Goal: Information Seeking & Learning: Compare options

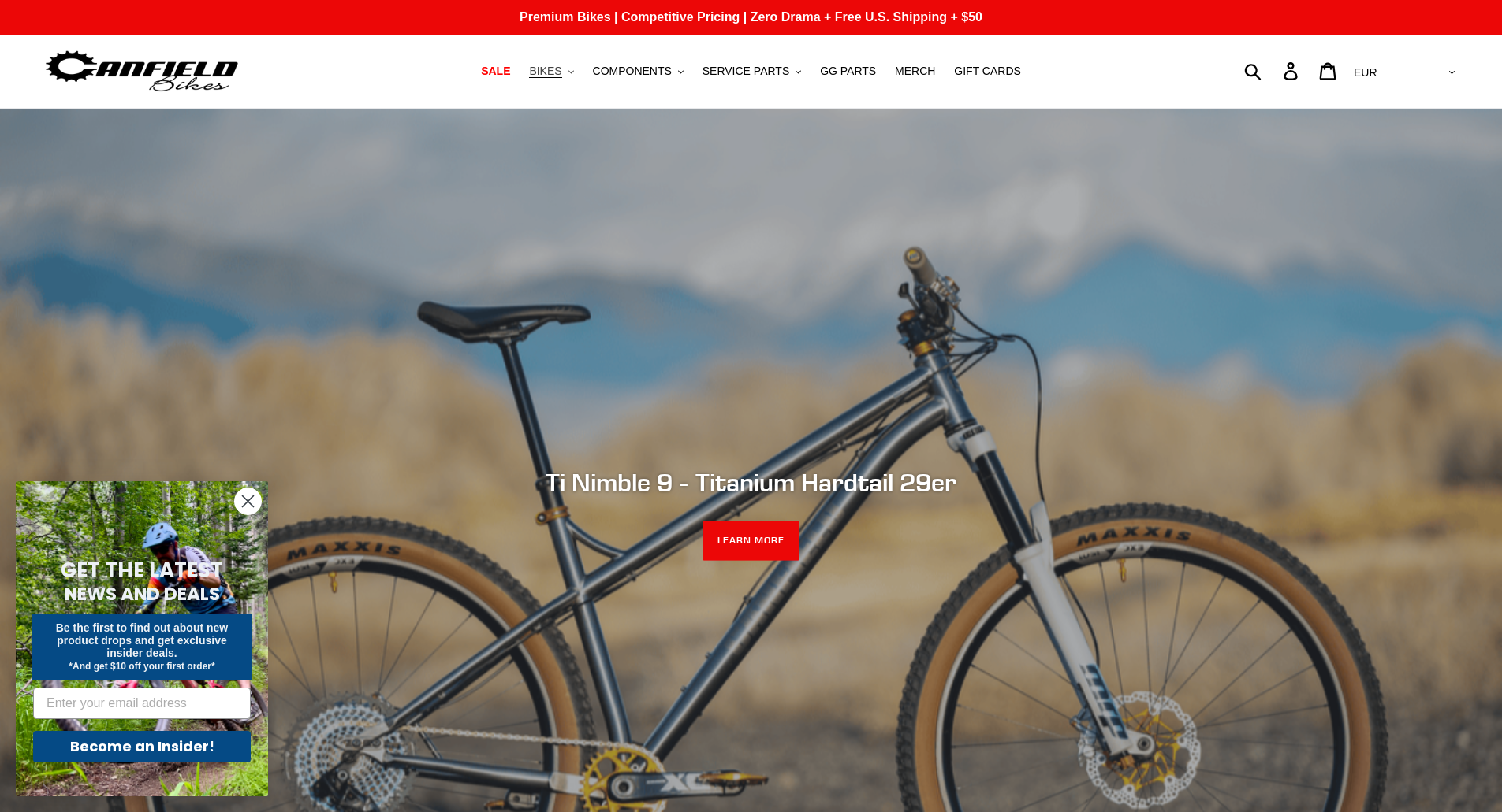
click at [561, 71] on span "BIKES" at bounding box center [545, 71] width 32 height 13
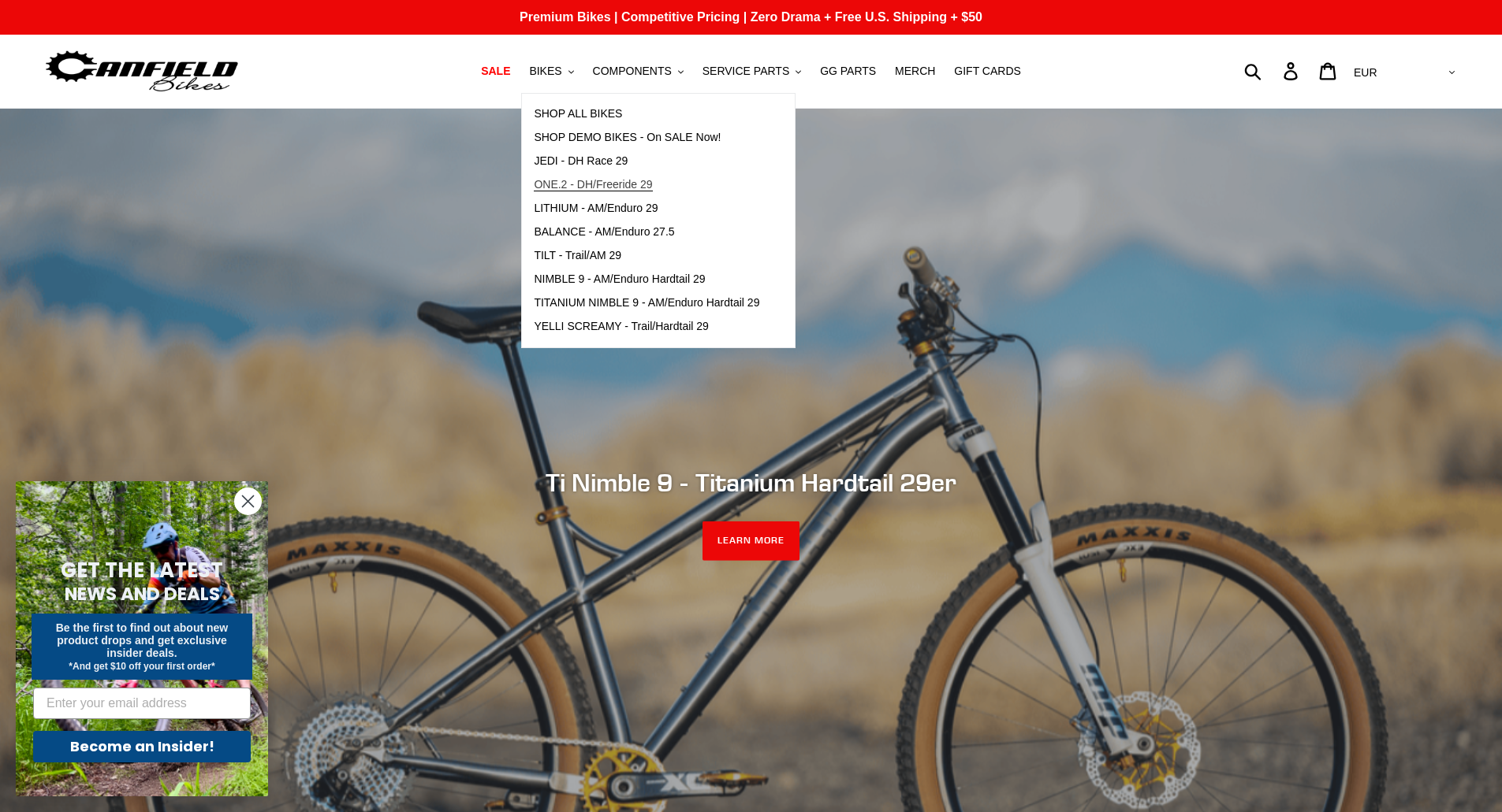
click at [598, 181] on span "ONE.2 - DH/Freeride 29" at bounding box center [592, 185] width 118 height 13
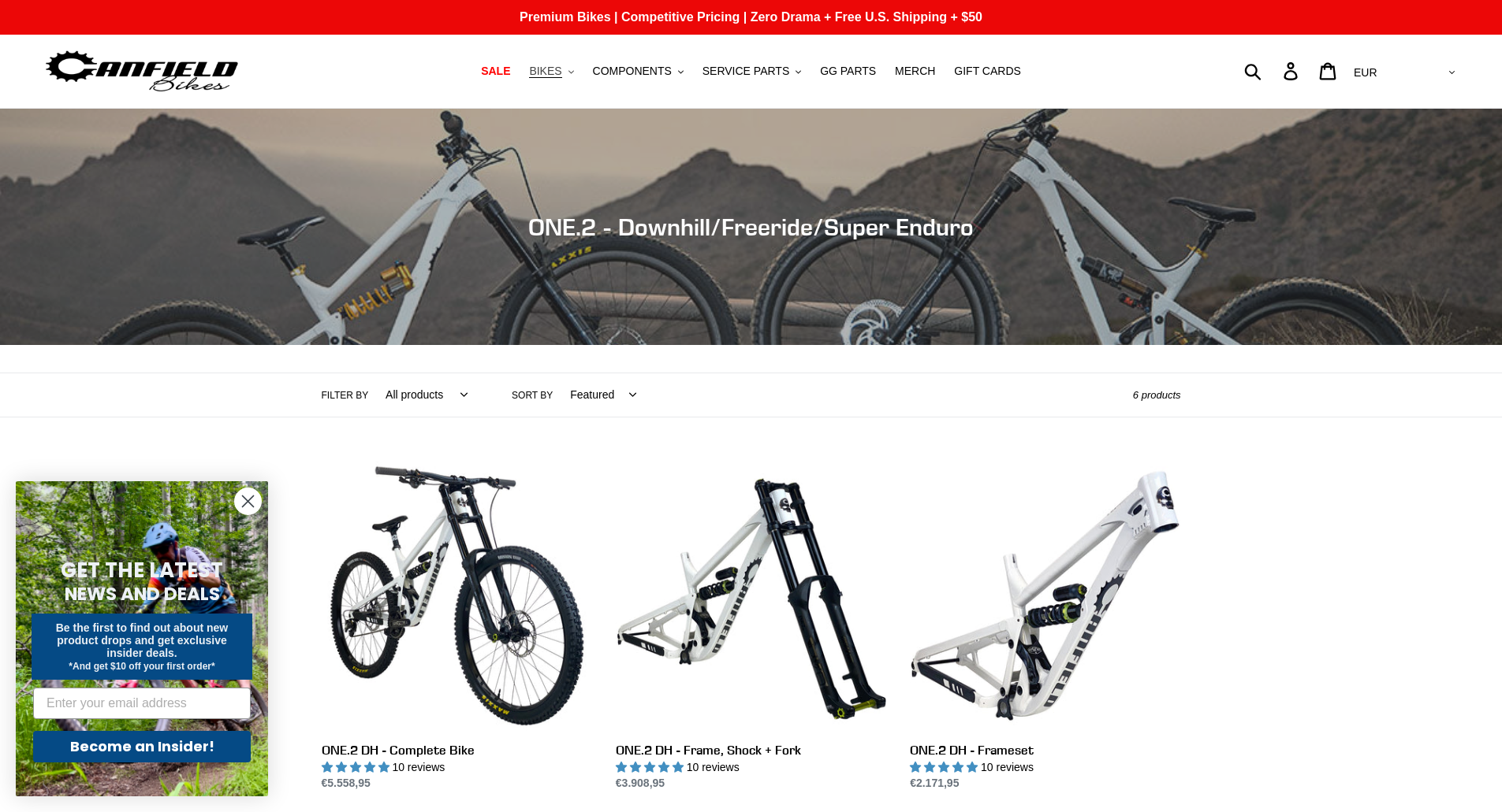
click at [578, 71] on button "BIKES .cls-1{fill:#231f20}" at bounding box center [551, 71] width 60 height 21
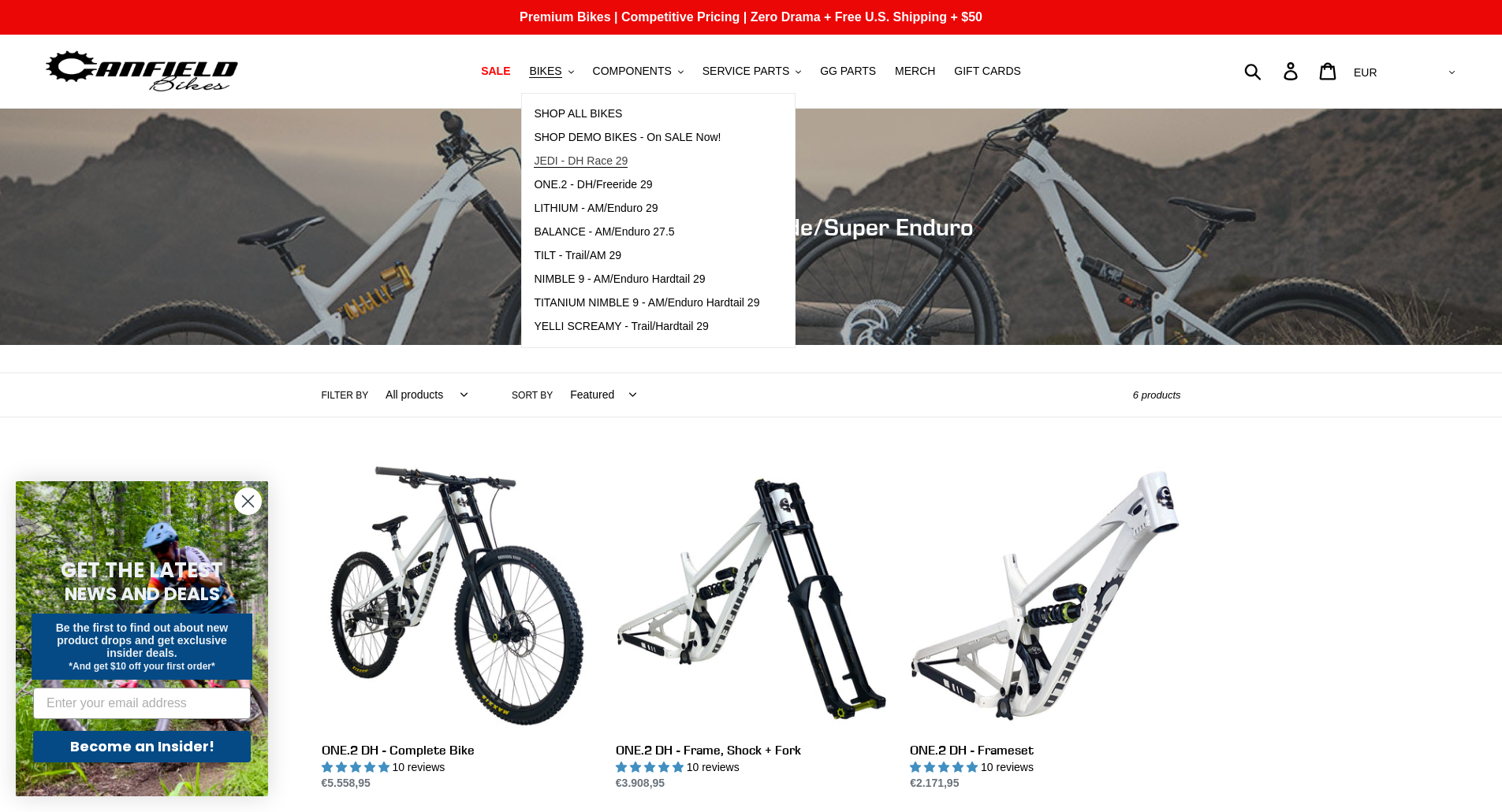
click at [599, 164] on span "JEDI - DH Race 29" at bounding box center [580, 161] width 94 height 13
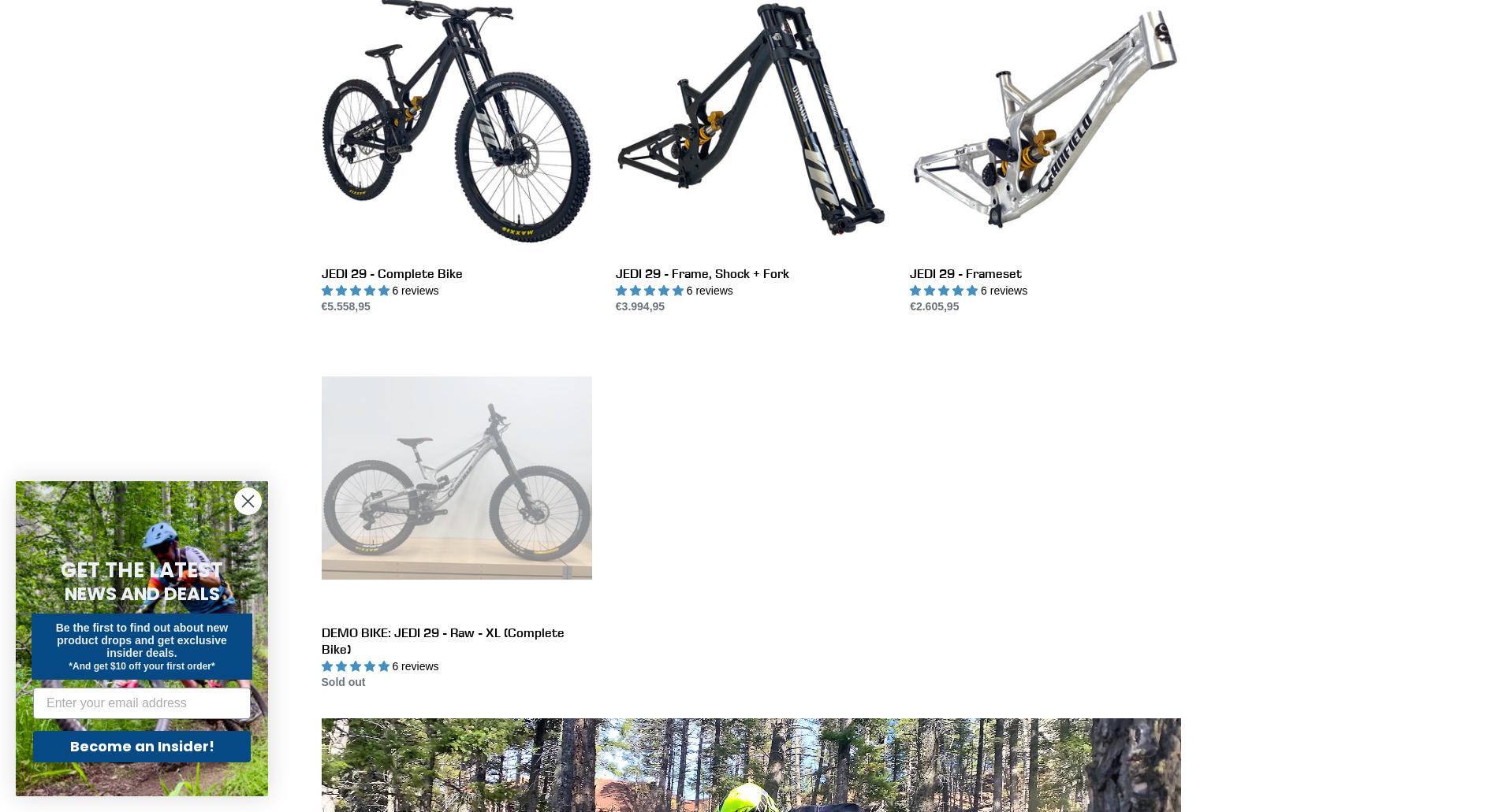
scroll to position [473, 0]
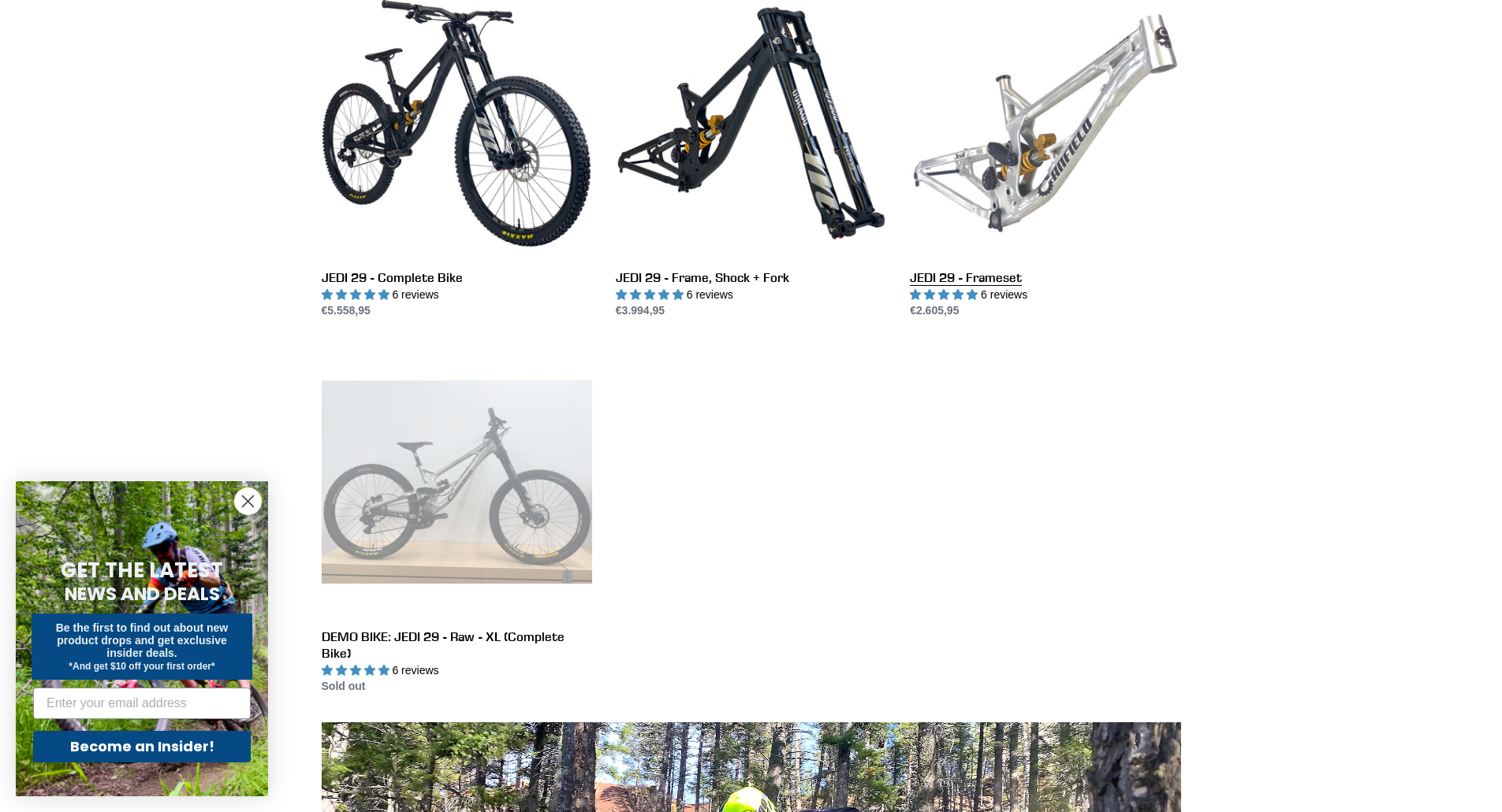
click at [1052, 149] on link "JEDI 29 - Frameset" at bounding box center [1045, 154] width 270 height 332
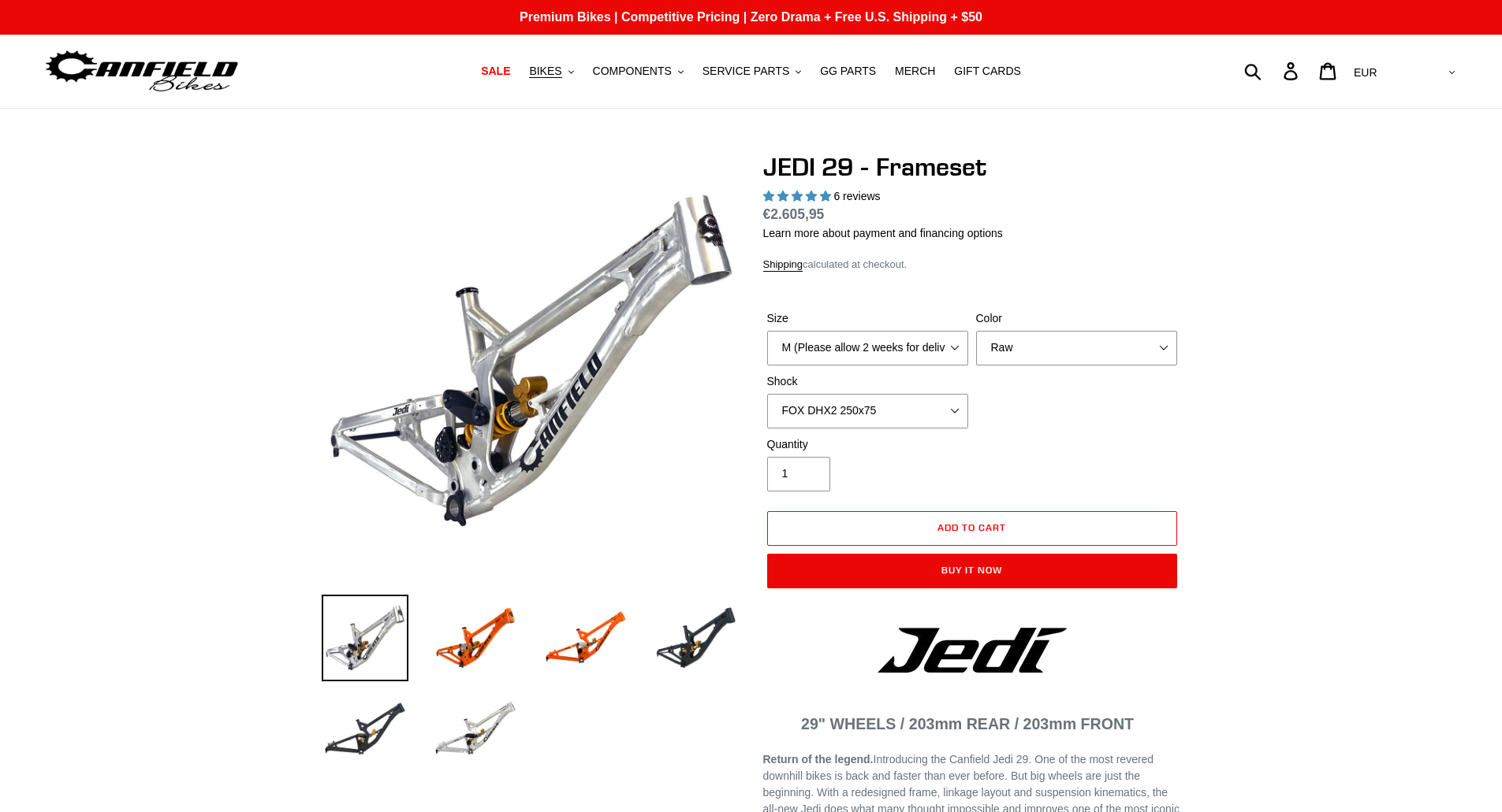
select select "highest-rating"
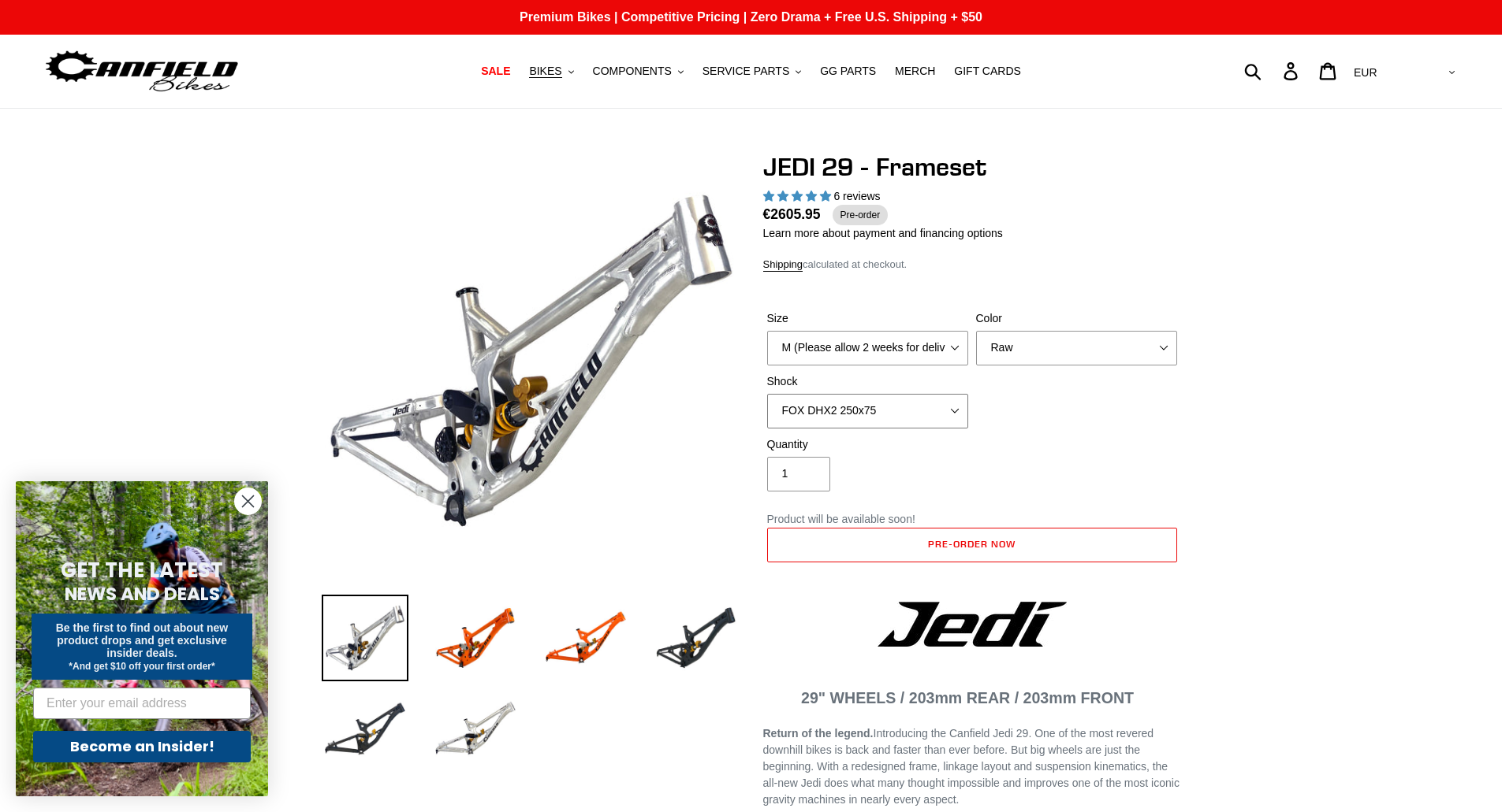
click at [904, 411] on select "No Shock FOX DHX2 250x75 RockShox Vivid Ultimate DH 250x75 EXT e-Storia LOX V3" at bounding box center [868, 411] width 201 height 35
select select "RockShox Vivid Ultimate DH 250x75"
click at [767, 394] on select "No Shock FOX DHX2 250x75 RockShox Vivid Ultimate DH 250x75 EXT e-Storia LOX V3" at bounding box center [868, 411] width 201 height 35
click at [613, 643] on img at bounding box center [585, 638] width 86 height 86
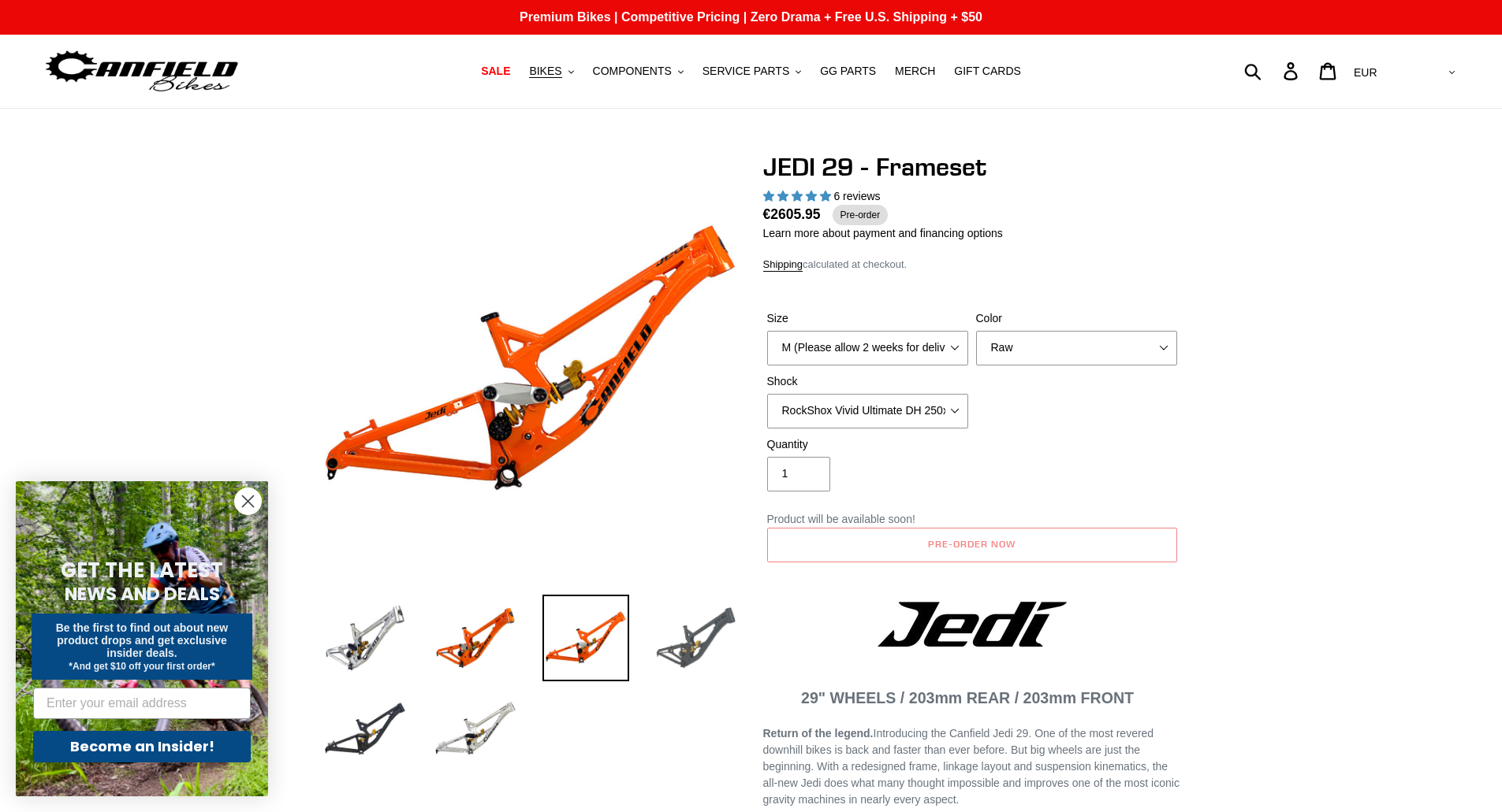
click at [704, 649] on img at bounding box center [696, 638] width 86 height 86
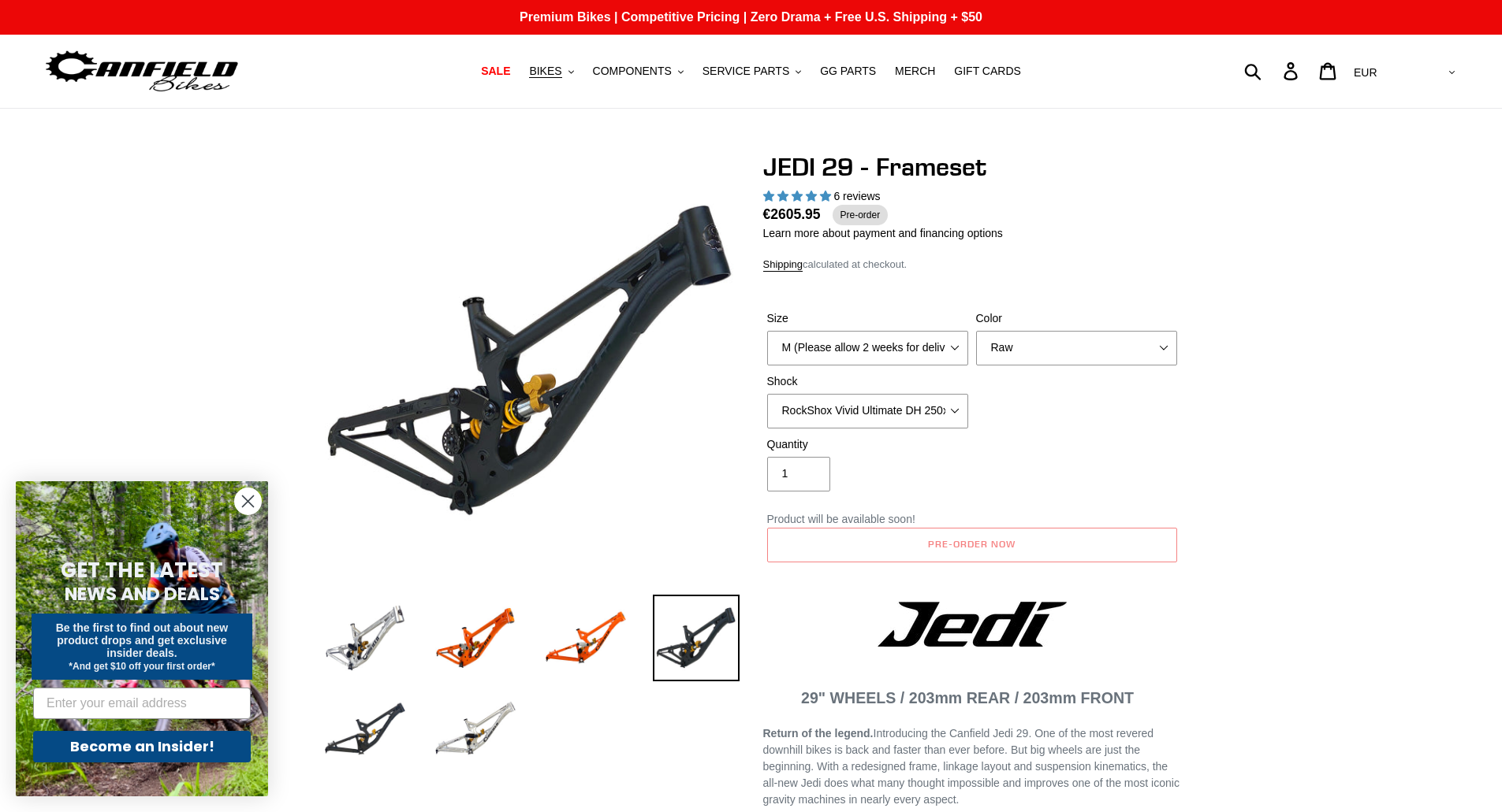
click at [521, 745] on ul at bounding box center [518, 688] width 441 height 183
click at [512, 721] on img at bounding box center [475, 729] width 86 height 86
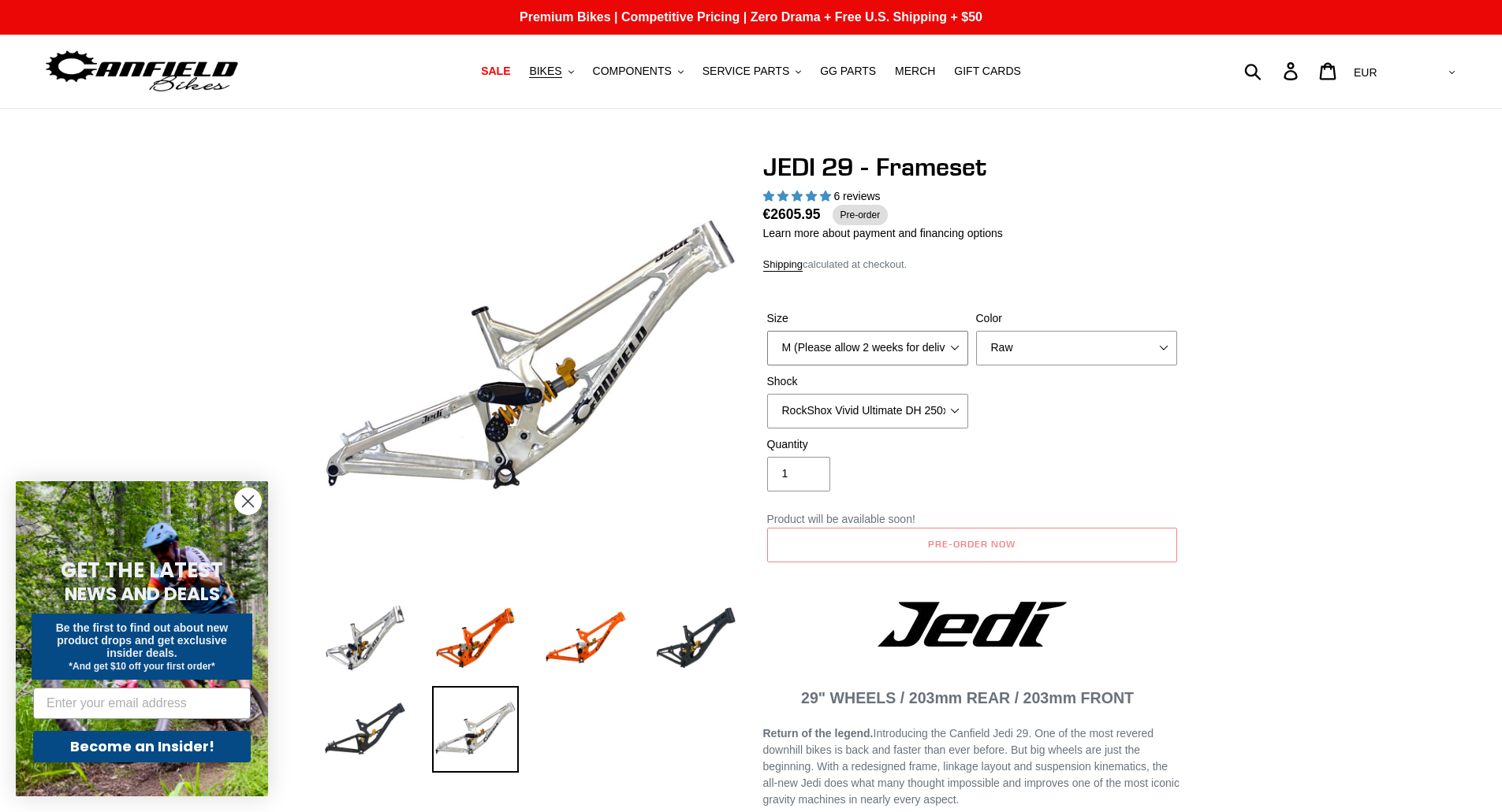
click at [875, 345] on select "M (Please allow 2 weeks for delivery) L (Please allow 2 weeks for delivery) XL" at bounding box center [868, 349] width 201 height 35
click at [1022, 348] on select "Orange Raw Stealth Black" at bounding box center [1076, 349] width 201 height 35
click at [579, 73] on button "BIKES .cls-1{fill:#231f20}" at bounding box center [551, 71] width 60 height 21
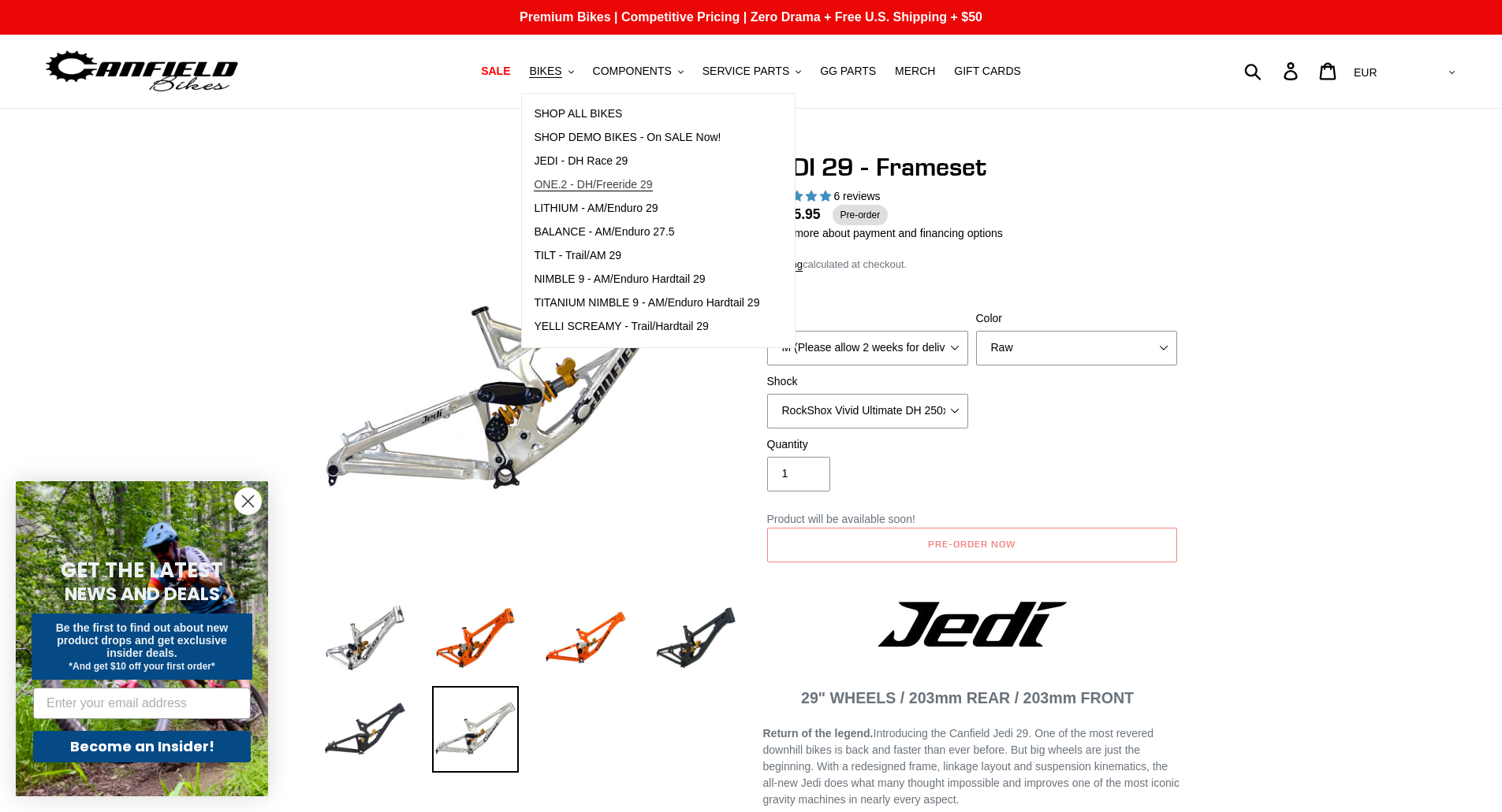
click at [610, 185] on span "ONE.2 - DH/Freeride 29" at bounding box center [592, 185] width 118 height 13
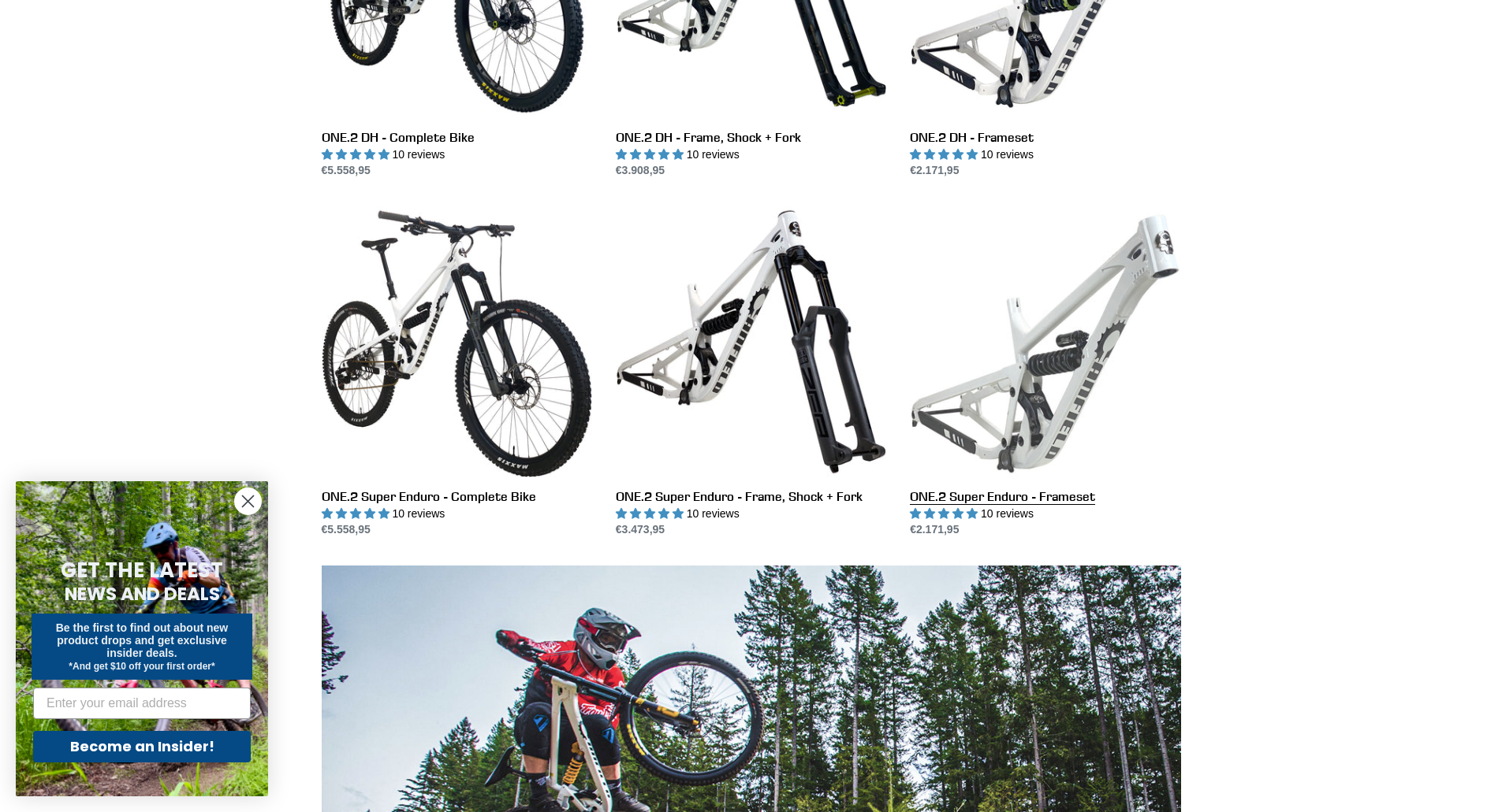
scroll to position [394, 0]
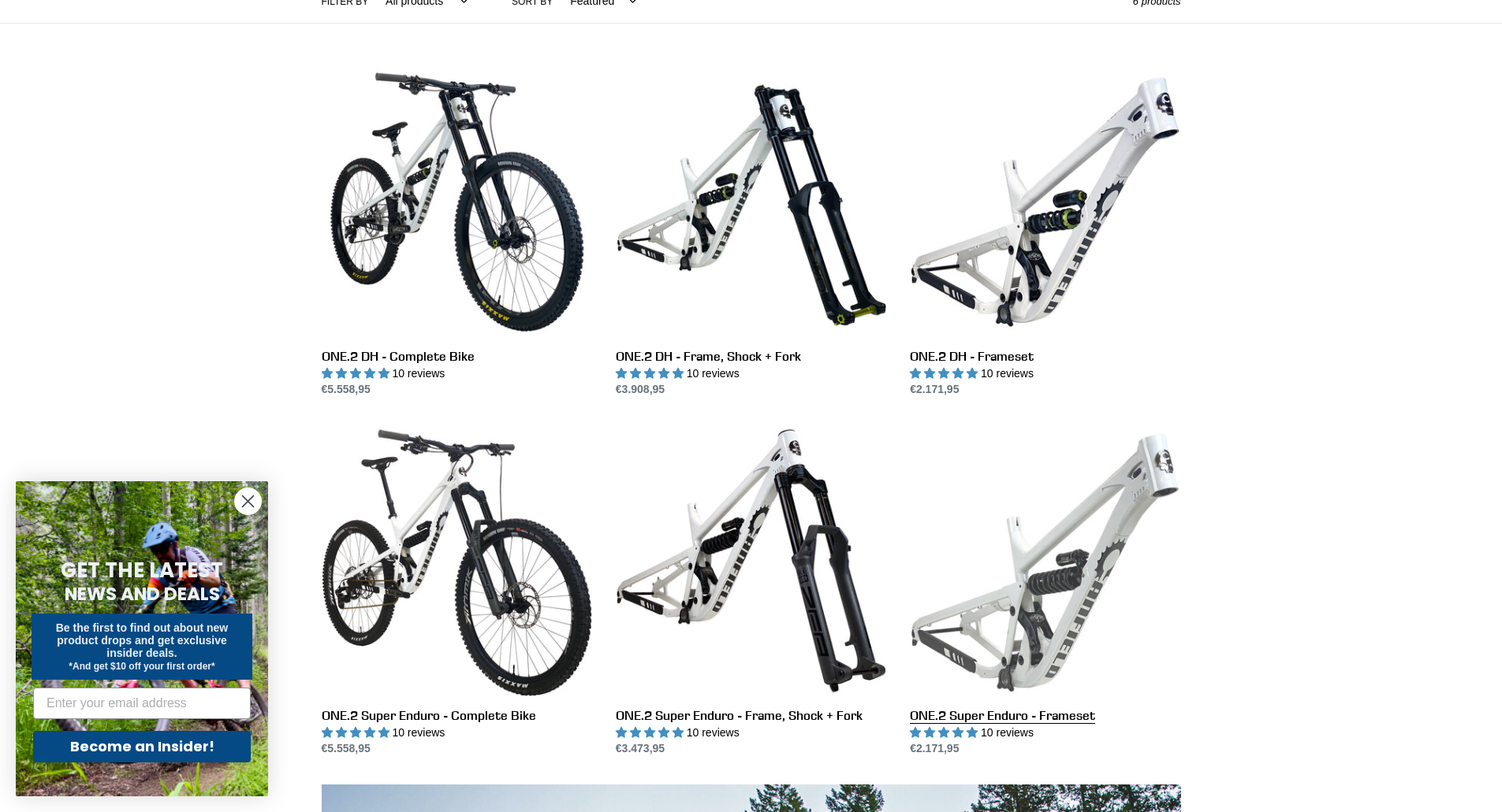
click at [1103, 547] on link "ONE.2 Super Enduro - Frameset" at bounding box center [1045, 591] width 270 height 332
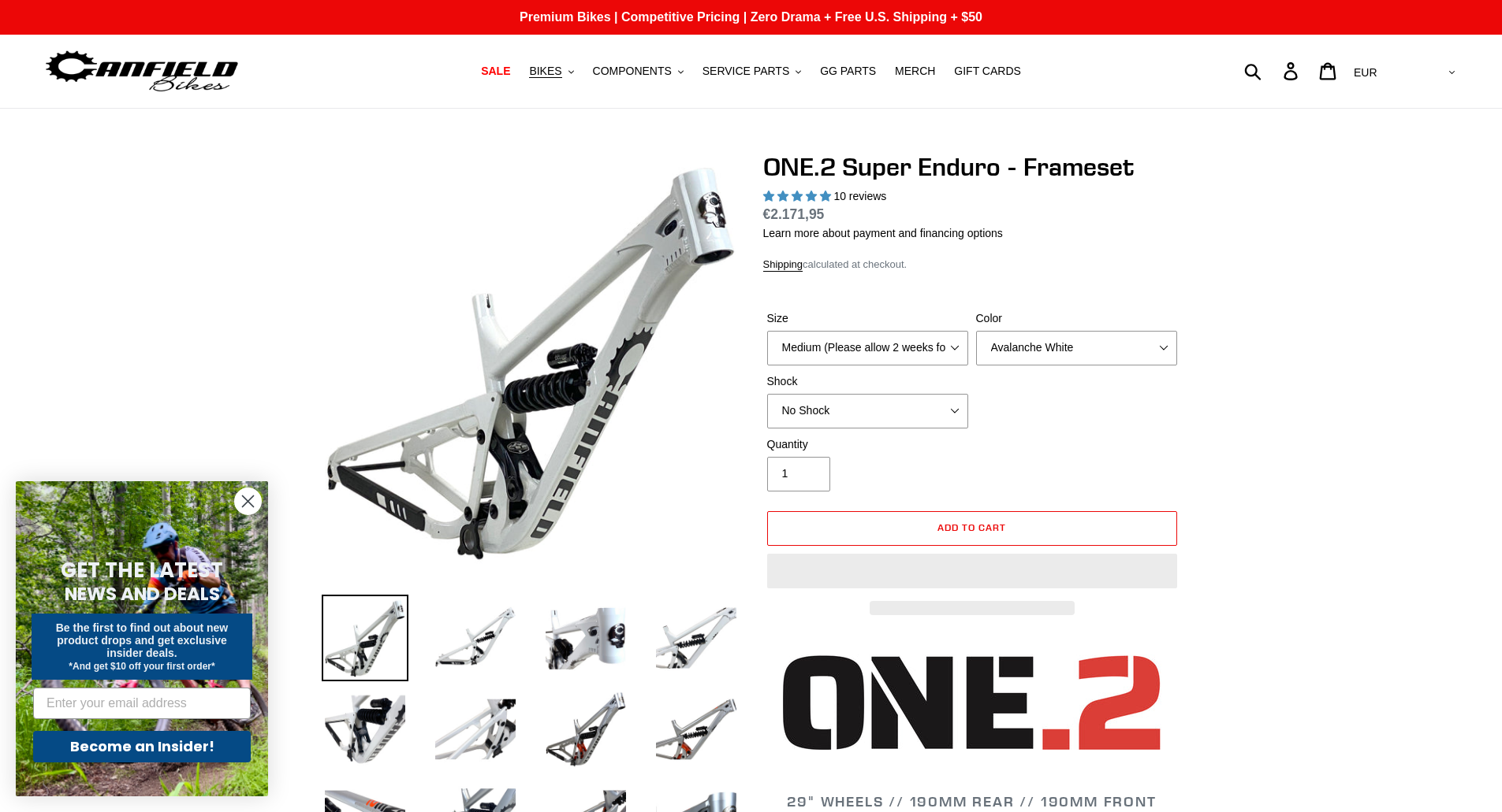
select select "highest-rating"
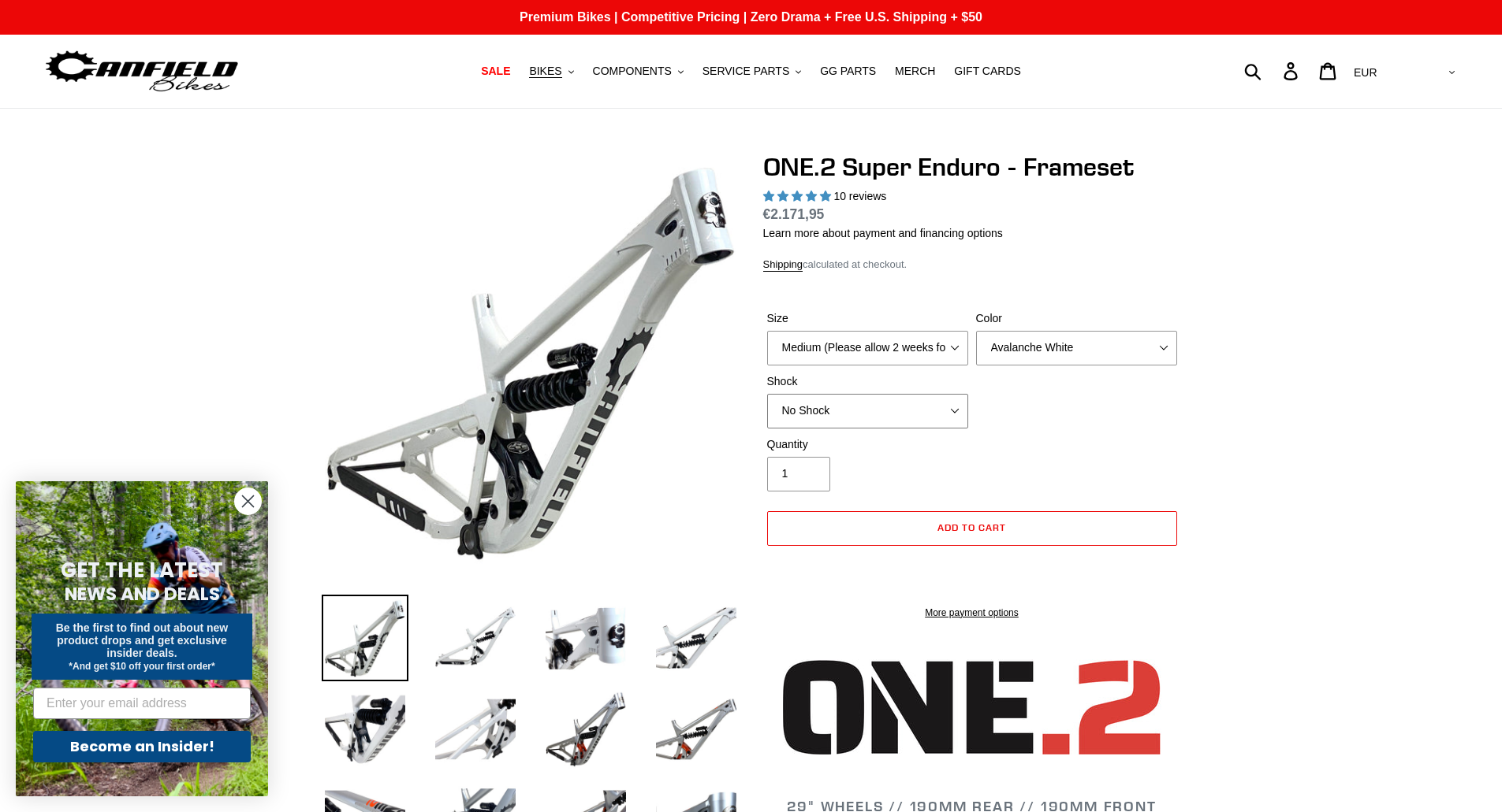
click at [866, 421] on select "No Shock RockShox Vivid Coil" at bounding box center [868, 411] width 201 height 35
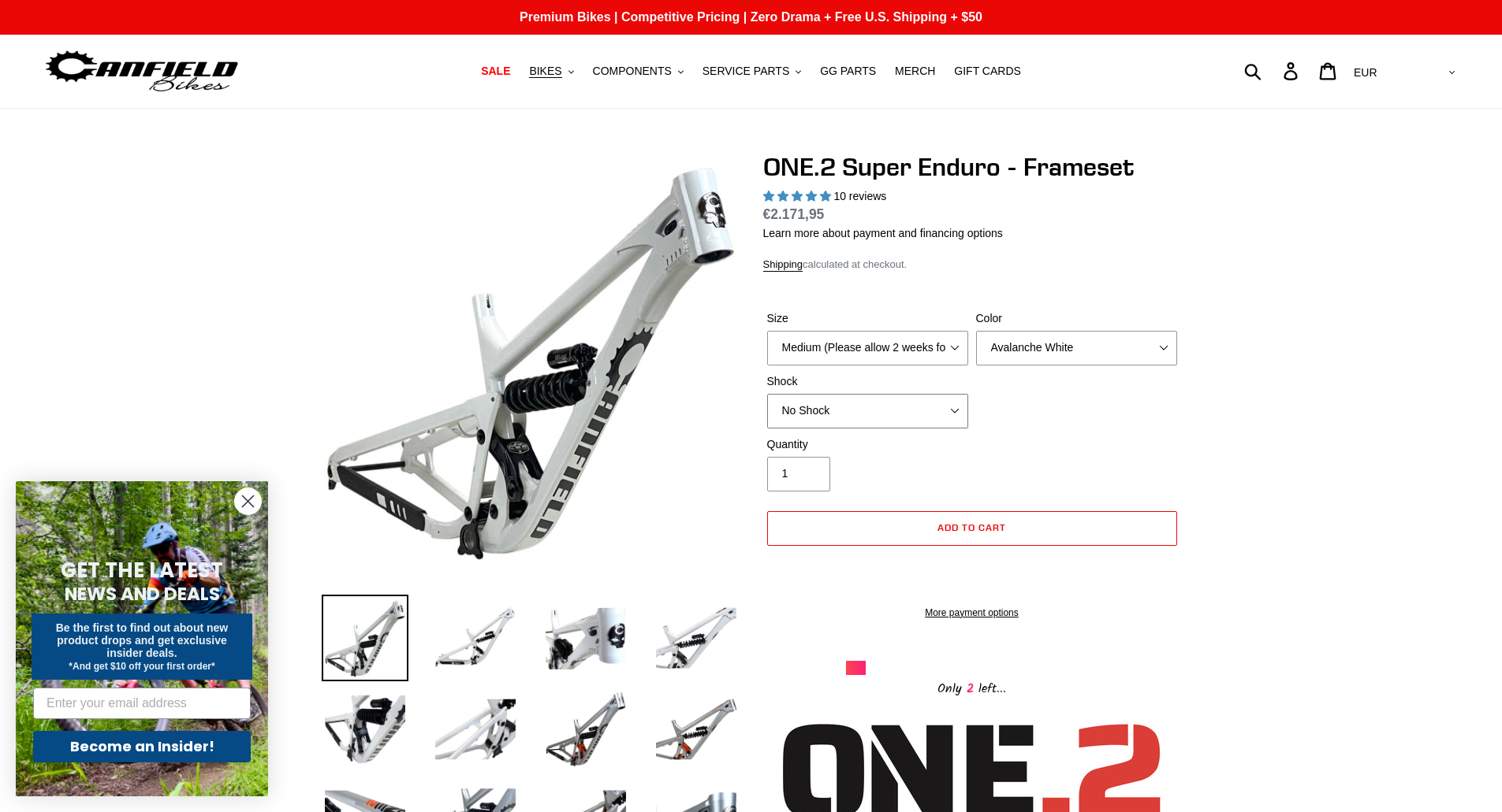
click at [866, 421] on select "No Shock RockShox Vivid Coil" at bounding box center [868, 411] width 201 height 35
click at [866, 338] on select "Medium (Please allow 2 weeks for delivery) Large (Sold Out)" at bounding box center [868, 349] width 201 height 35
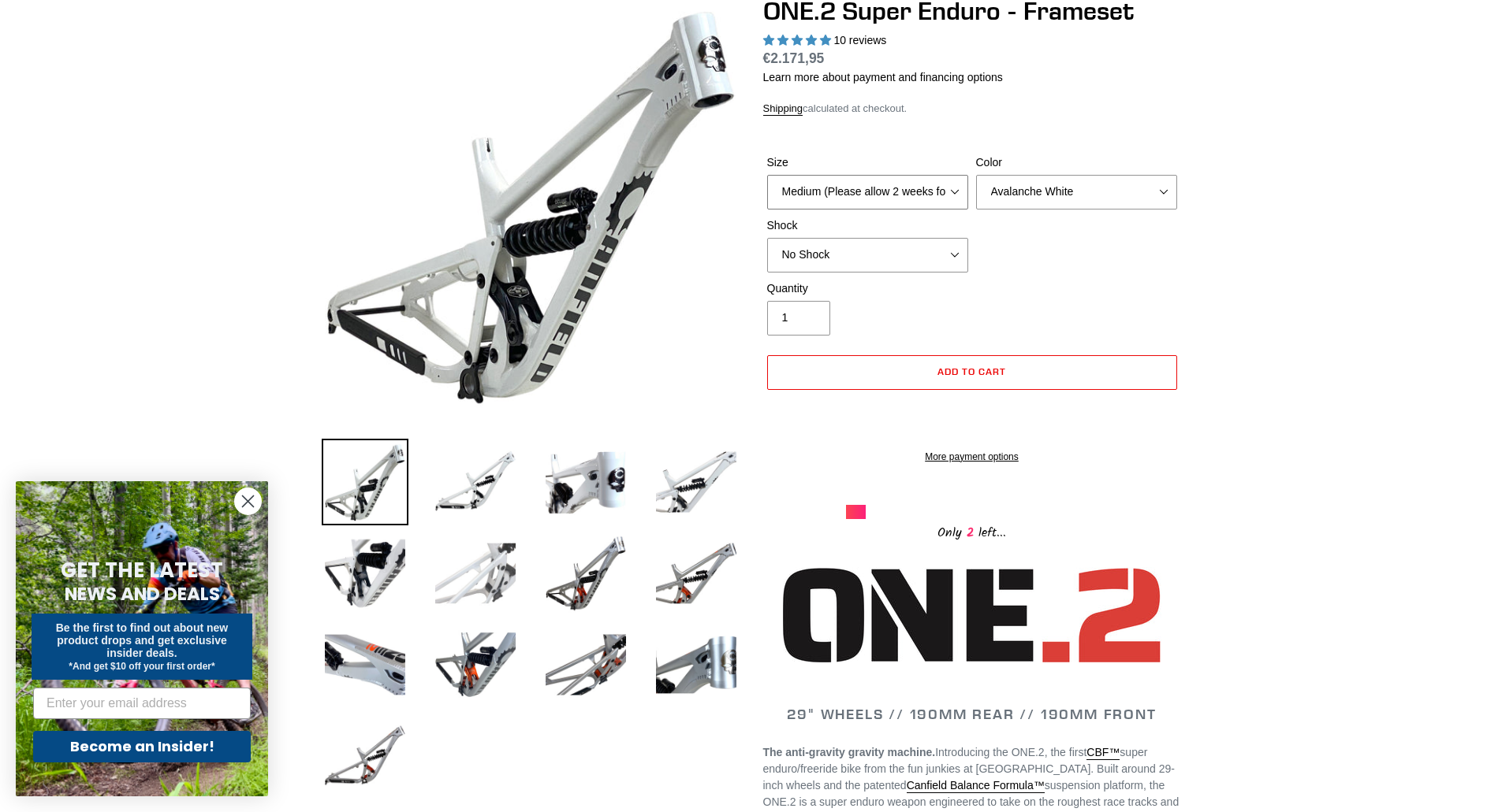
scroll to position [158, 0]
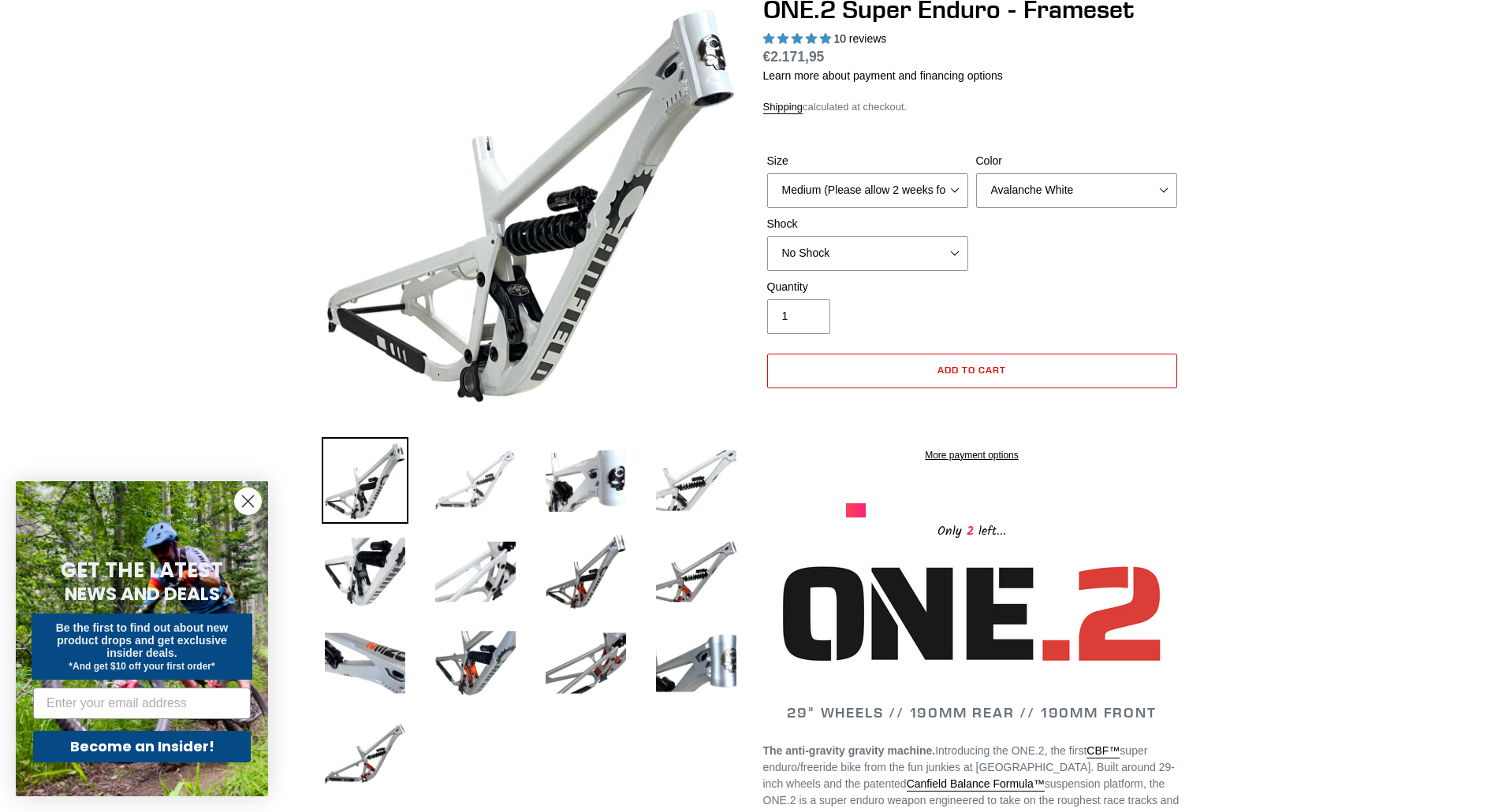
click at [469, 478] on img at bounding box center [475, 480] width 86 height 86
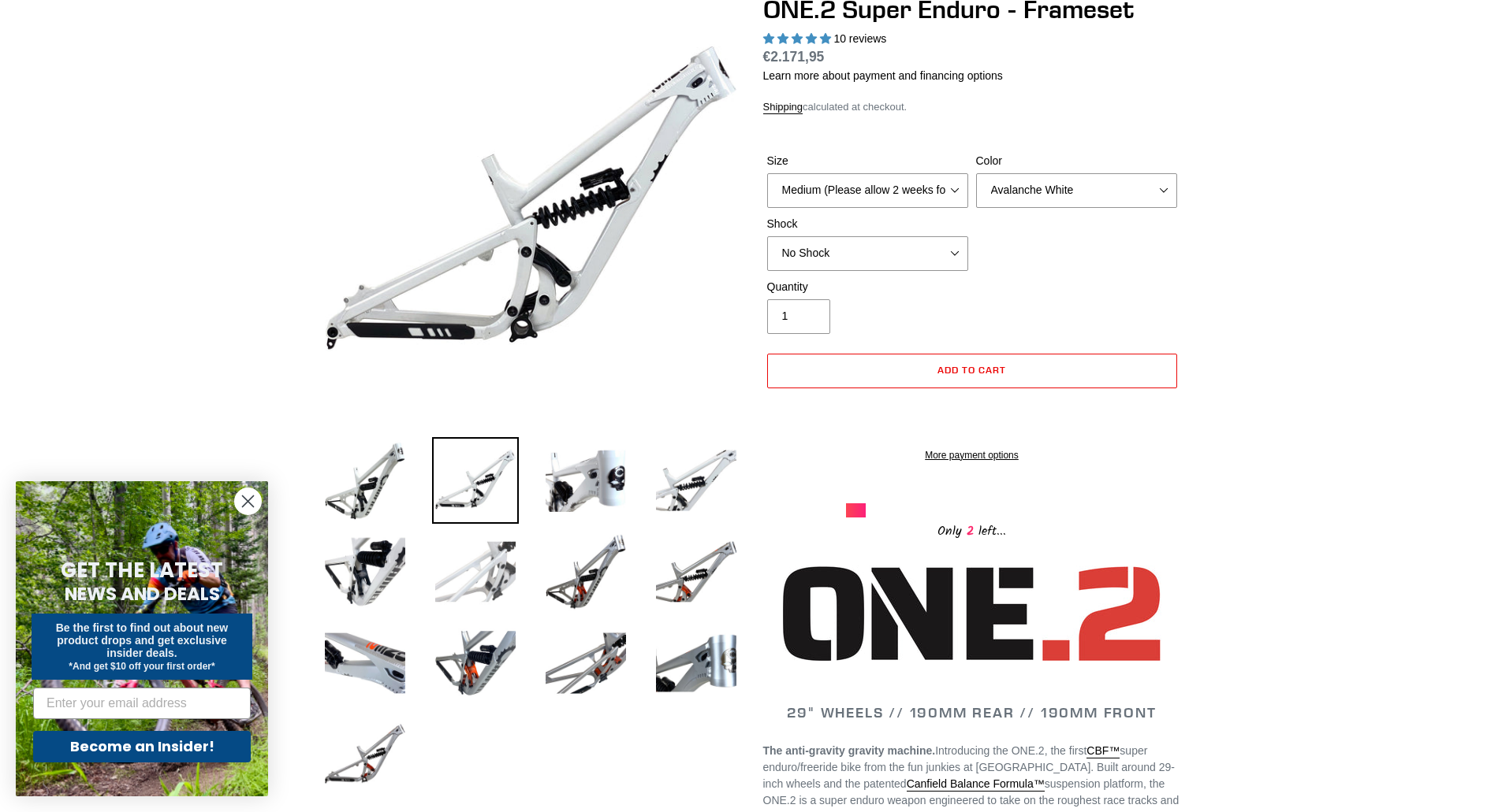
click at [476, 547] on img at bounding box center [475, 571] width 86 height 86
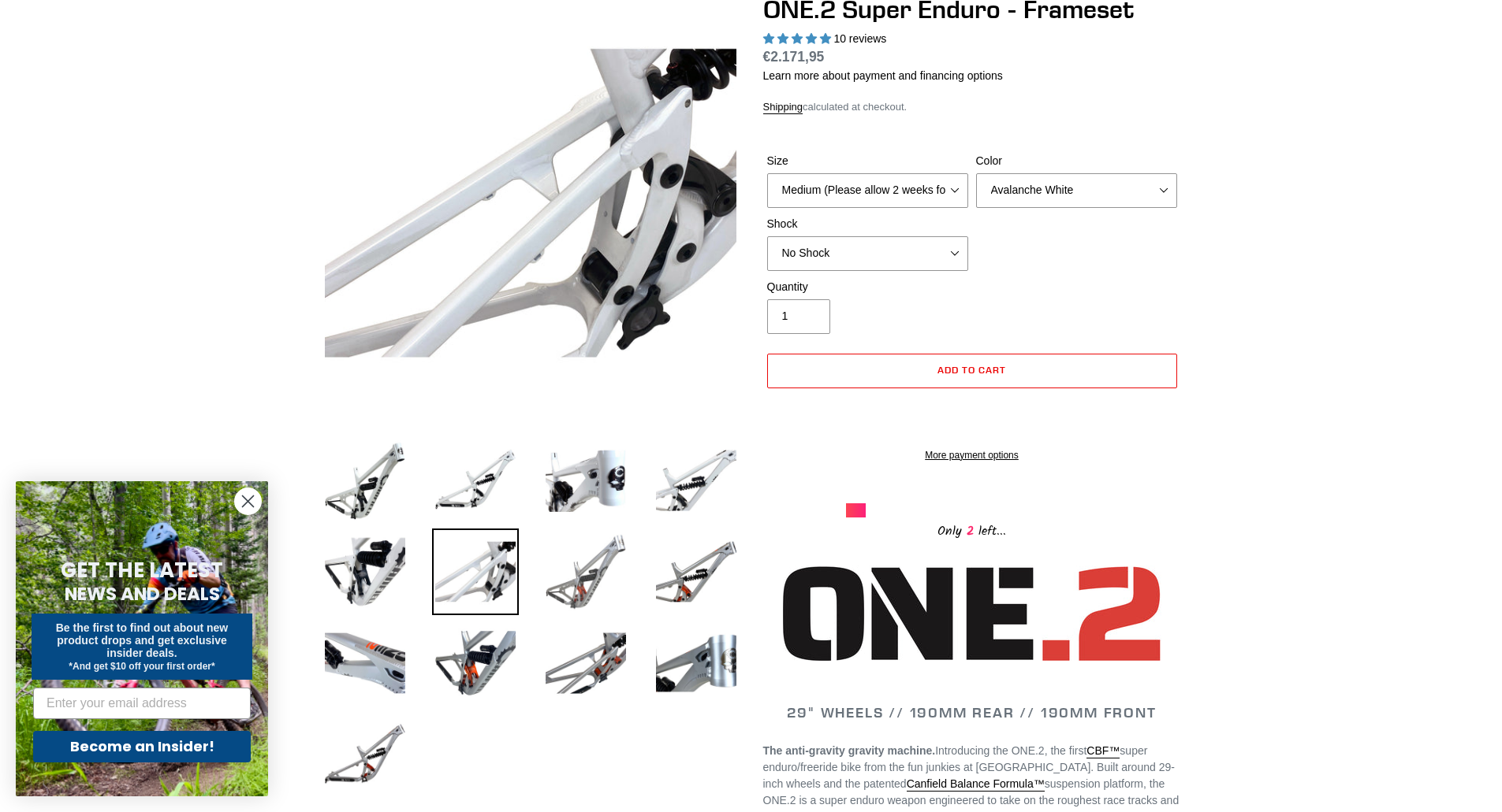
click at [576, 583] on img at bounding box center [585, 571] width 86 height 86
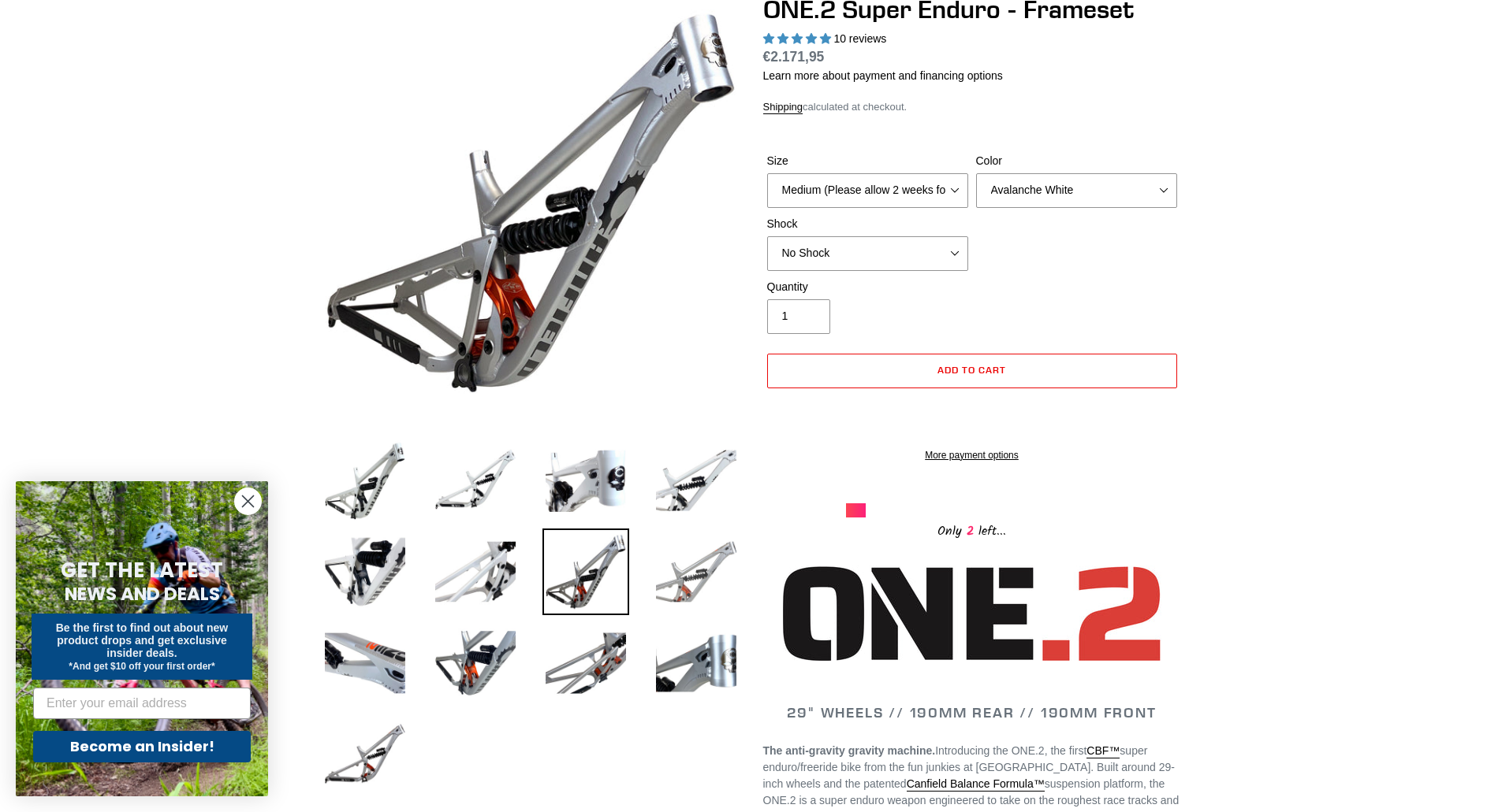
click at [694, 566] on img at bounding box center [696, 571] width 86 height 86
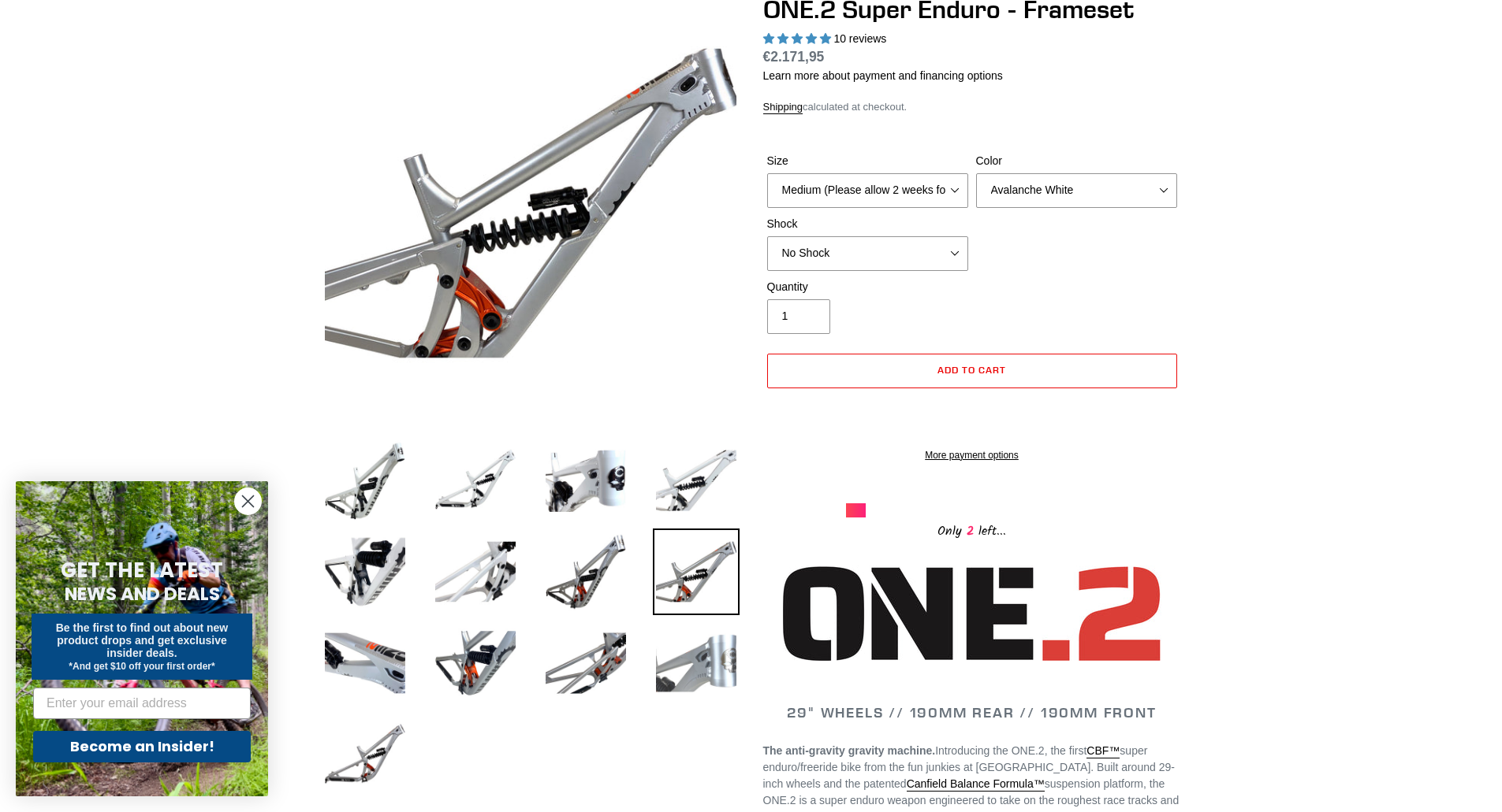
click at [705, 633] on img at bounding box center [696, 663] width 86 height 86
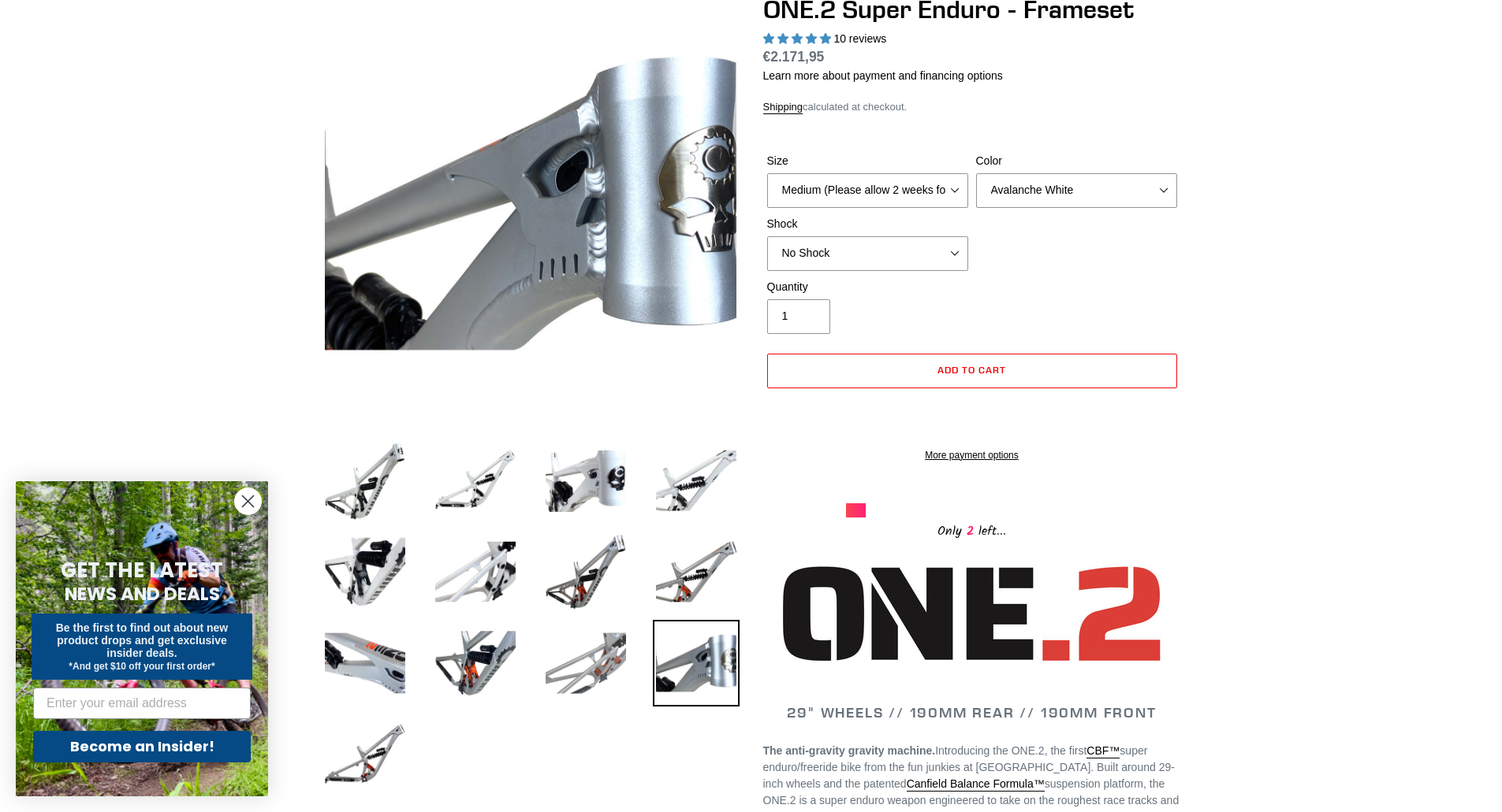
click at [580, 669] on img at bounding box center [585, 663] width 86 height 86
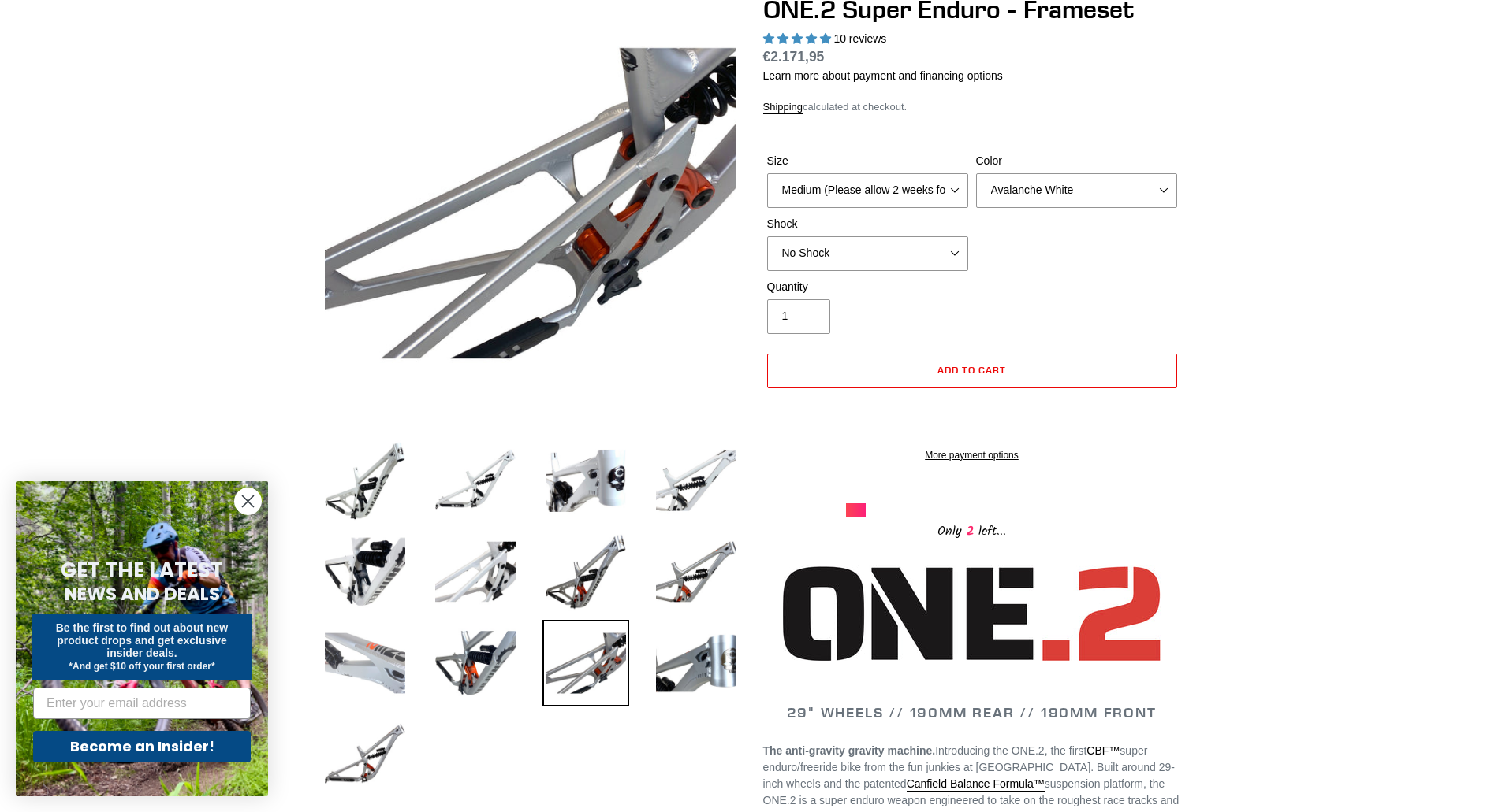
click at [399, 664] on img at bounding box center [365, 663] width 86 height 86
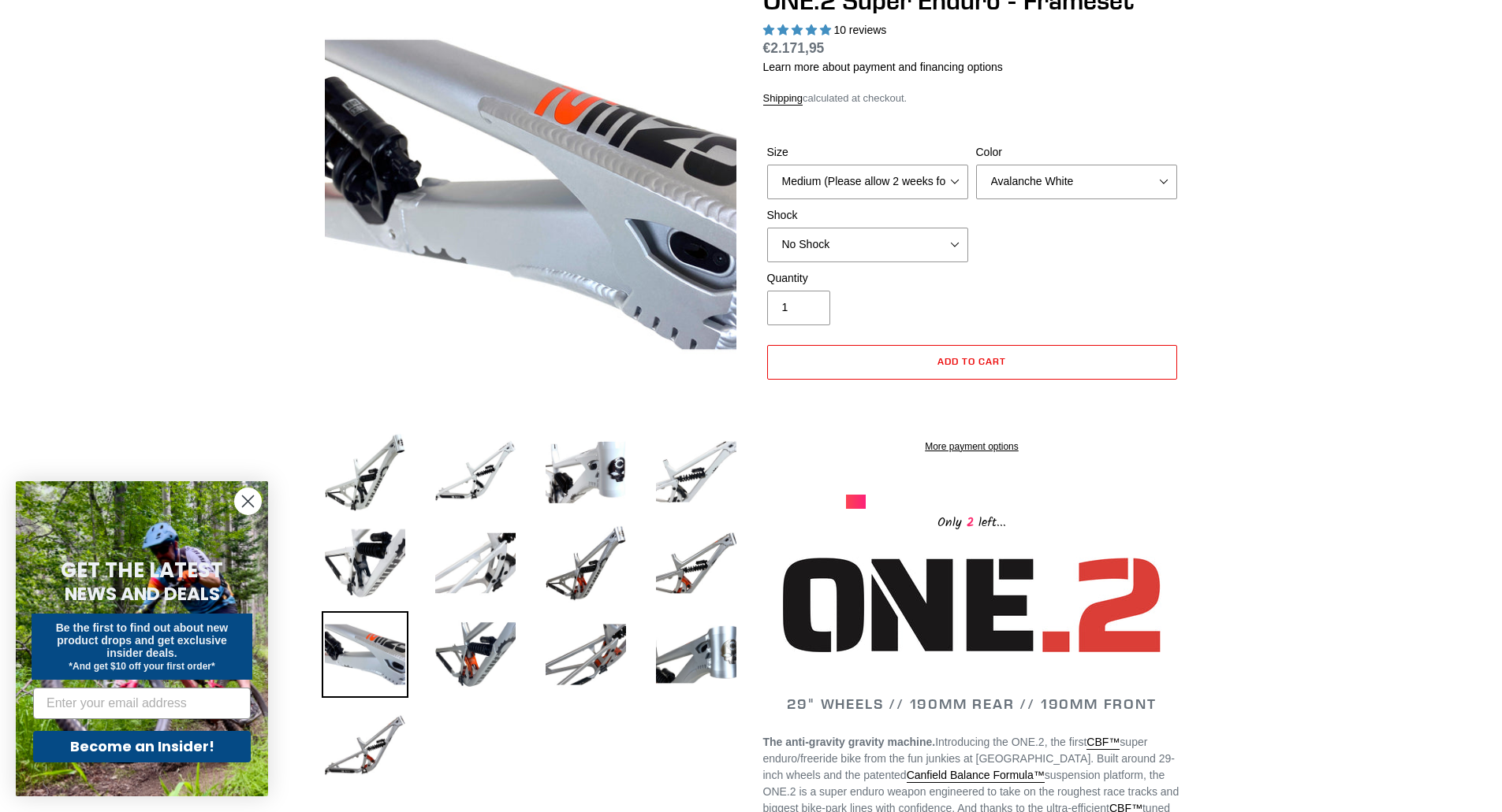
scroll to position [0, 0]
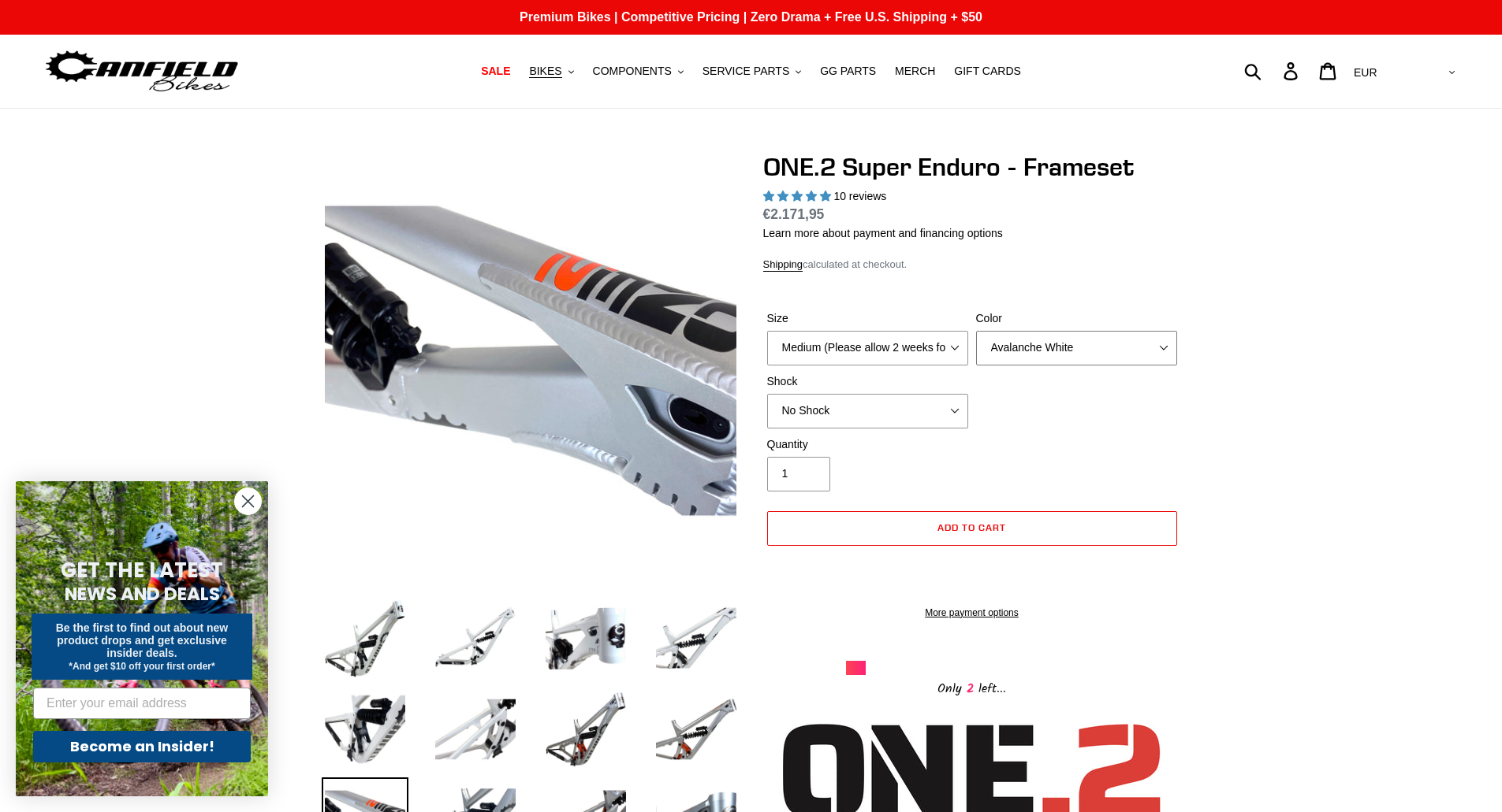
click at [1071, 341] on select "Avalanche White Bentonite Grey" at bounding box center [1076, 349] width 201 height 35
click at [976, 331] on select "Avalanche White Bentonite Grey" at bounding box center [1076, 349] width 201 height 35
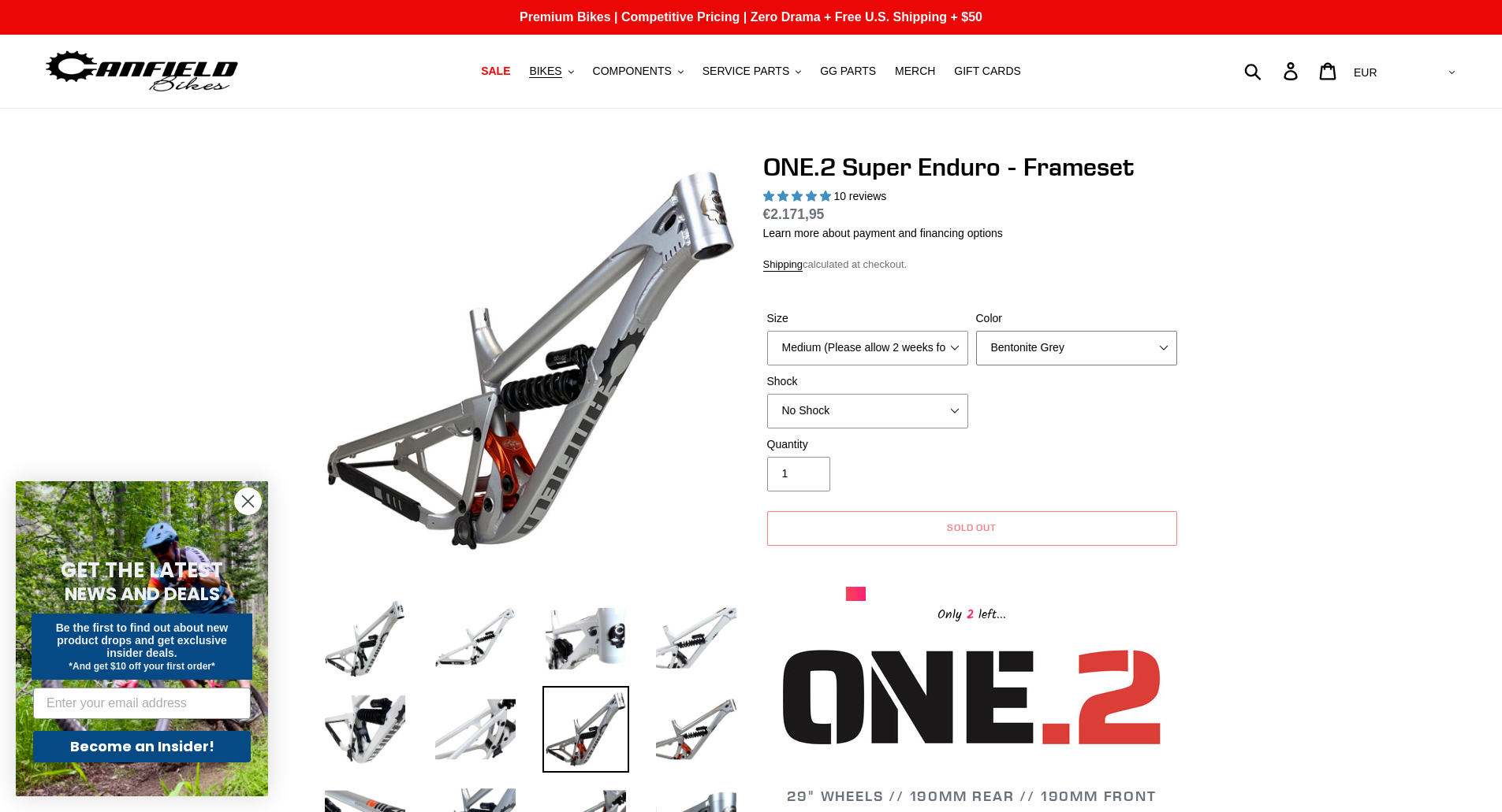
click at [1067, 344] on select "Avalanche White Bentonite Grey" at bounding box center [1076, 349] width 201 height 35
select select "Avalanche White"
click at [976, 331] on select "Avalanche White Bentonite Grey" at bounding box center [1076, 349] width 201 height 35
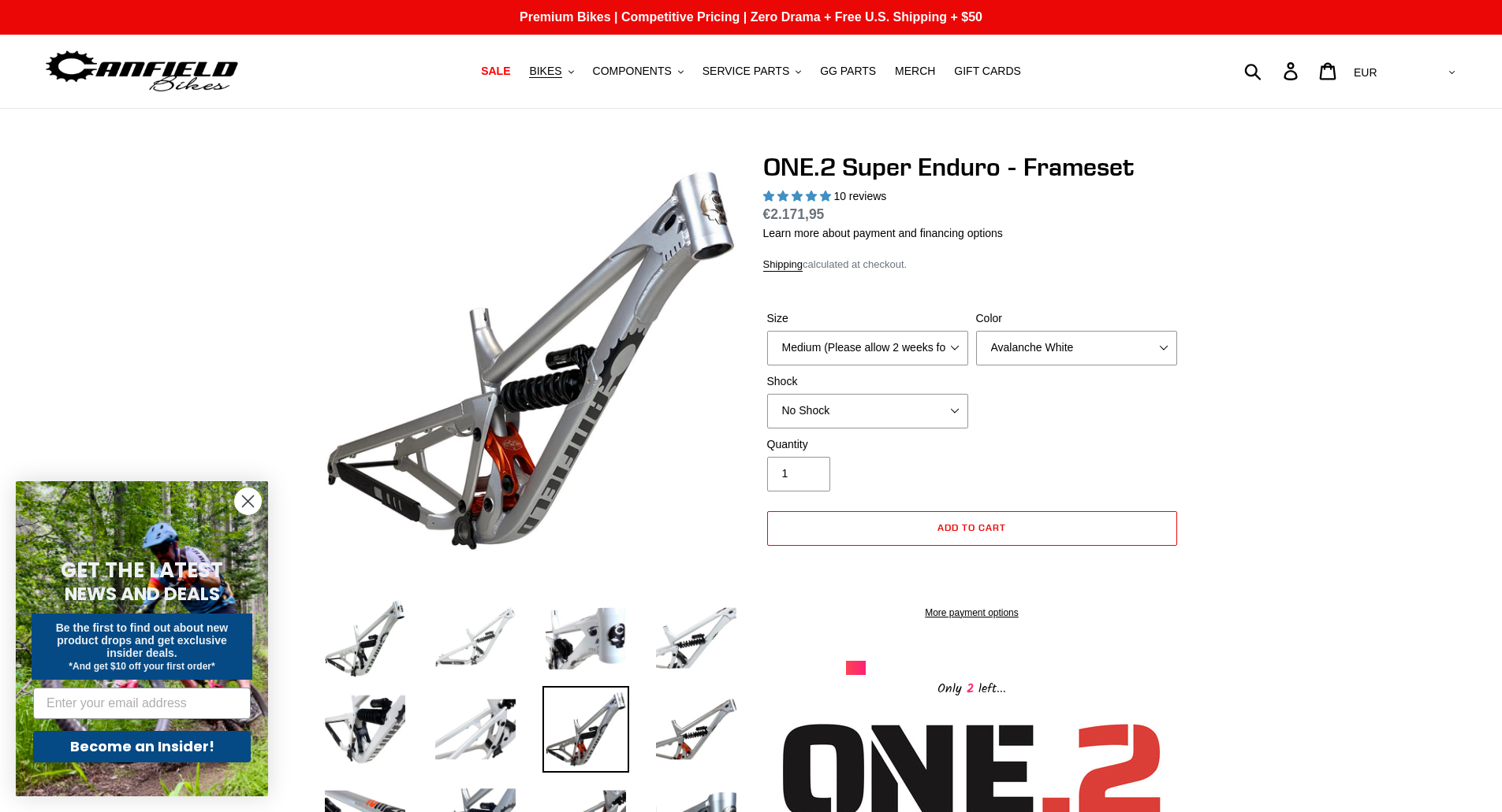
click at [490, 635] on img at bounding box center [475, 638] width 86 height 86
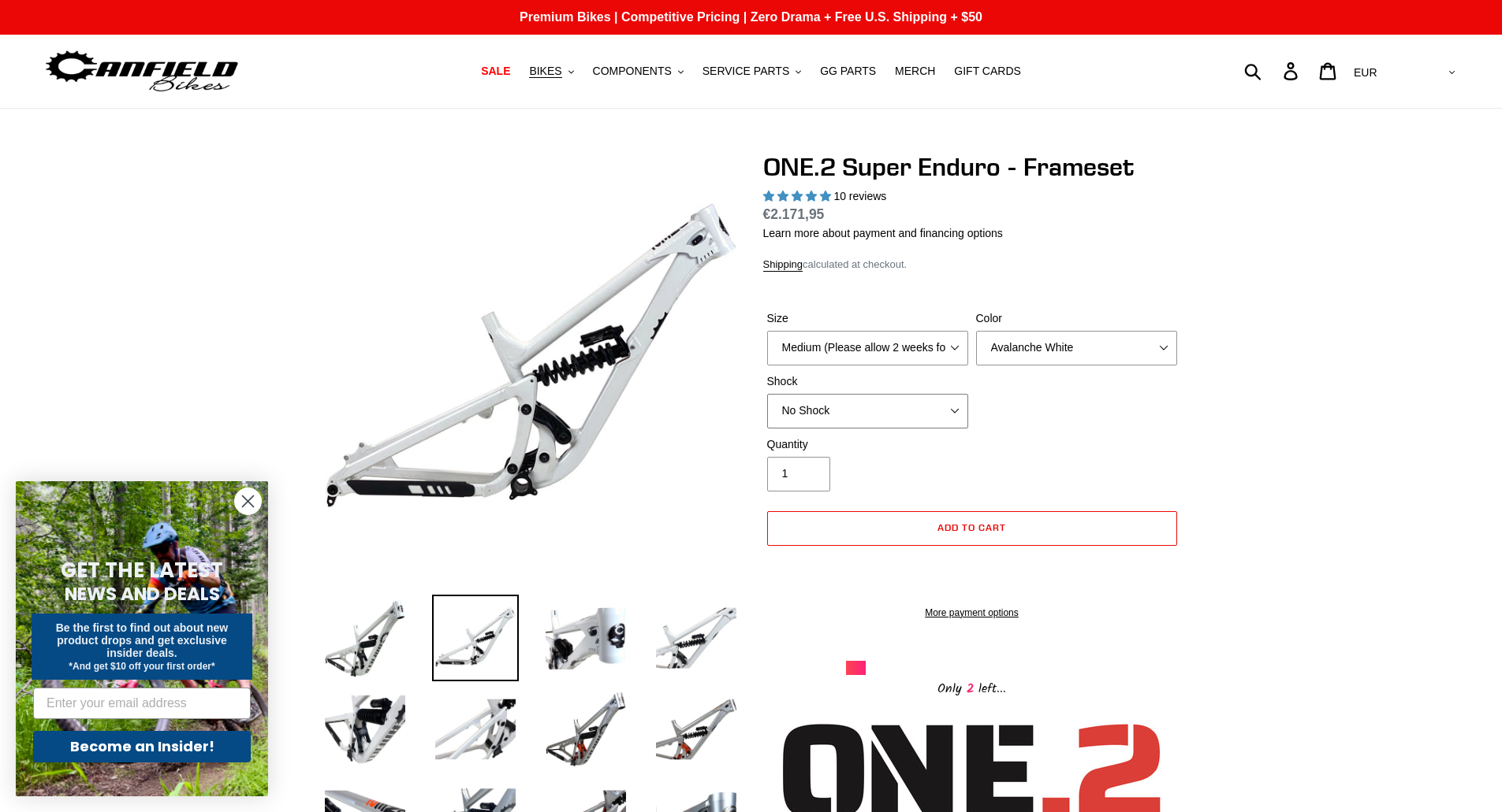
click at [872, 411] on select "No Shock RockShox Vivid Coil" at bounding box center [868, 411] width 201 height 35
select select "RockShox Vivid Coil"
click at [767, 394] on select "No Shock RockShox Vivid Coil" at bounding box center [868, 411] width 201 height 35
click at [561, 73] on span "BIKES" at bounding box center [545, 71] width 32 height 13
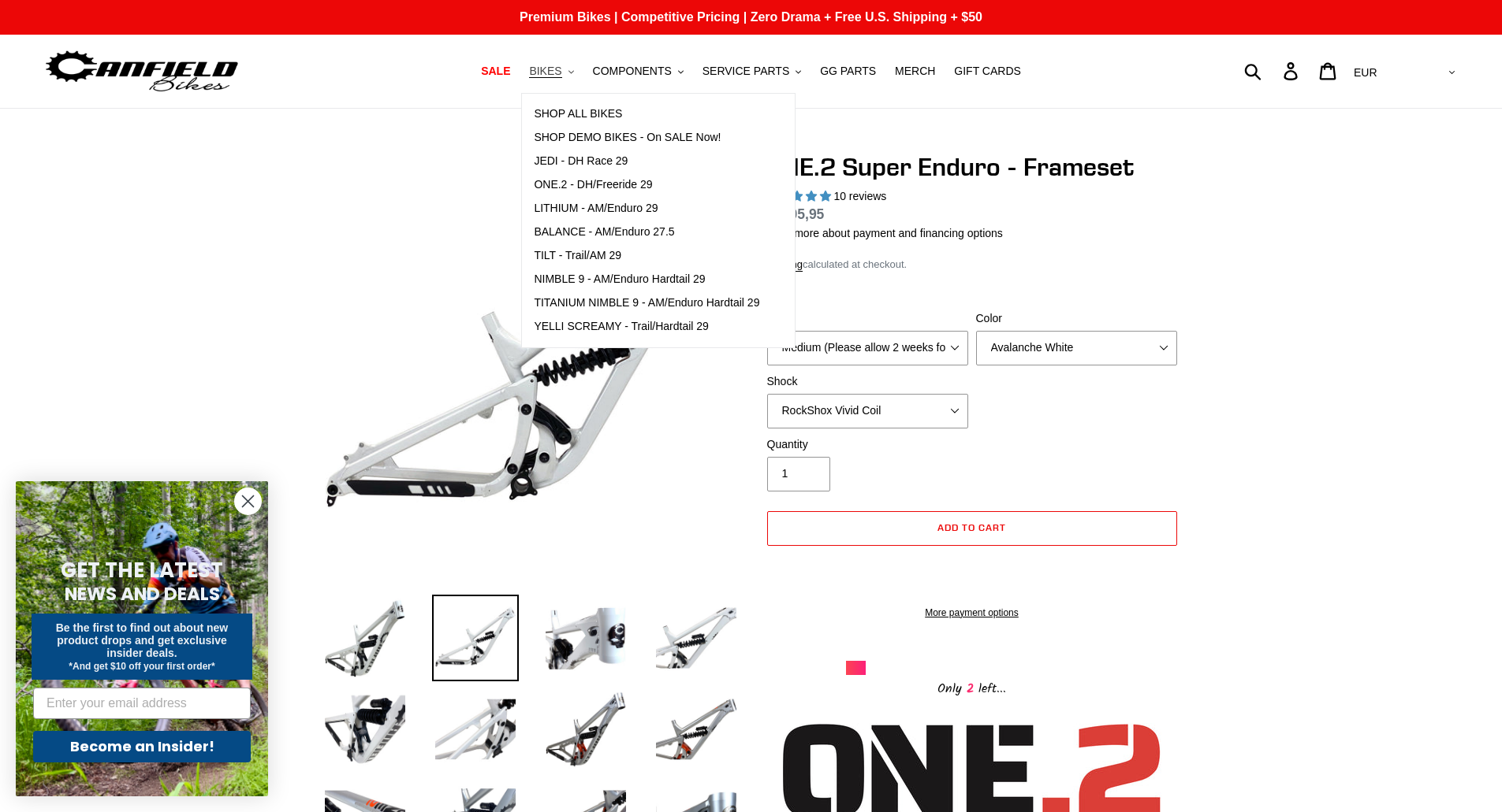
click at [561, 73] on span "BIKES" at bounding box center [545, 71] width 32 height 13
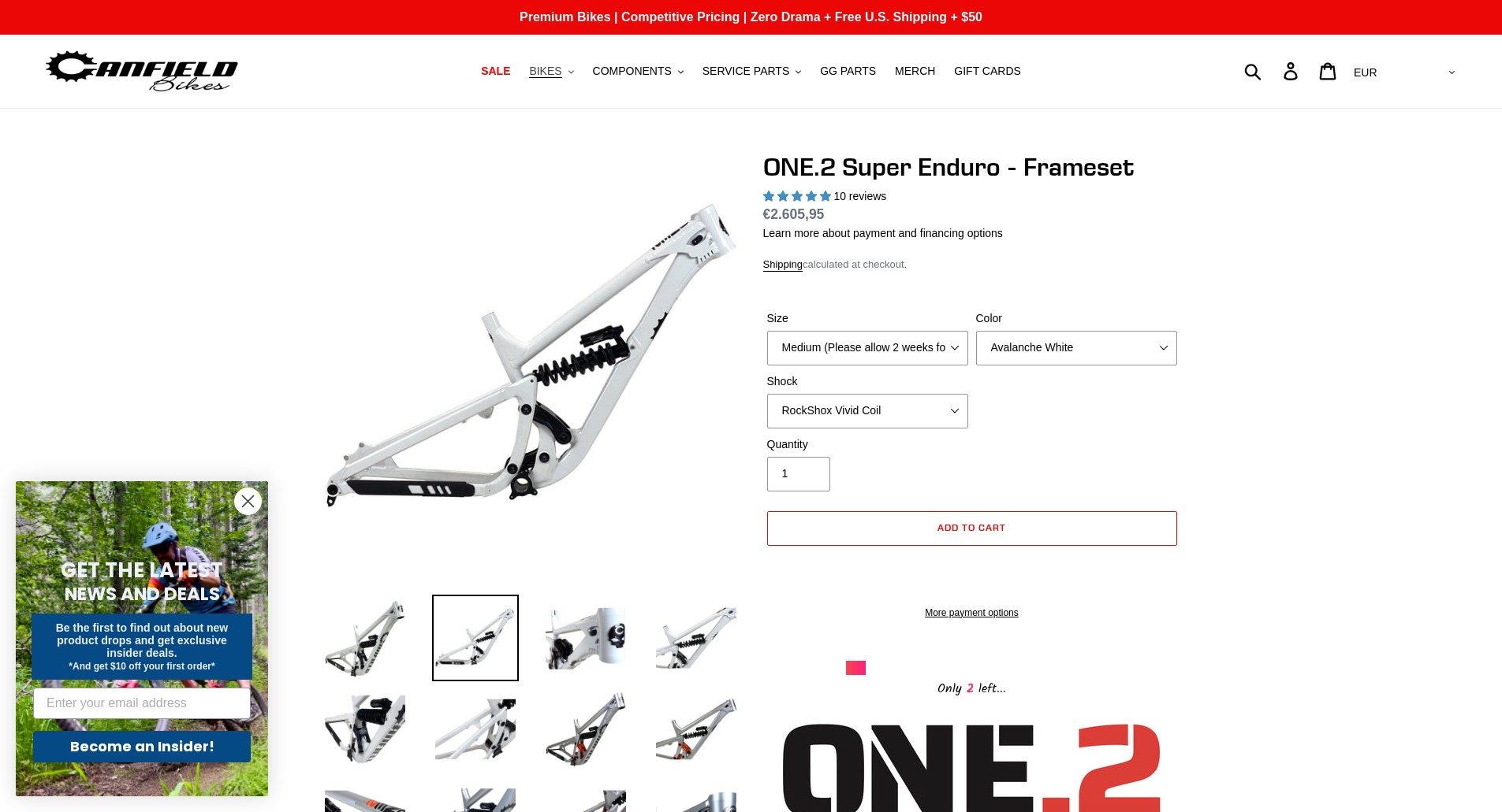
click at [558, 67] on span "BIKES" at bounding box center [545, 71] width 32 height 13
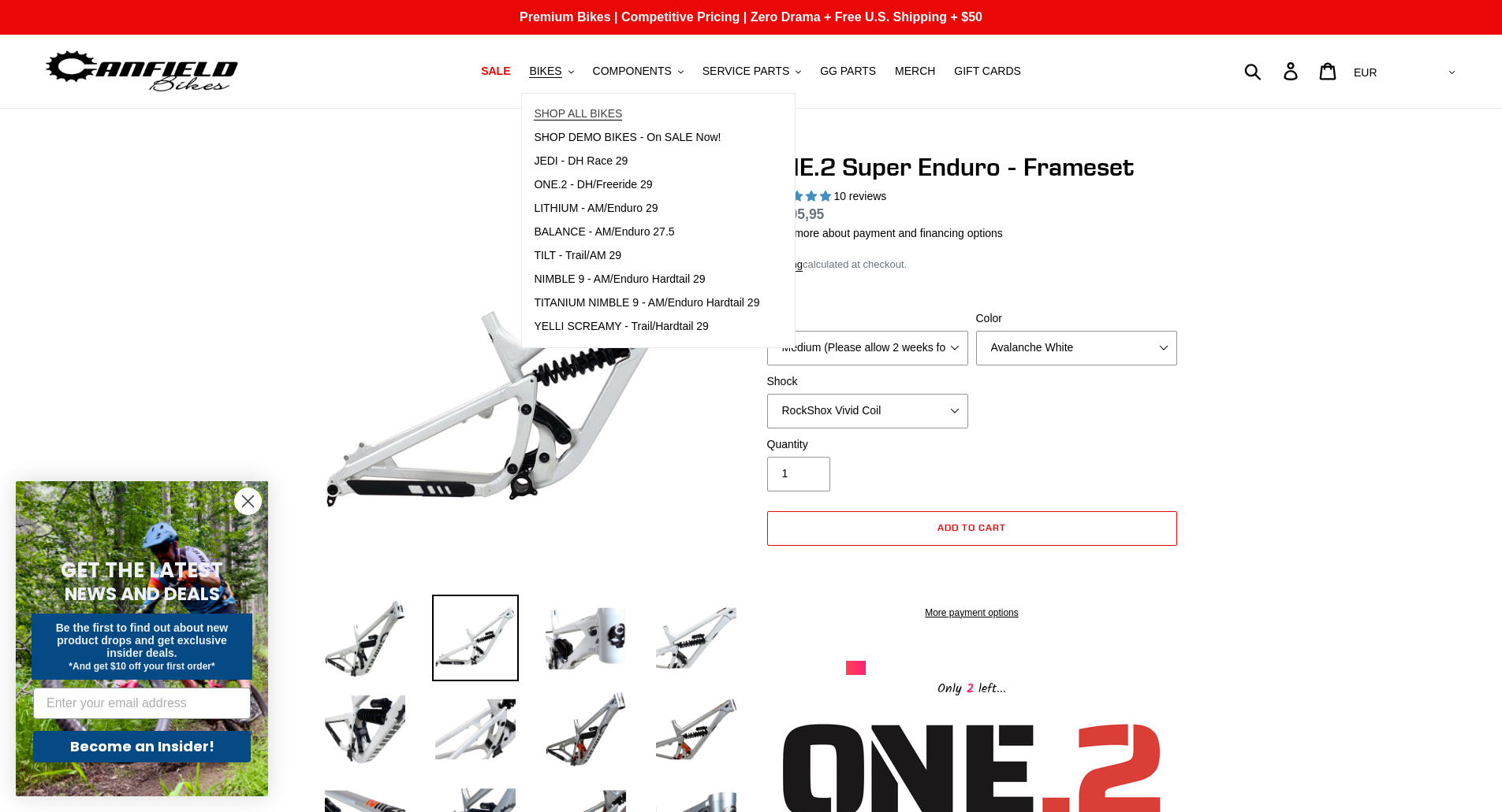
click at [576, 111] on span "SHOP ALL BIKES" at bounding box center [577, 113] width 88 height 13
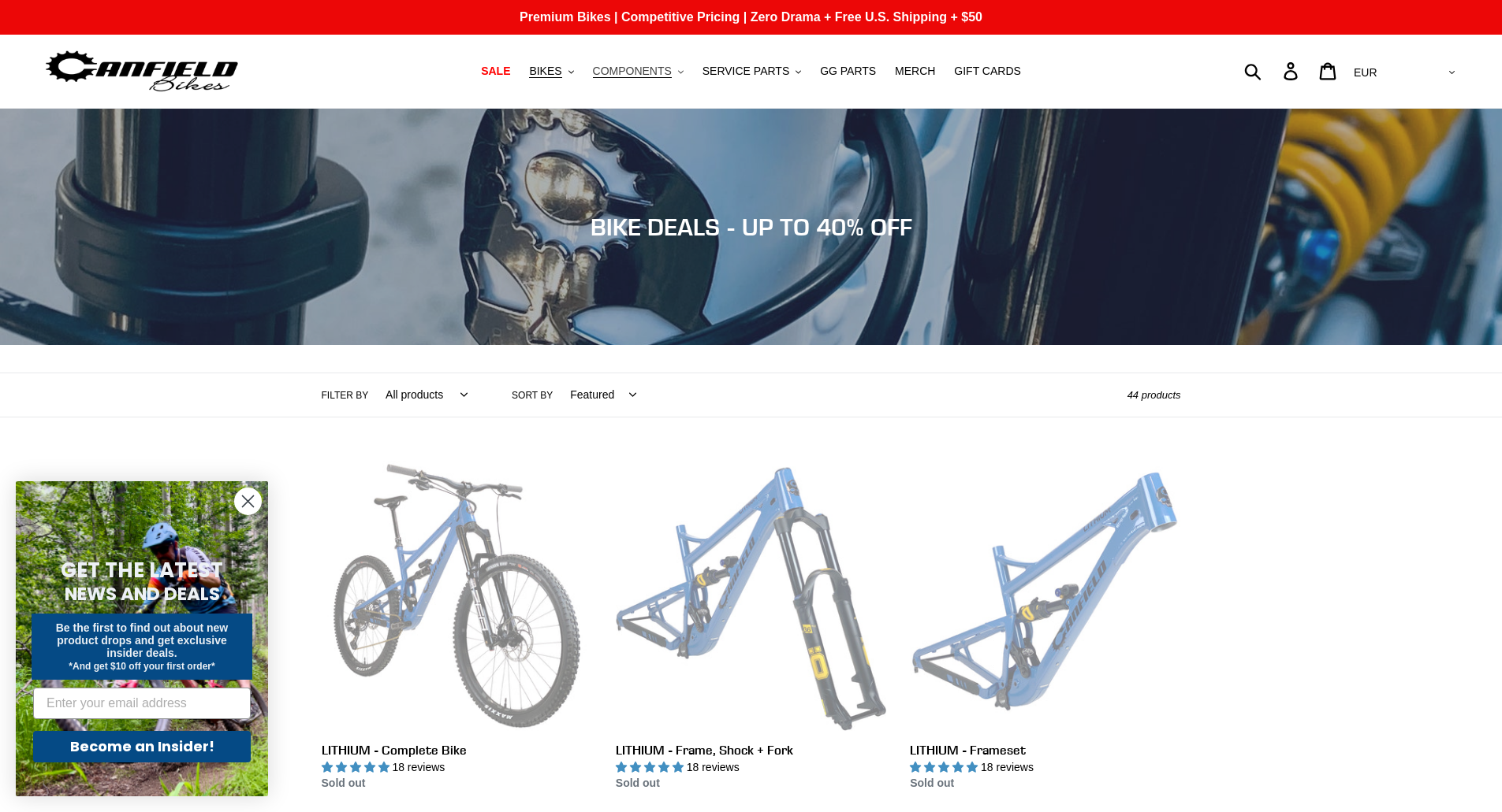
click at [684, 67] on button "COMPONENTS .cls-1{fill:#231f20}" at bounding box center [638, 71] width 106 height 21
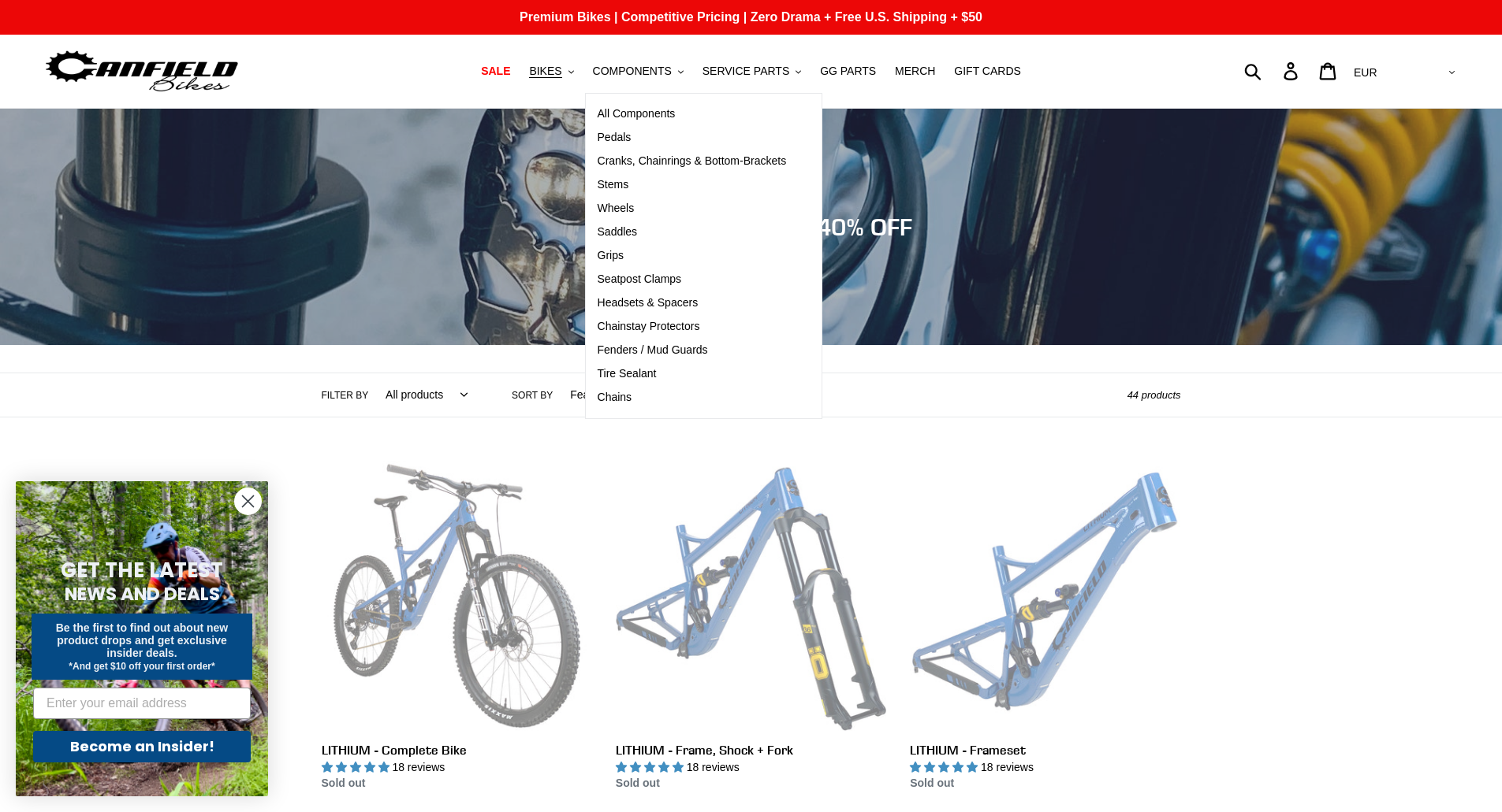
click at [1341, 378] on div "Filter by All products 275 29er balance BFCM23 BFCM24 CBF DEMO BIKE Downhill En…" at bounding box center [751, 395] width 1502 height 45
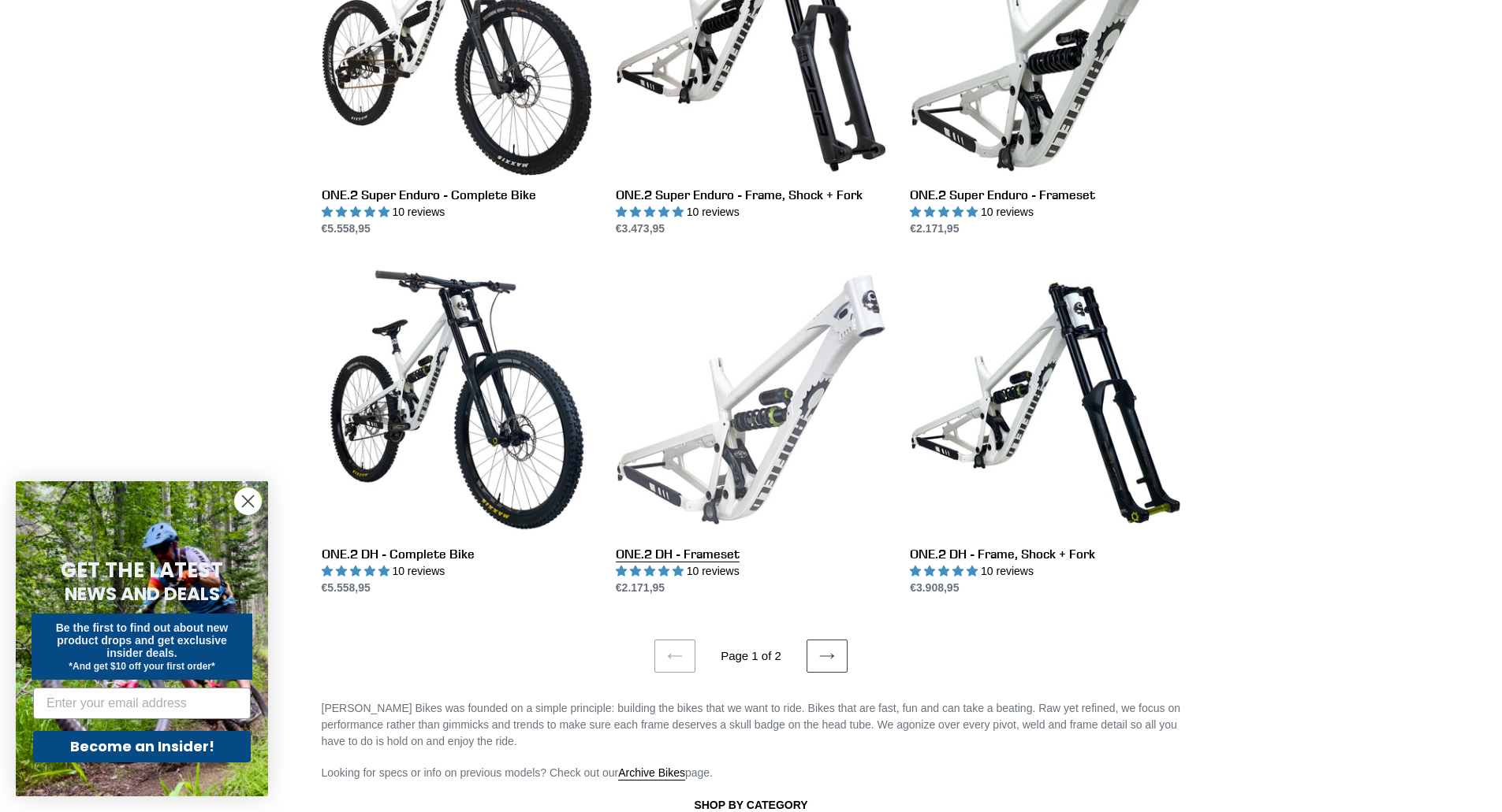
scroll to position [2758, 0]
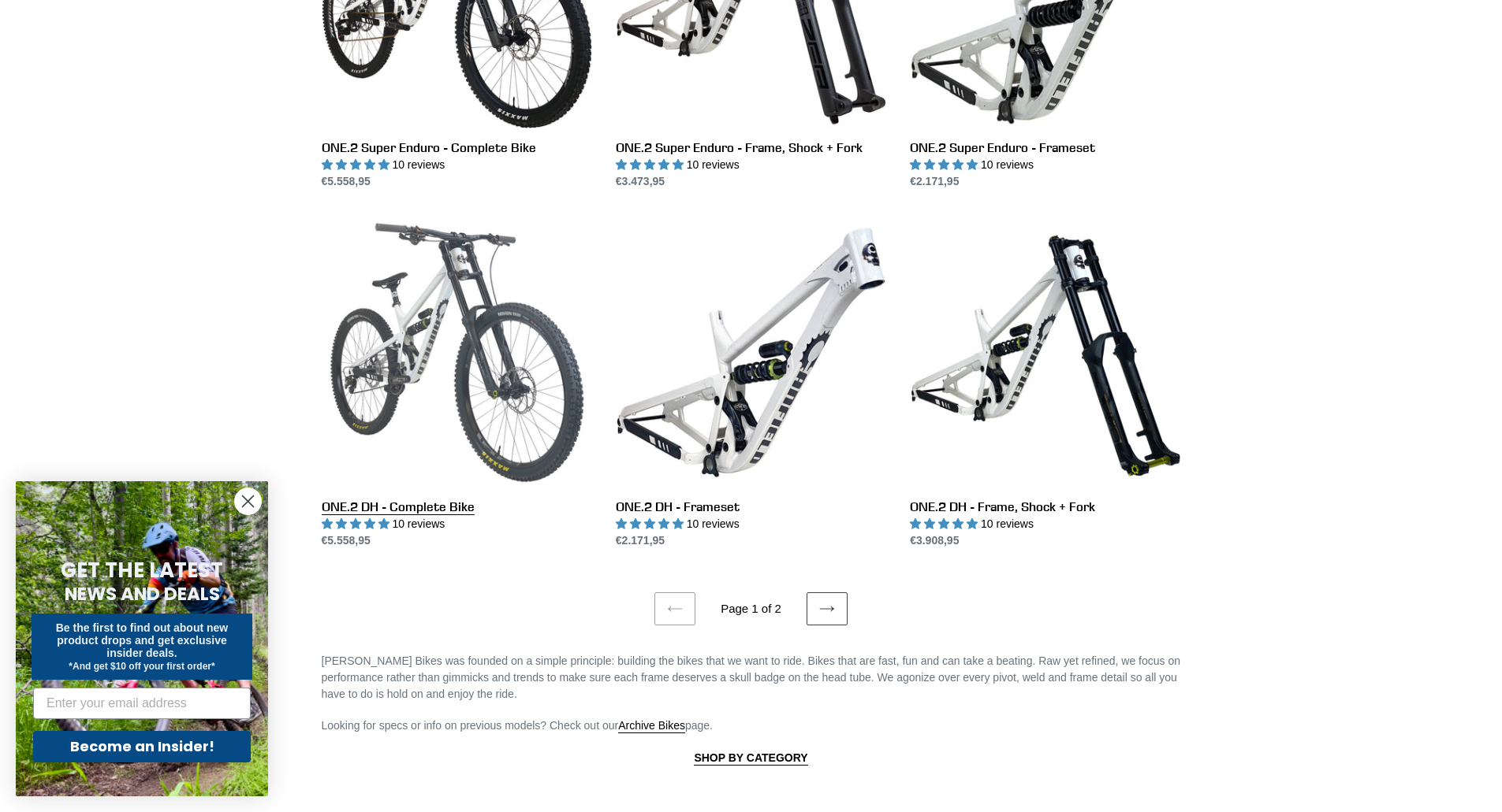
click at [504, 354] on link "ONE.2 DH - Complete Bike" at bounding box center [457, 383] width 270 height 332
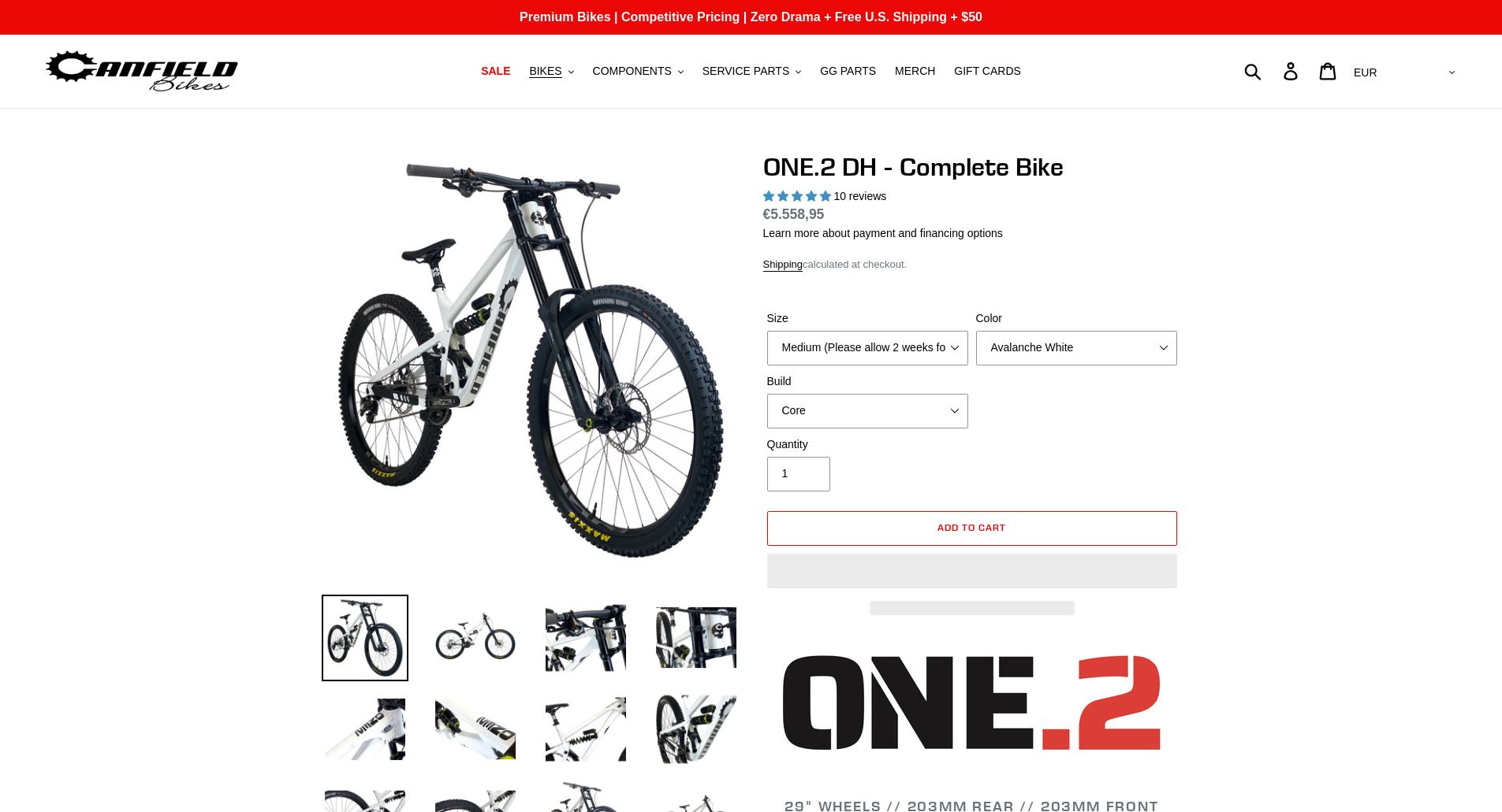
select select "highest-rating"
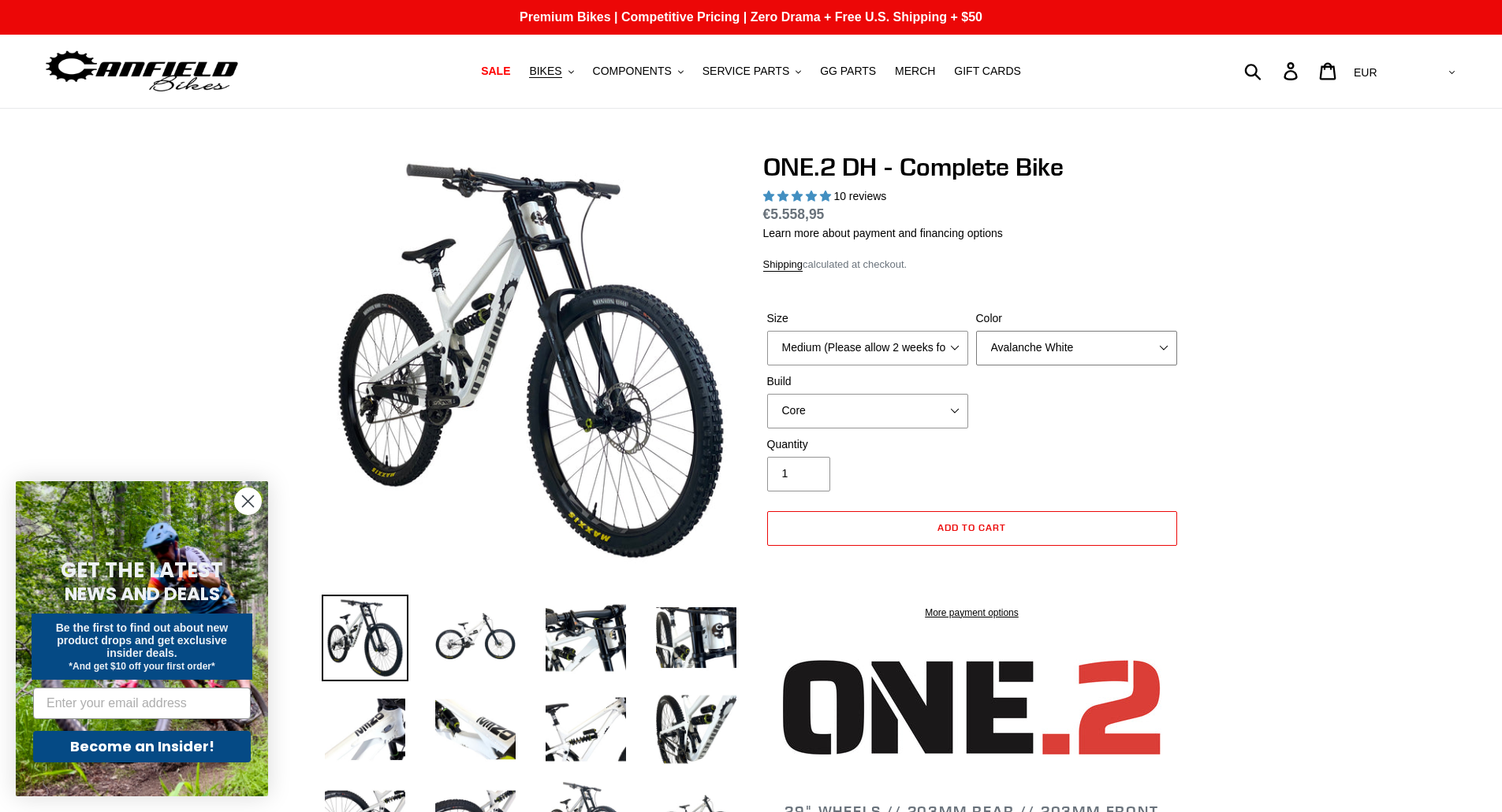
click at [1060, 345] on select "Avalanche White Bentonite Grey" at bounding box center [1076, 349] width 201 height 35
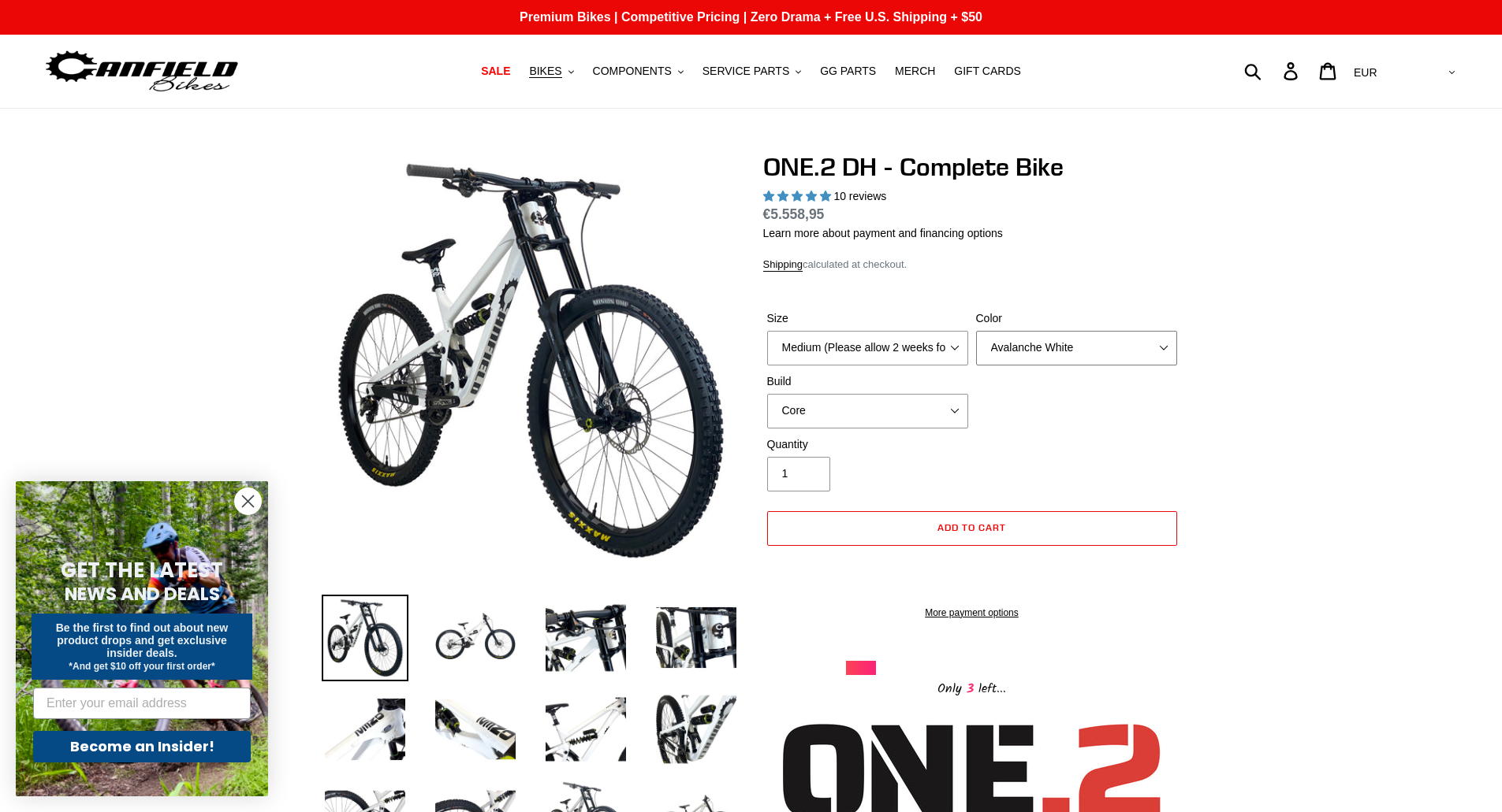
click at [1060, 345] on select "Avalanche White Bentonite Grey" at bounding box center [1076, 349] width 201 height 35
click at [900, 410] on select "Core Pro" at bounding box center [868, 411] width 201 height 35
select select "Pro"
click at [767, 394] on select "Core Pro" at bounding box center [868, 411] width 201 height 35
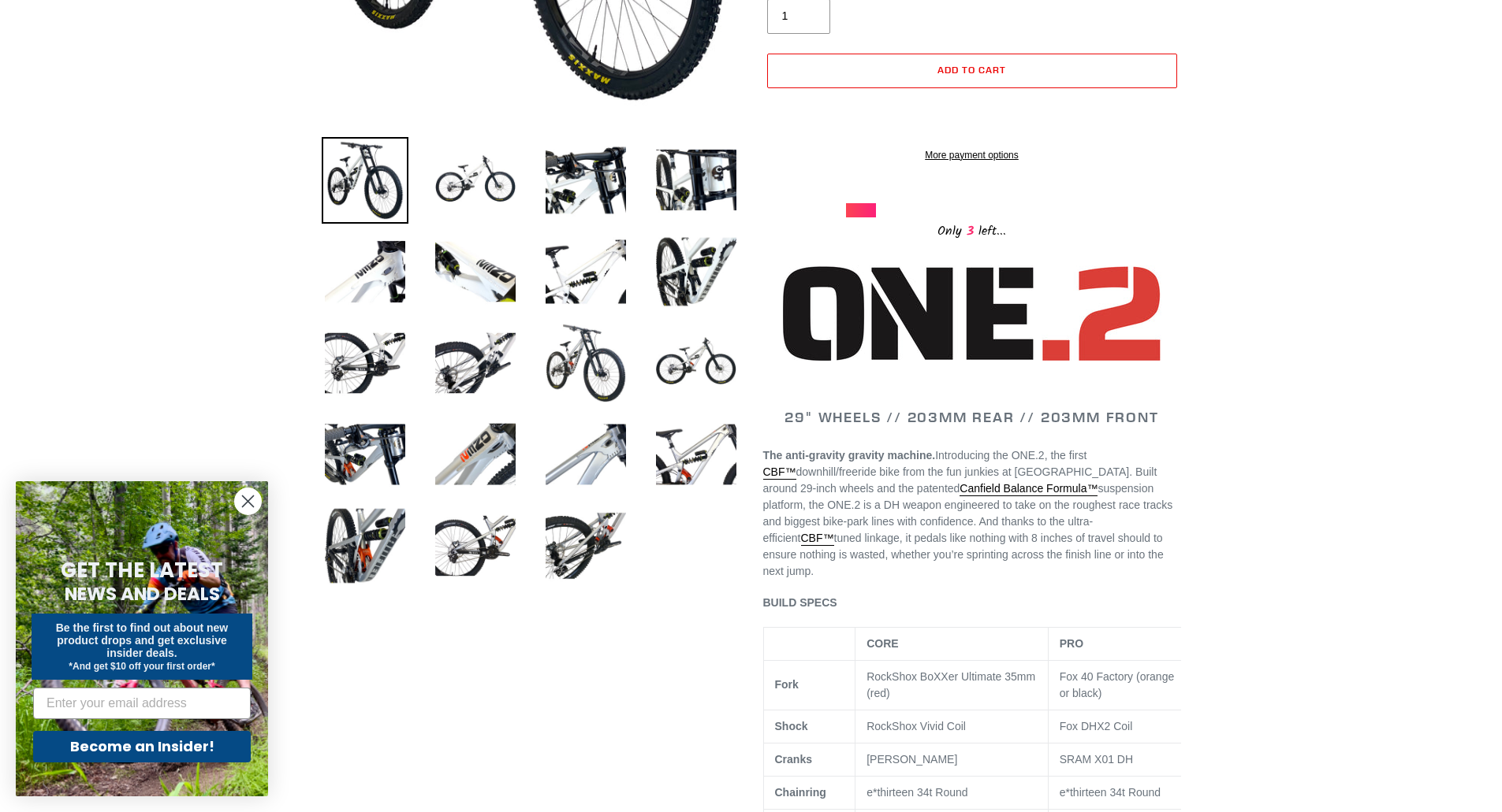
scroll to position [158, 0]
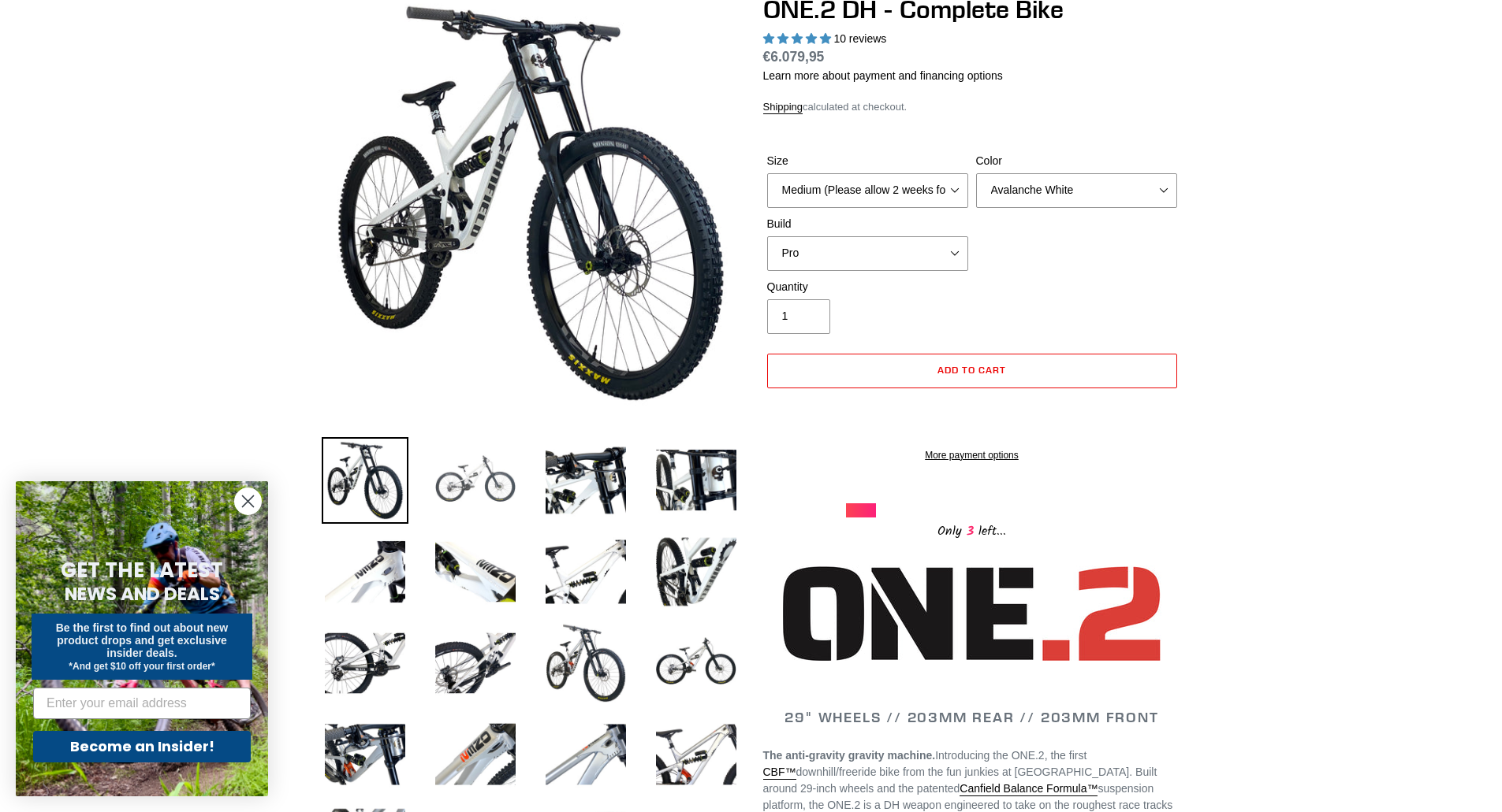
click at [472, 474] on img at bounding box center [475, 480] width 86 height 86
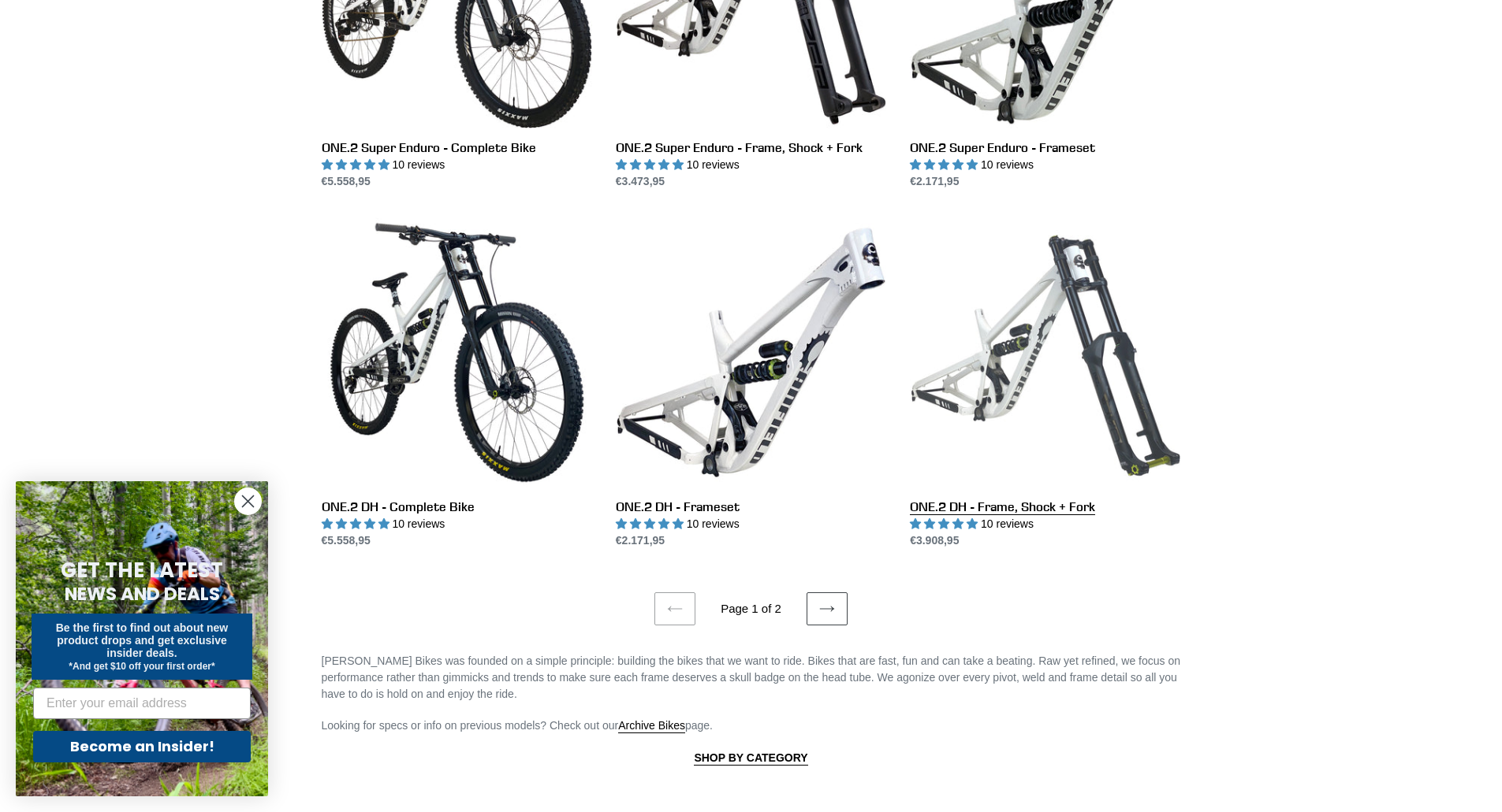
click at [1086, 359] on link "ONE.2 DH - Frame, Shock + Fork" at bounding box center [1045, 383] width 270 height 332
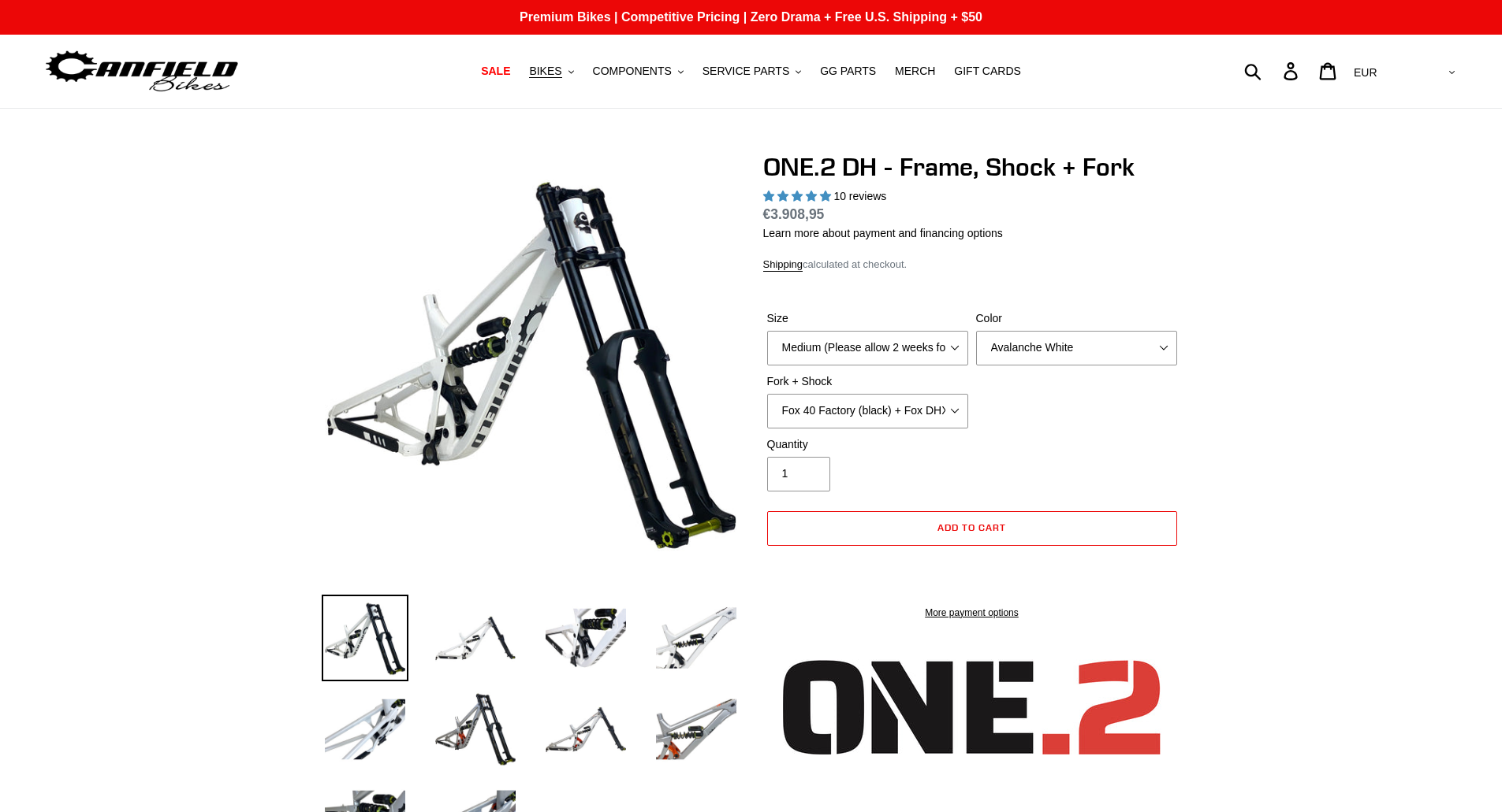
select select "highest-rating"
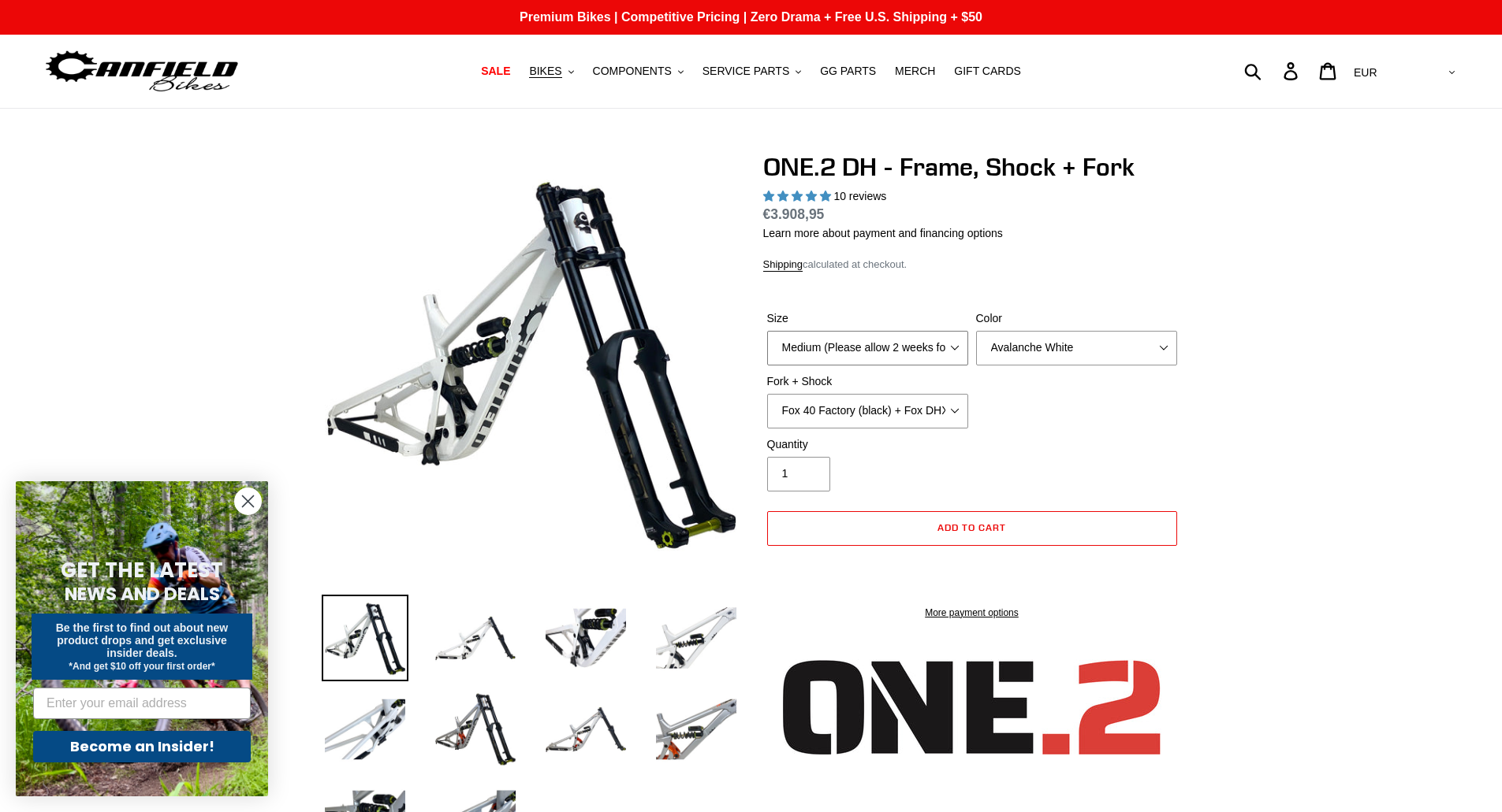
click at [839, 345] on select "Medium (Please allow 2 weeks for delivery) Large (Sold Out)" at bounding box center [868, 349] width 201 height 35
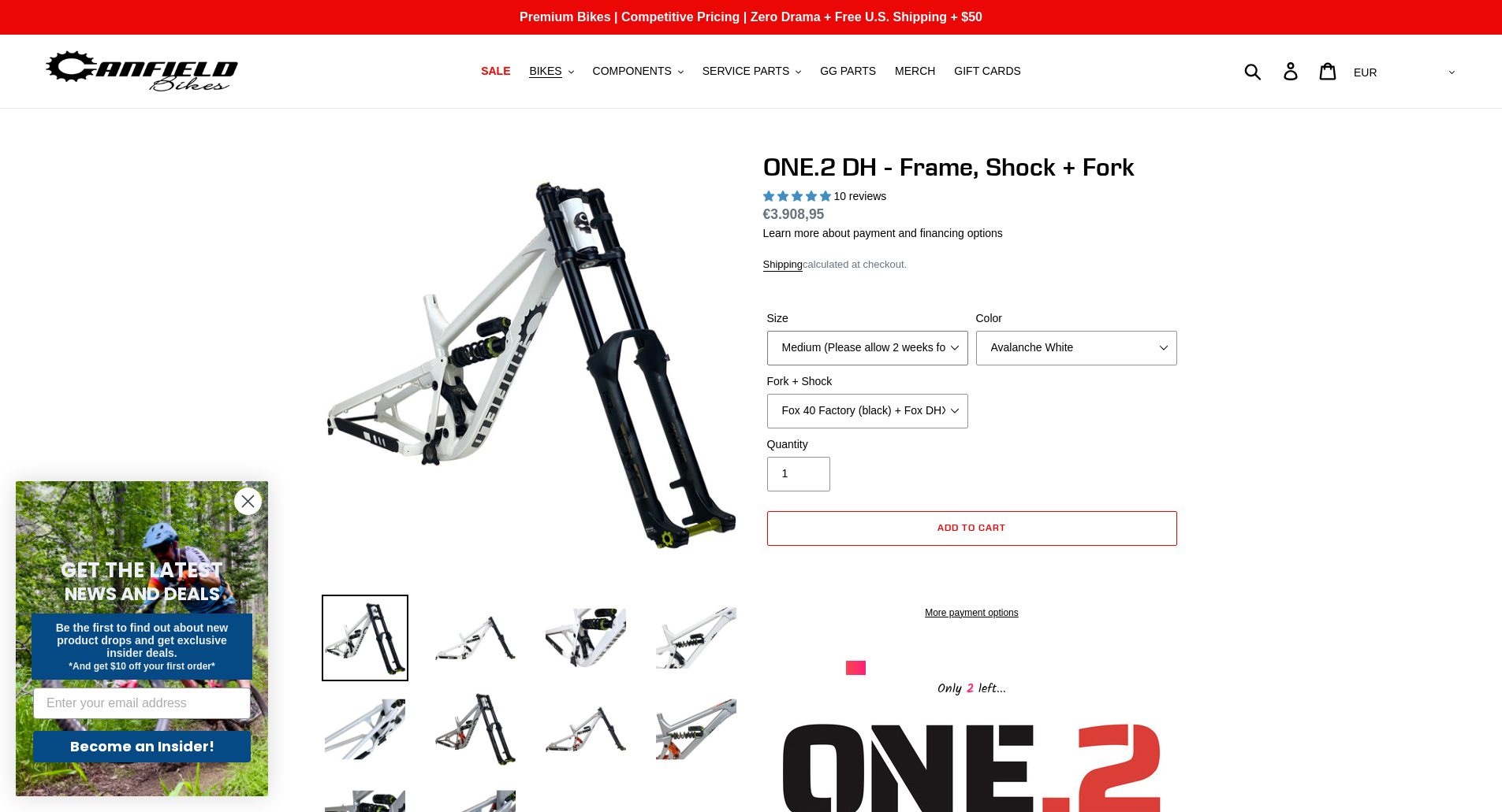
drag, startPoint x: 839, startPoint y: 345, endPoint x: 873, endPoint y: 345, distance: 34.0
click at [839, 345] on select "Medium (Please allow 2 weeks for delivery) Large (Sold Out)" at bounding box center [868, 349] width 201 height 35
click at [914, 410] on select "Fox 40 Factory (black) + Fox DHX2 250x75 Fox 40 Factory (orange) + Fox DHX2 250…" at bounding box center [868, 411] width 201 height 35
click at [767, 394] on select "Fox 40 Factory (black) + Fox DHX2 250x75 Fox 40 Factory (orange) + Fox DHX2 250…" at bounding box center [868, 411] width 201 height 35
click at [906, 410] on select "Fox 40 Factory (black) + Fox DHX2 250x75 Fox 40 Factory (orange) + Fox DHX2 250…" at bounding box center [868, 411] width 201 height 35
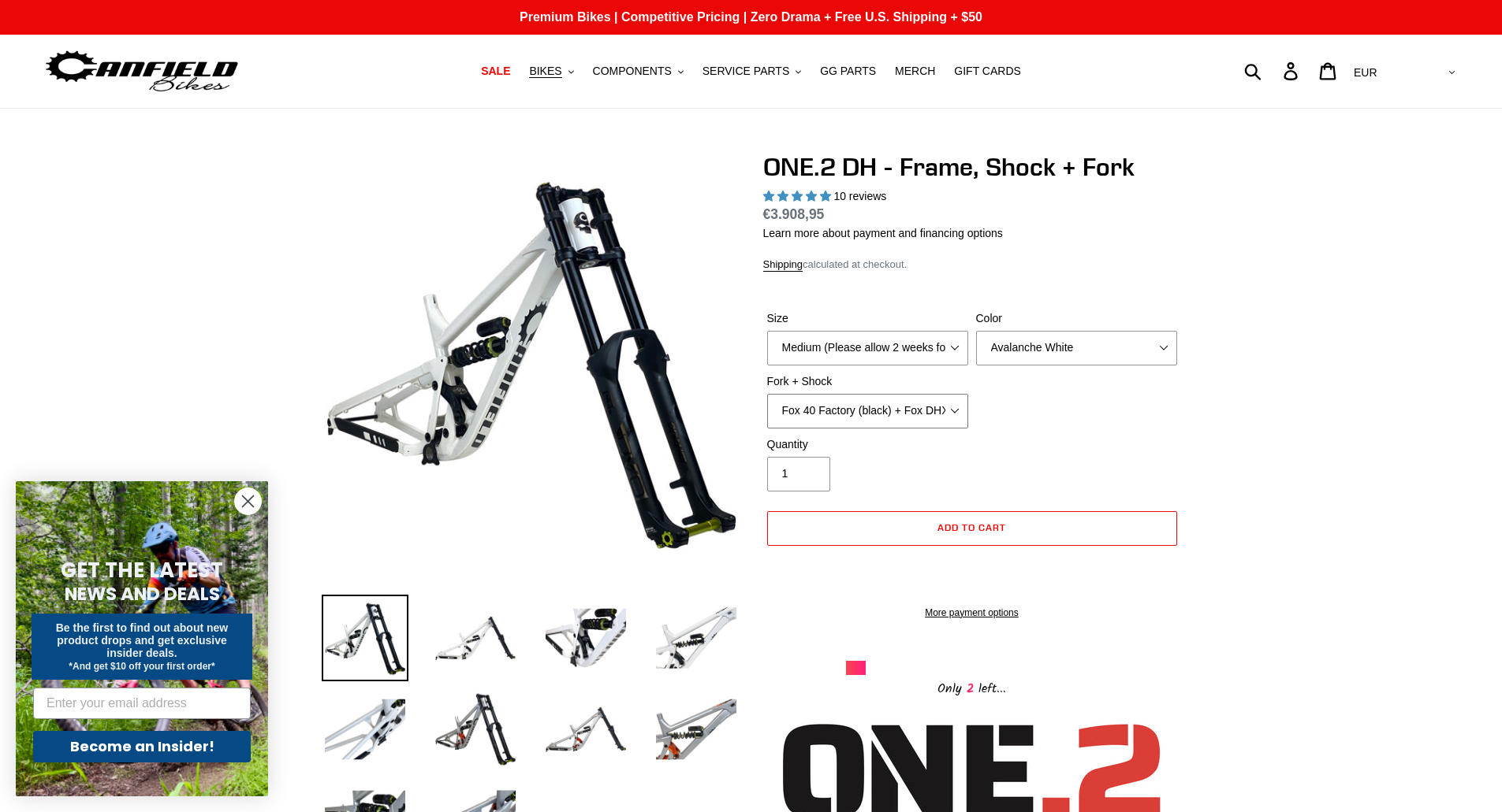
click at [767, 394] on select "Fox 40 Factory (black) + Fox DHX2 250x75 Fox 40 Factory (orange) + Fox DHX2 250…" at bounding box center [868, 411] width 201 height 35
click at [889, 394] on select "Fox 40 Factory (black) + Fox DHX2 250x75 Fox 40 Factory (orange) + Fox DHX2 250…" at bounding box center [868, 411] width 201 height 35
click at [767, 394] on select "Fox 40 Factory (black) + Fox DHX2 250x75 Fox 40 Factory (orange) + Fox DHX2 250…" at bounding box center [868, 411] width 201 height 35
click at [873, 414] on select "Fox 40 Factory (black) + Fox DHX2 250x75 Fox 40 Factory (orange) + Fox DHX2 250…" at bounding box center [868, 411] width 201 height 35
select select "RockShox BoXXer Ultimate 35mm (red) + RockShox Vivid DH Coil"
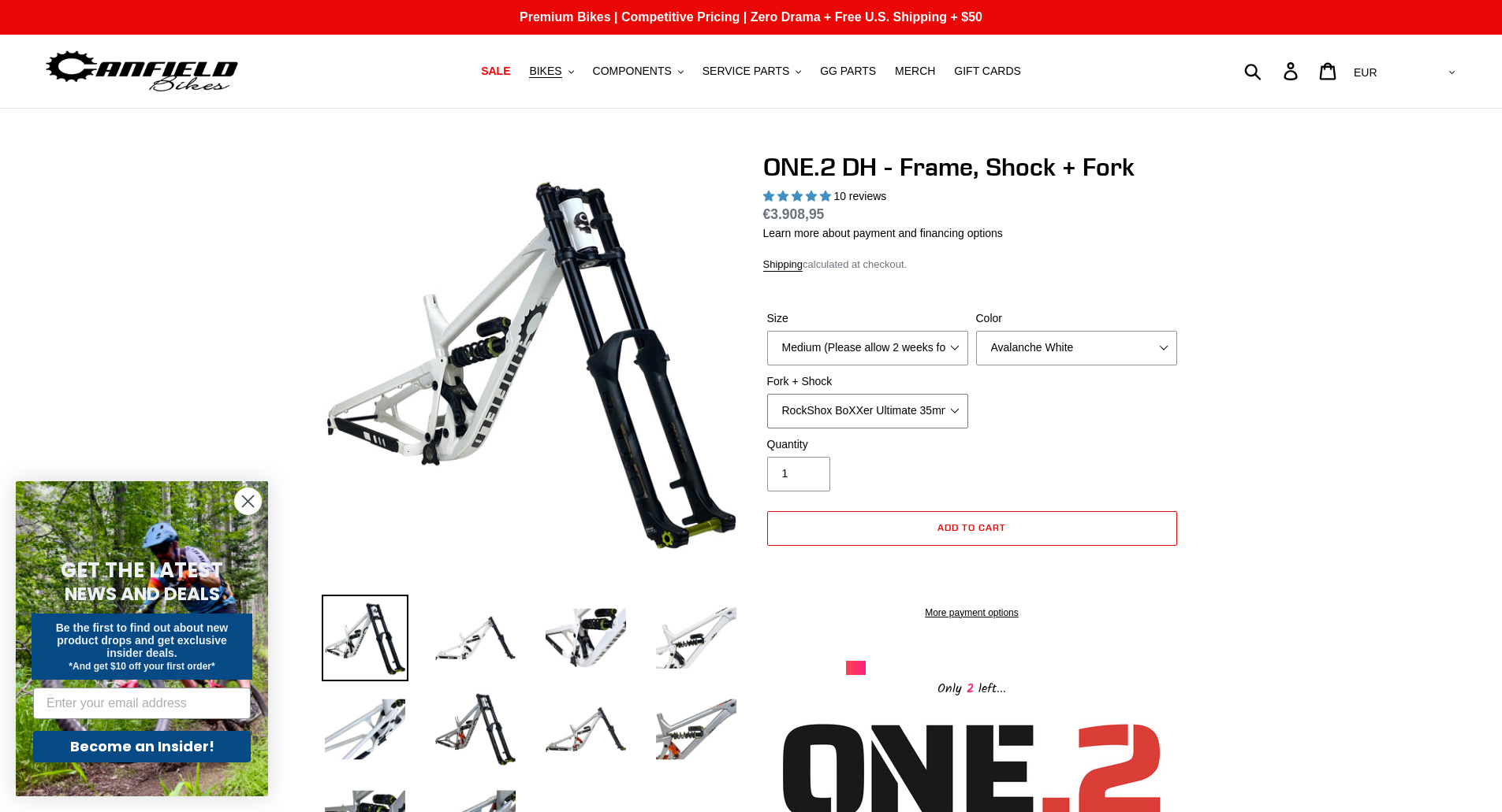
click at [767, 394] on select "Fox 40 Factory (black) + Fox DHX2 250x75 Fox 40 Factory (orange) + Fox DHX2 250…" at bounding box center [868, 411] width 201 height 35
click at [927, 351] on select "Medium (Please allow 2 weeks for delivery) Large (Sold Out)" at bounding box center [868, 349] width 201 height 35
click at [767, 331] on select "Medium (Please allow 2 weeks for delivery) Large (Sold Out)" at bounding box center [868, 349] width 201 height 35
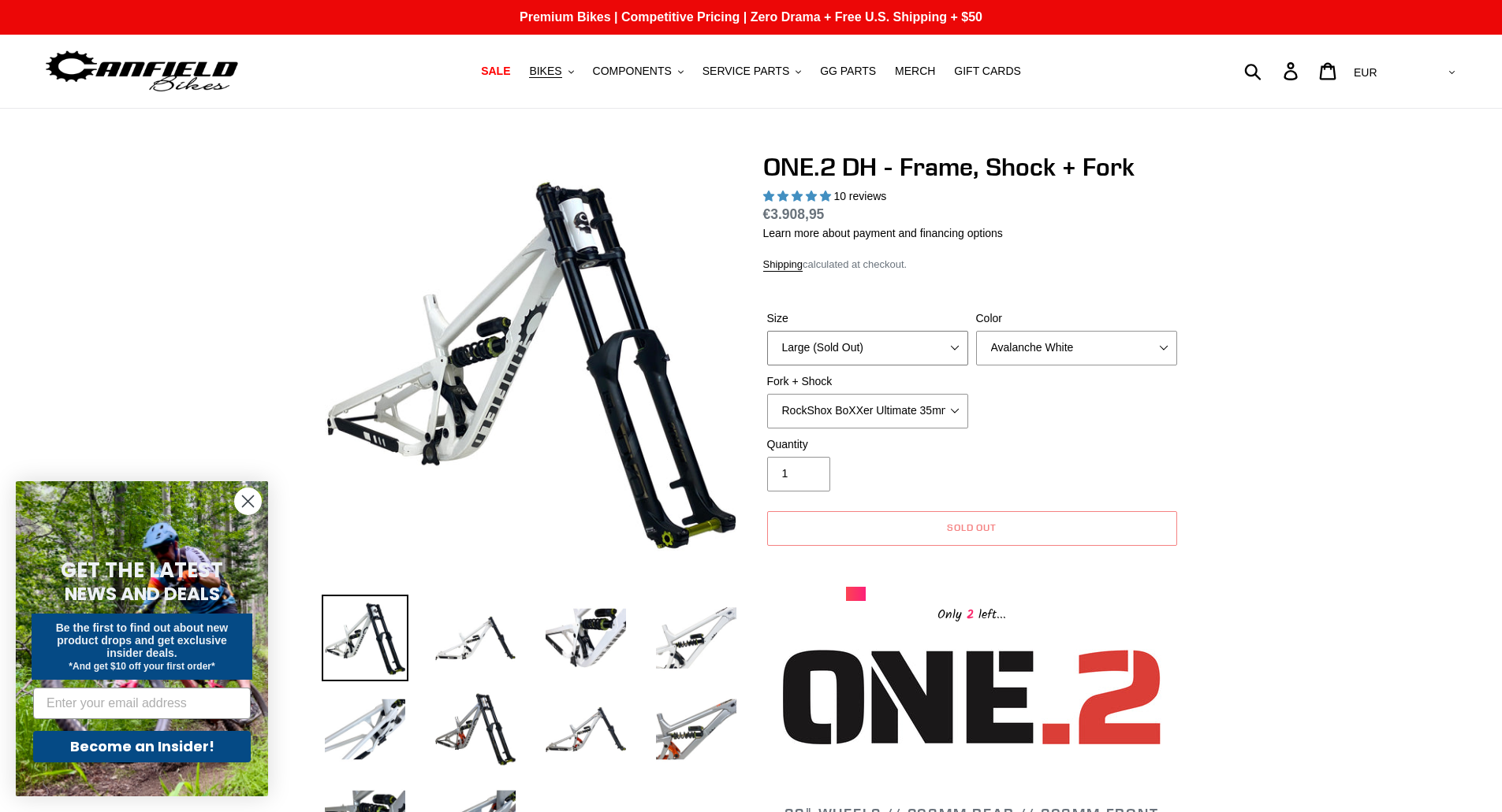
click at [889, 342] on select "Medium (Please allow 2 weeks for delivery) Large (Sold Out)" at bounding box center [868, 349] width 201 height 35
select select "Medium (Please allow 2 weeks for delivery)"
click at [767, 331] on select "Medium (Please allow 2 weeks for delivery) Large (Sold Out)" at bounding box center [868, 349] width 201 height 35
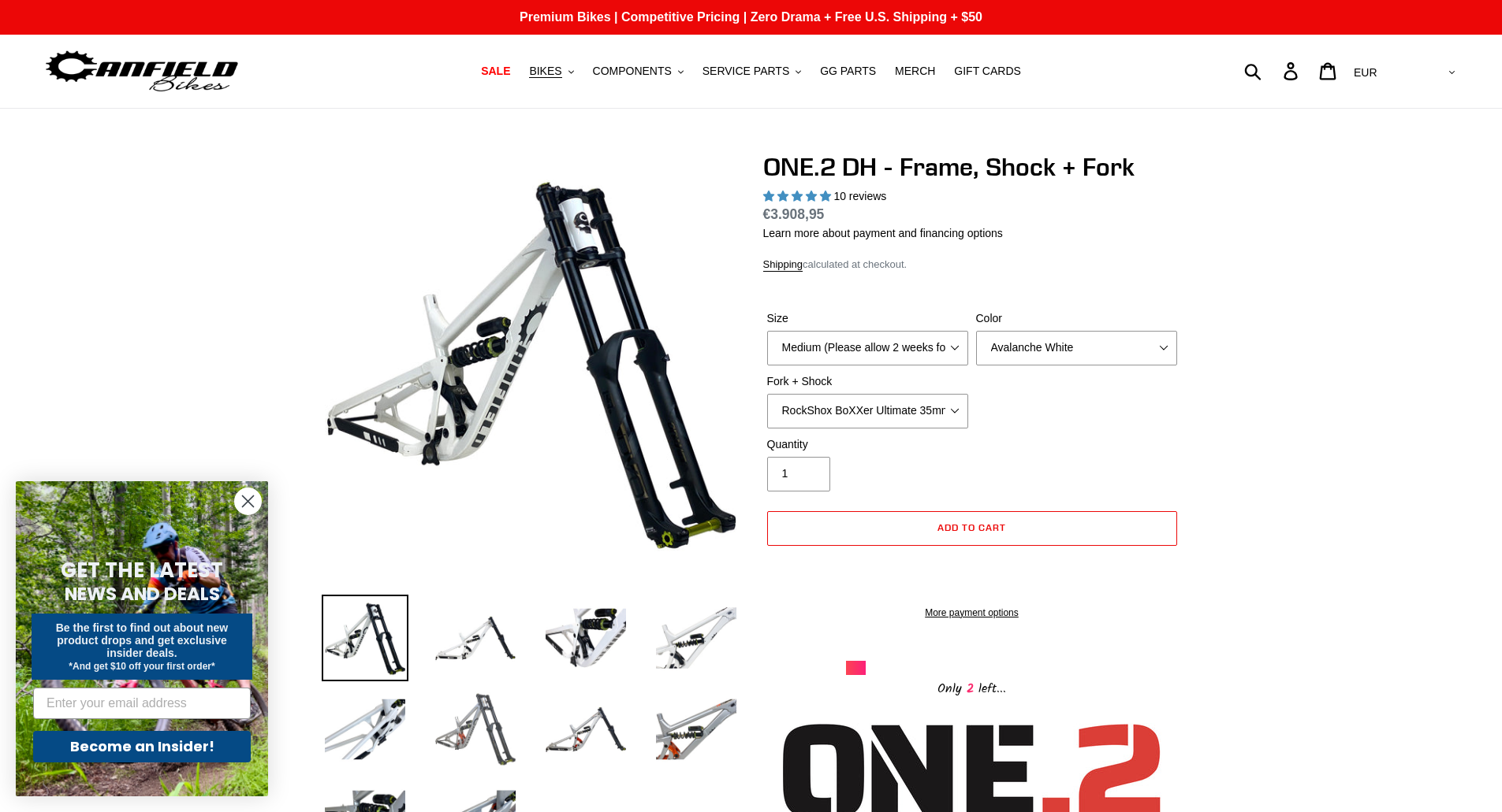
click at [481, 723] on img at bounding box center [475, 729] width 86 height 86
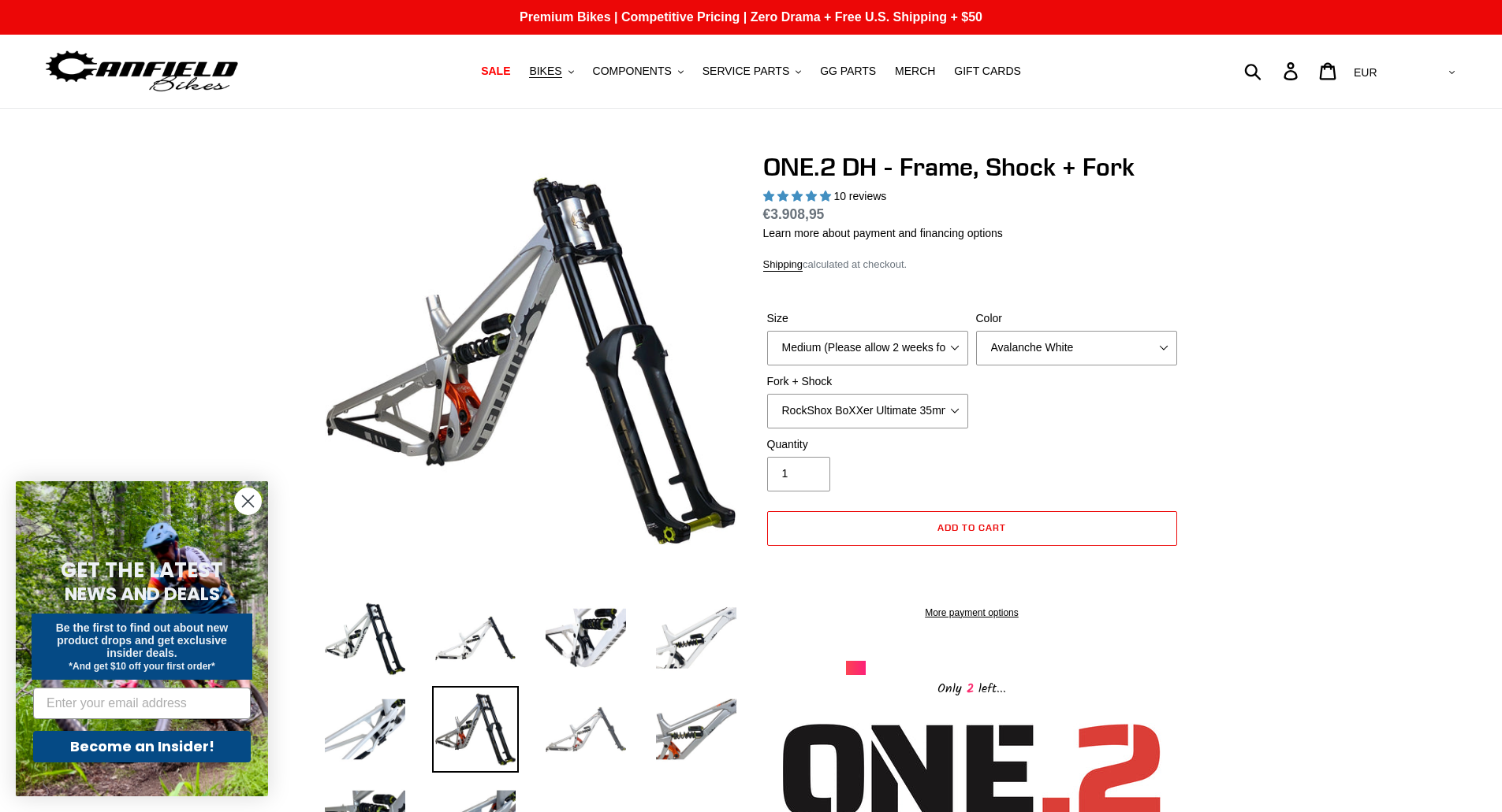
click at [553, 723] on img at bounding box center [585, 729] width 86 height 86
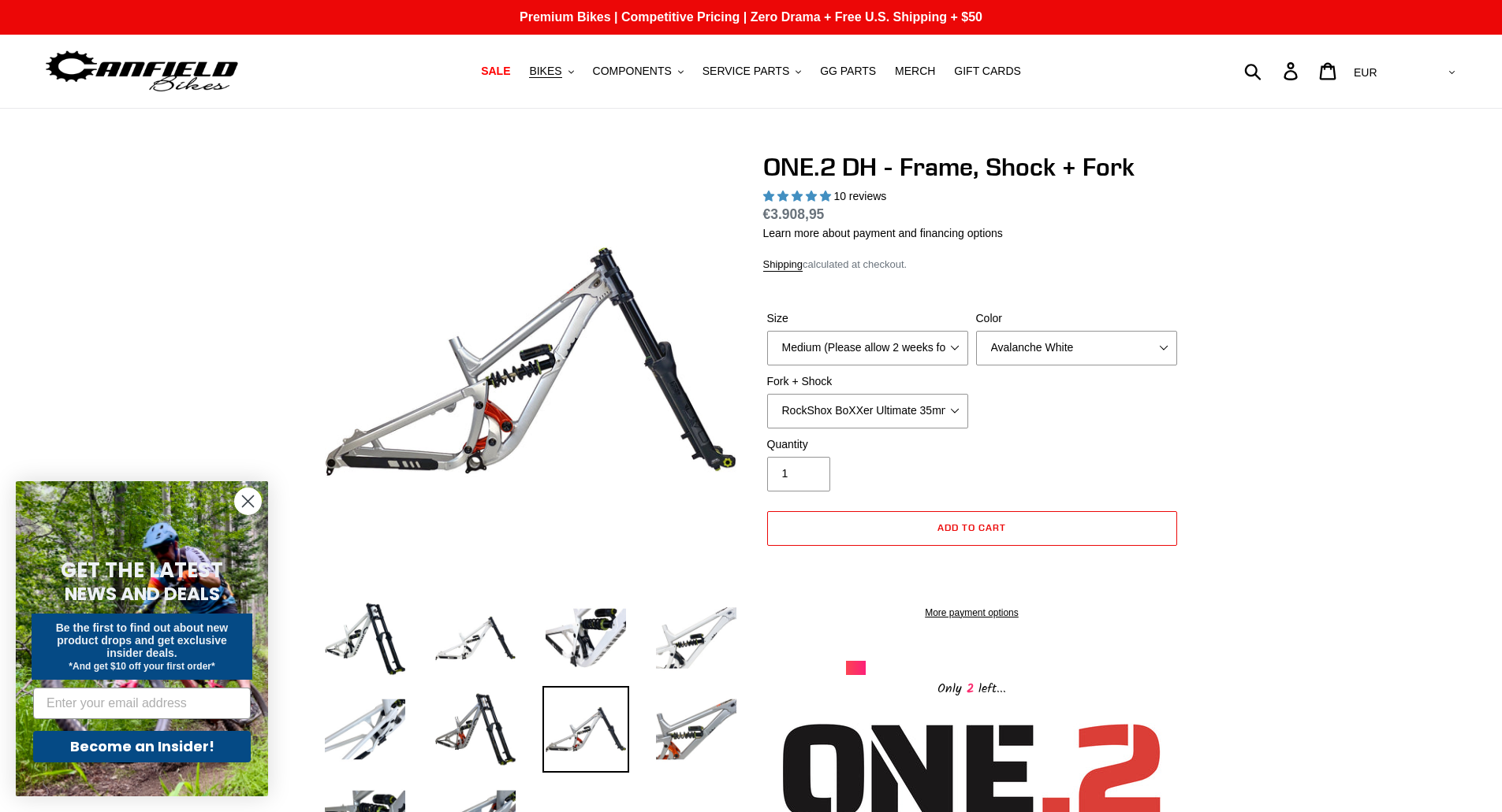
click at [652, 724] on li at bounding box center [684, 733] width 110 height 91
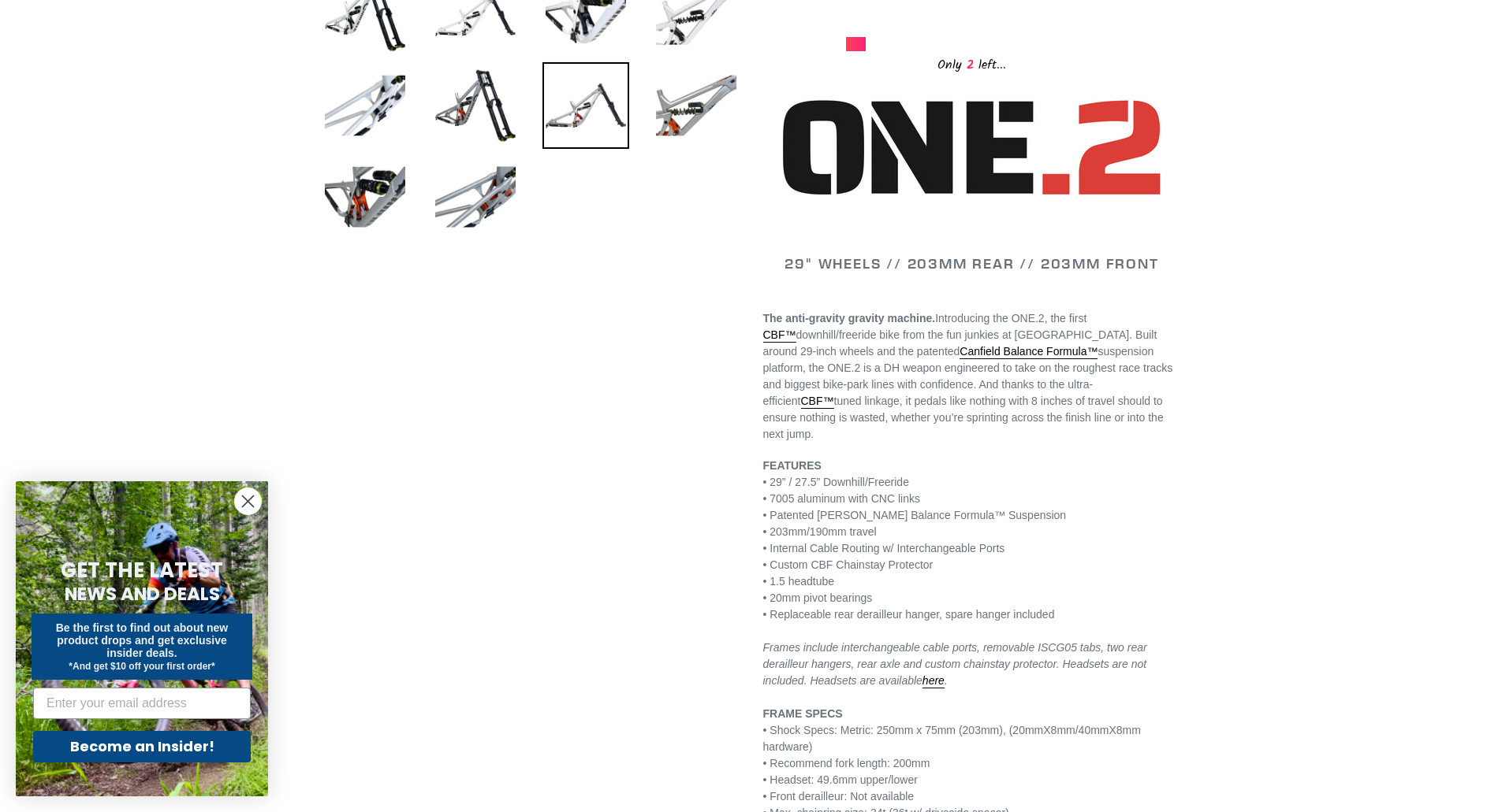
scroll to position [631, 0]
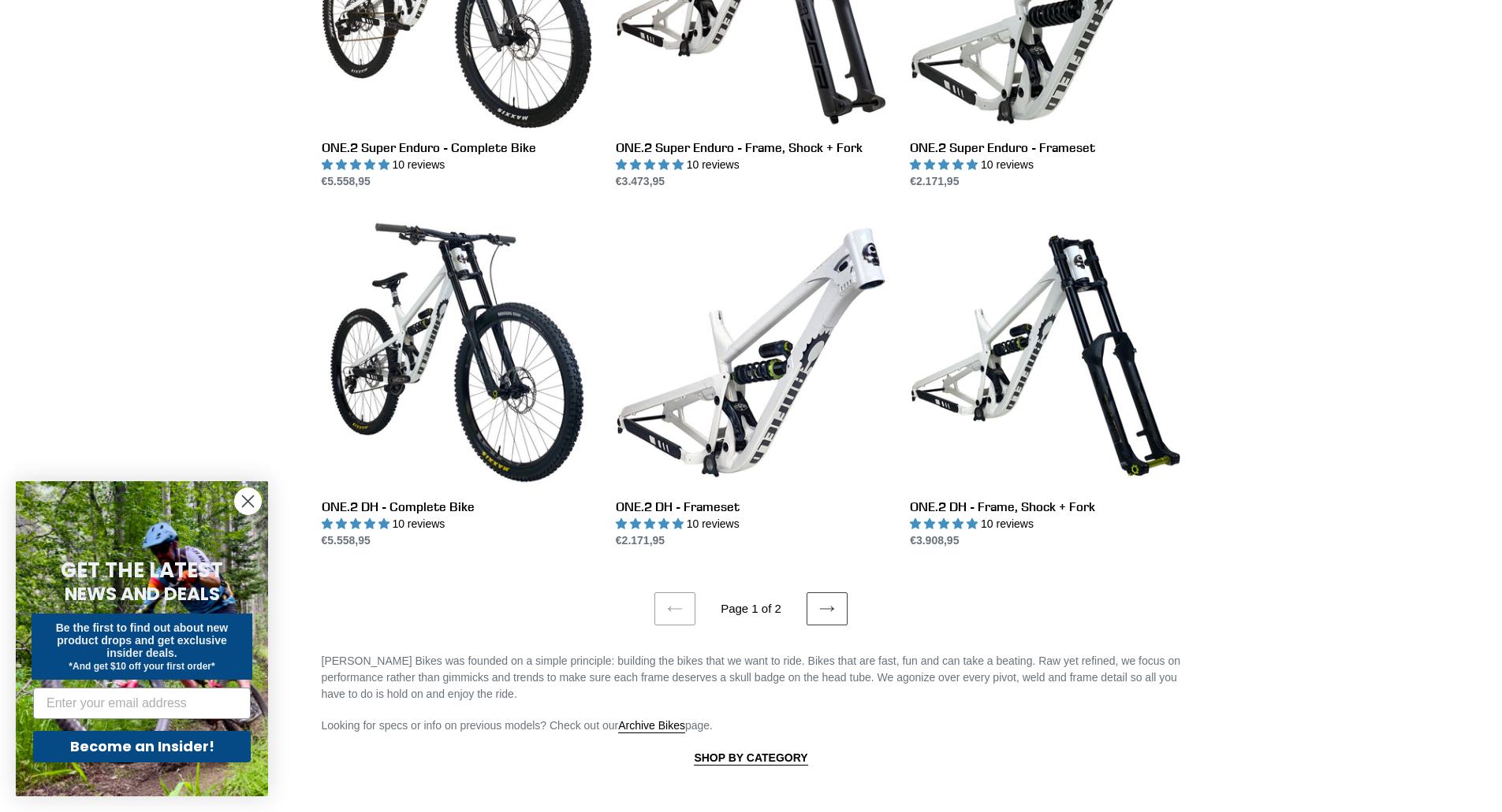
scroll to position [2522, 0]
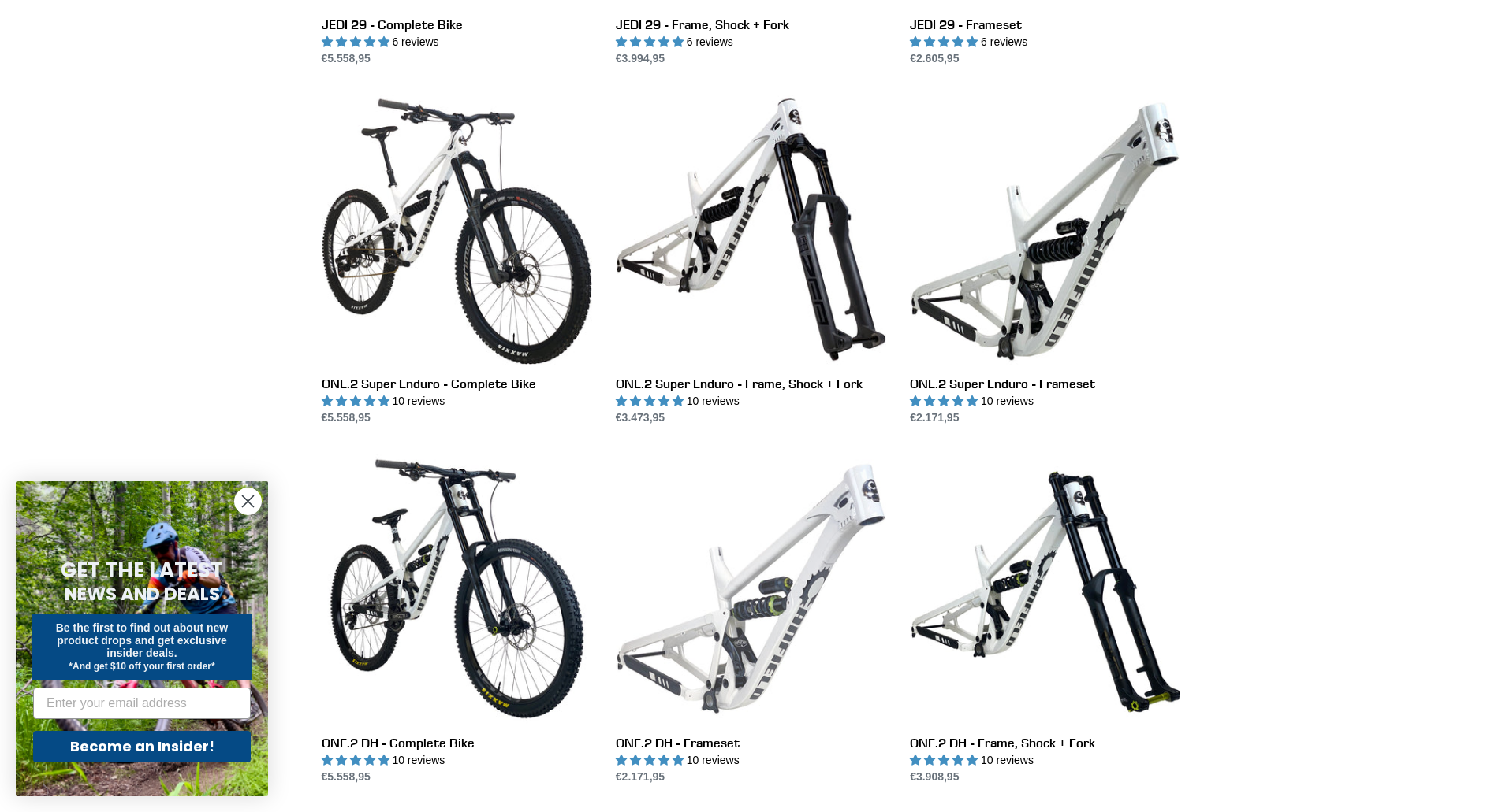
click at [721, 625] on link "ONE.2 DH - Frameset" at bounding box center [751, 619] width 270 height 332
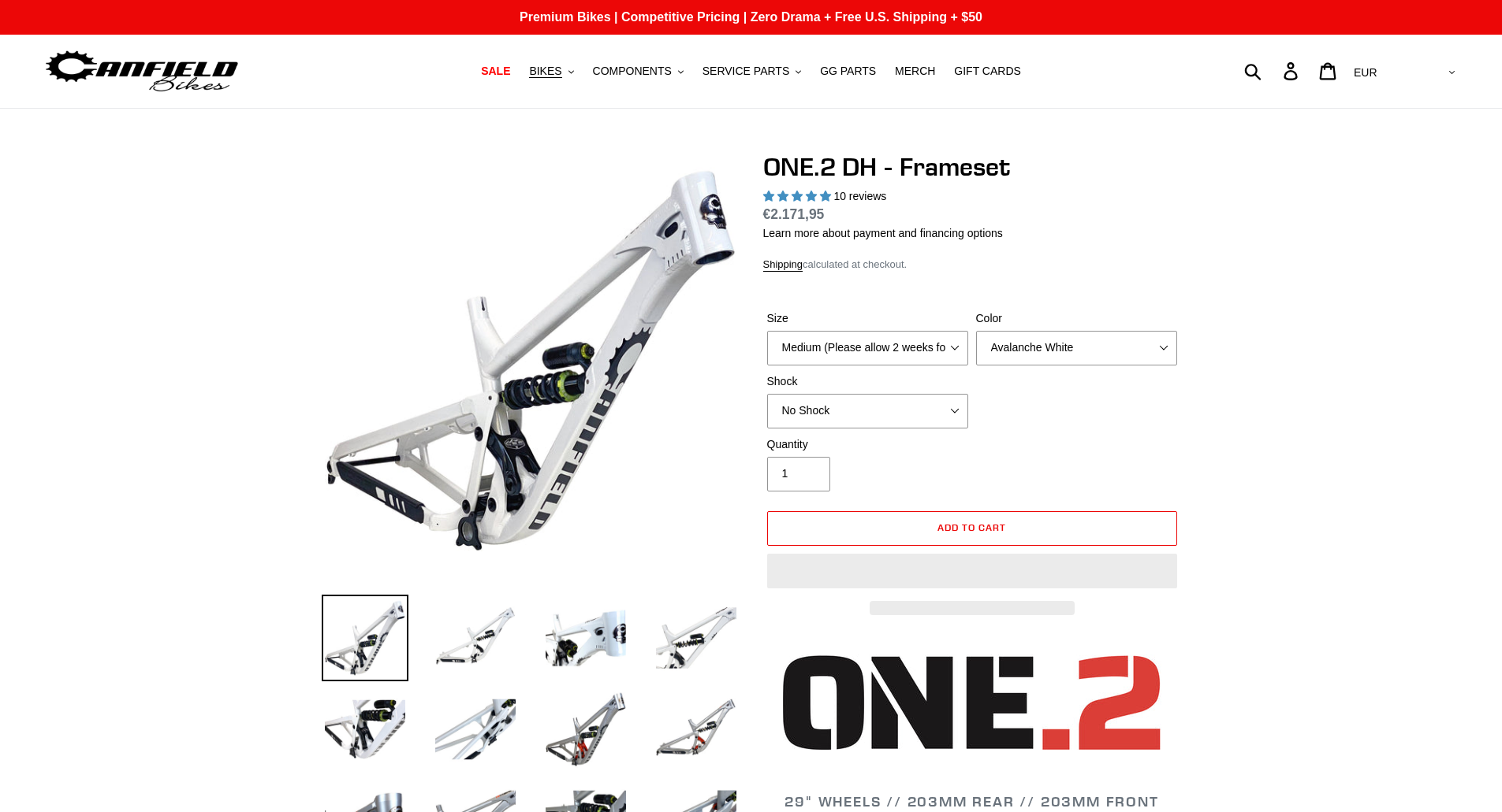
select select "highest-rating"
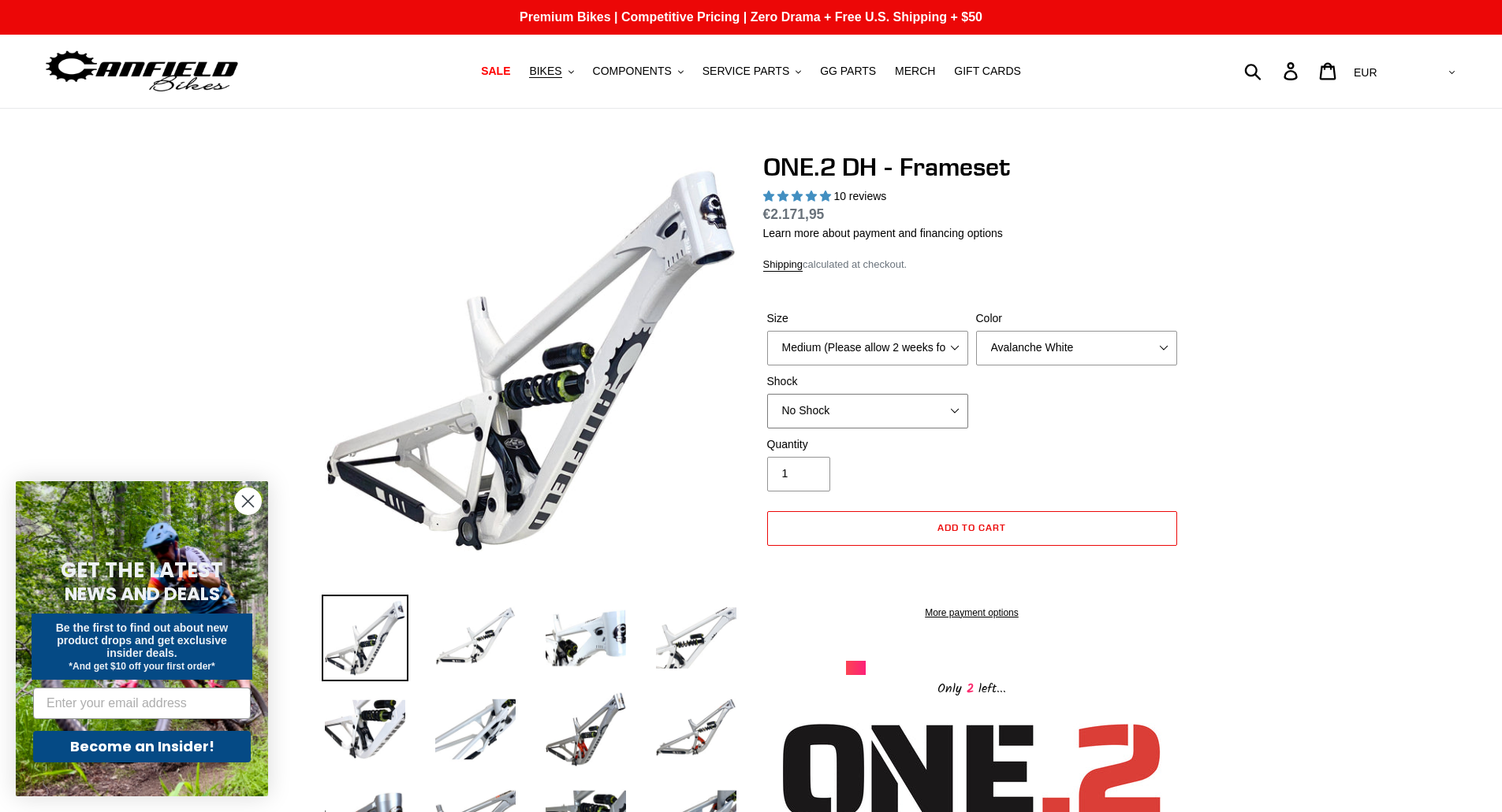
click at [935, 413] on select "No Shock Fox DHX2 Coil RockShox Vivid Coil EXT Storia LOK V3 (Custom Order)" at bounding box center [868, 411] width 201 height 35
click at [1140, 475] on div "Quantity 1" at bounding box center [972, 468] width 418 height 63
click at [950, 347] on select "Medium (Please allow 2 weeks for delivery) Large (Sold Out)" at bounding box center [868, 349] width 201 height 35
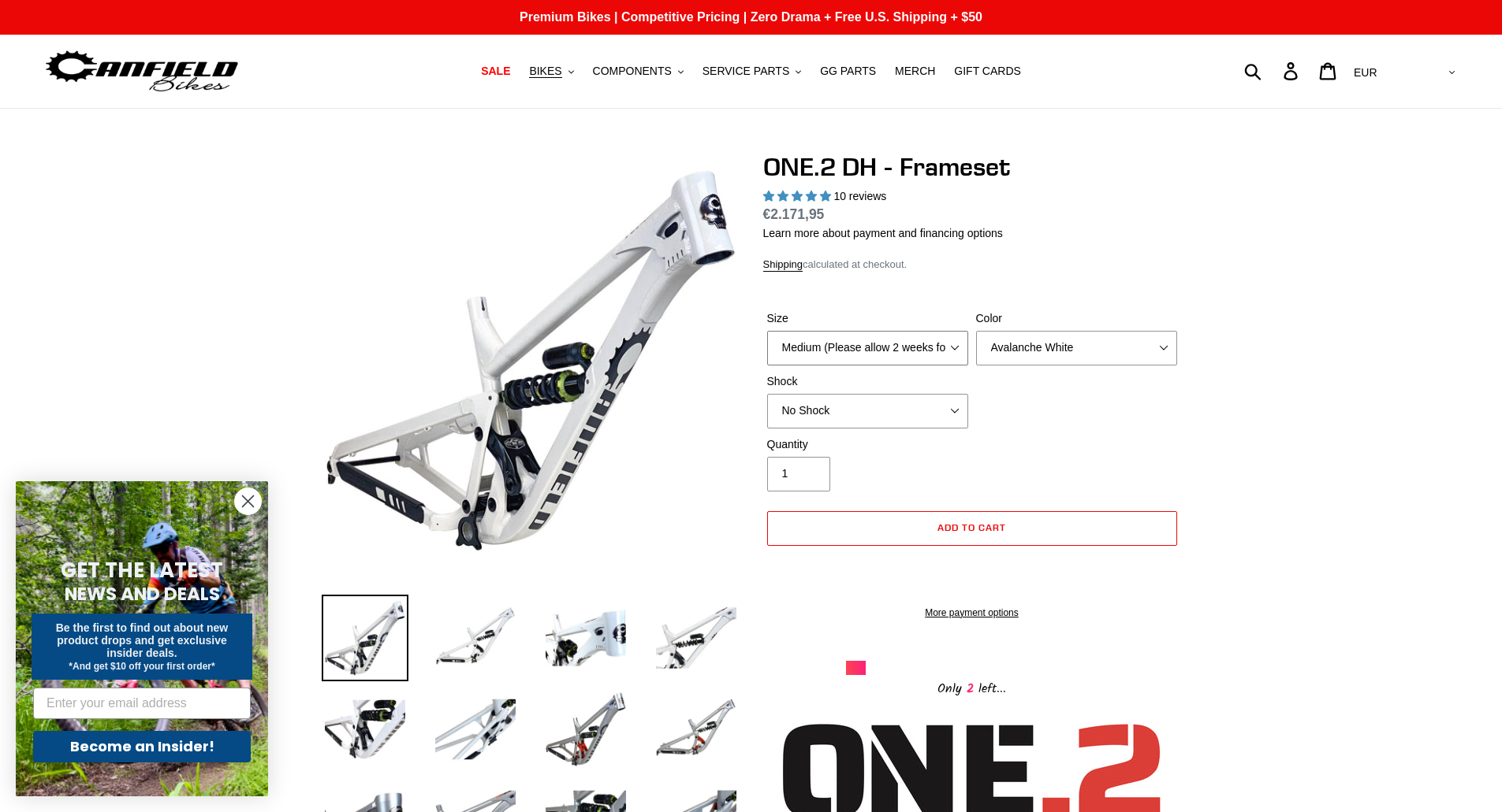
click at [950, 347] on select "Medium (Please allow 2 weeks for delivery) Large (Sold Out)" at bounding box center [868, 349] width 201 height 35
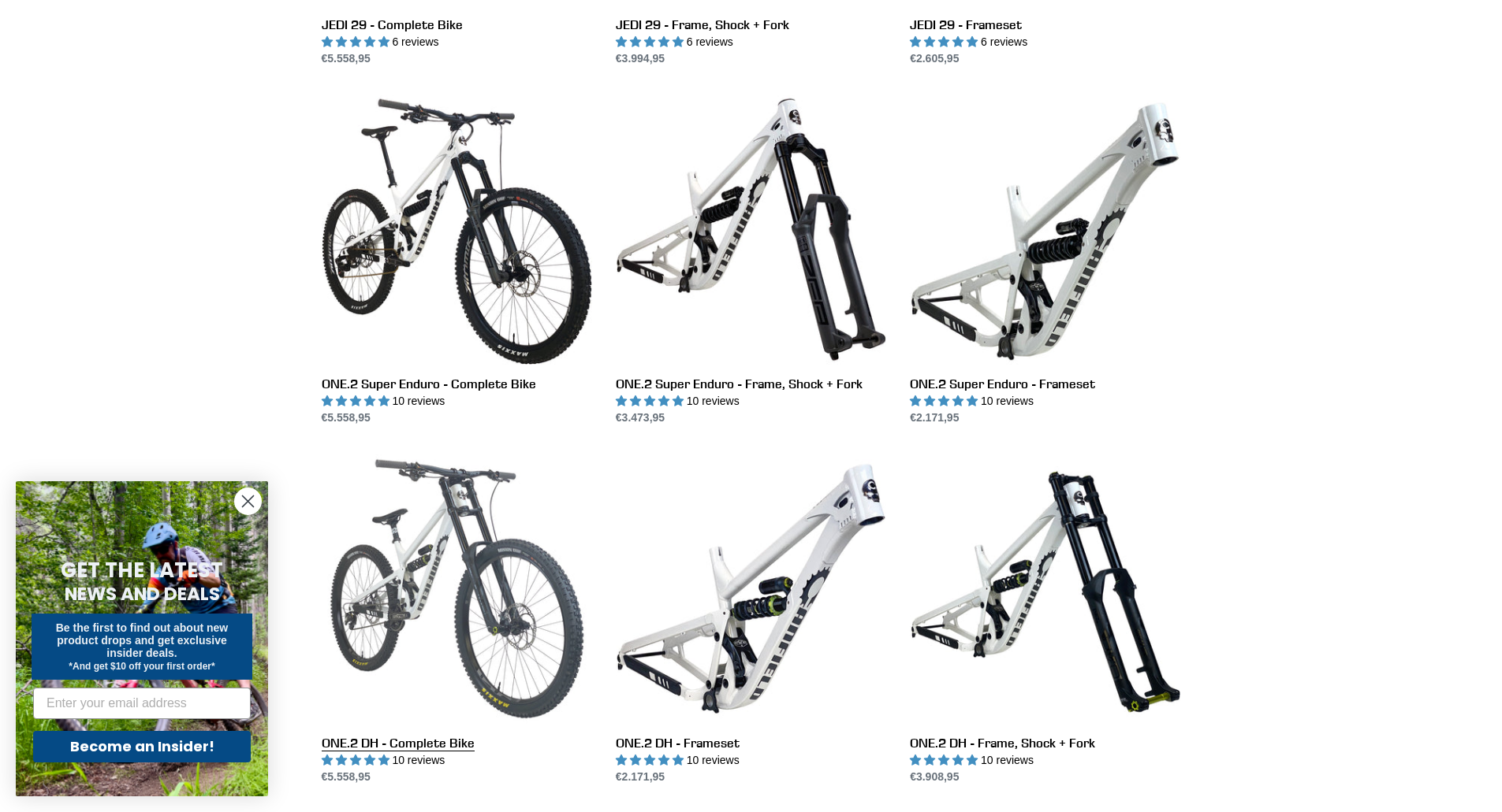
click at [436, 590] on link "ONE.2 DH - Complete Bike" at bounding box center [457, 619] width 270 height 332
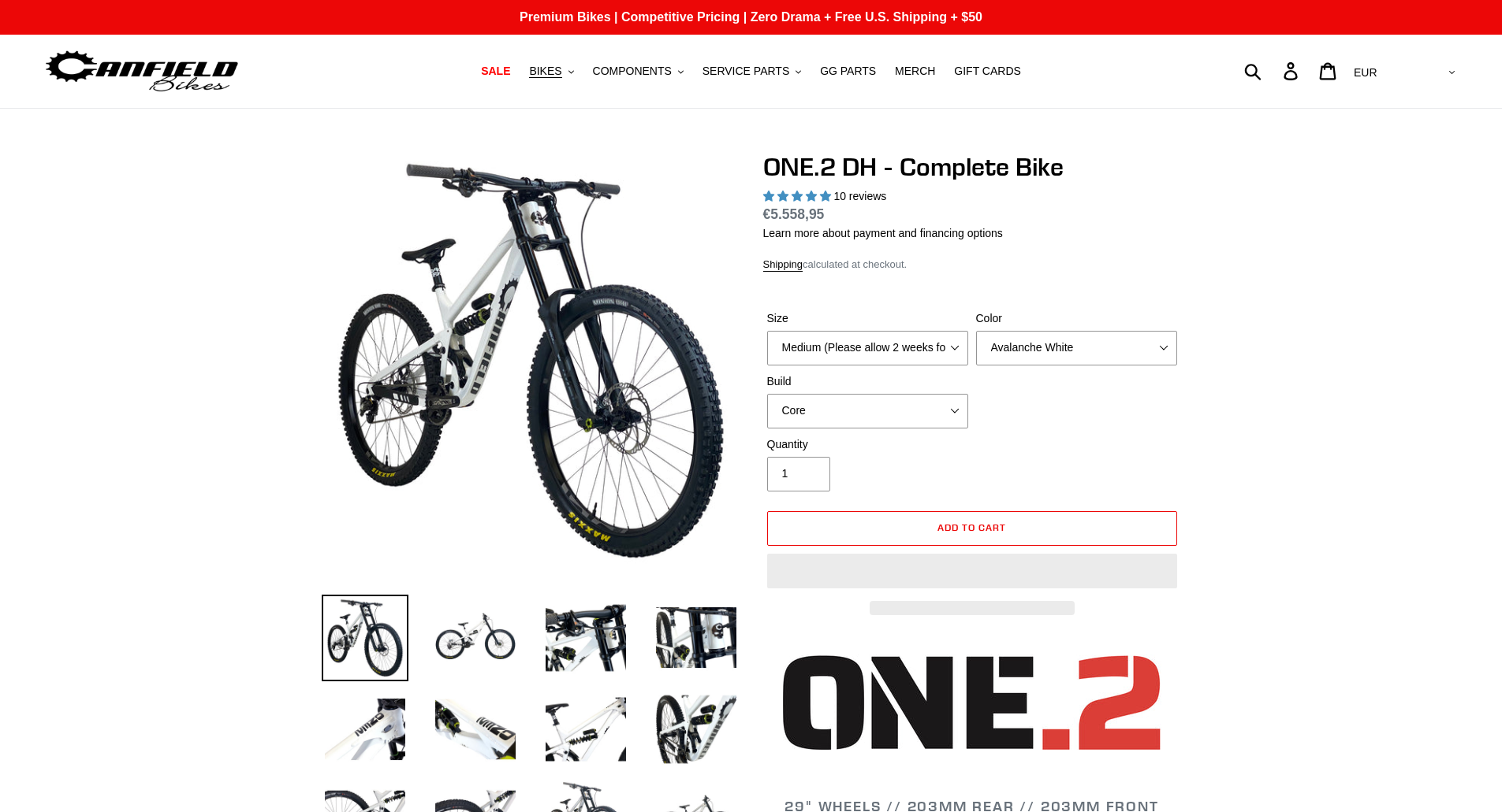
select select "highest-rating"
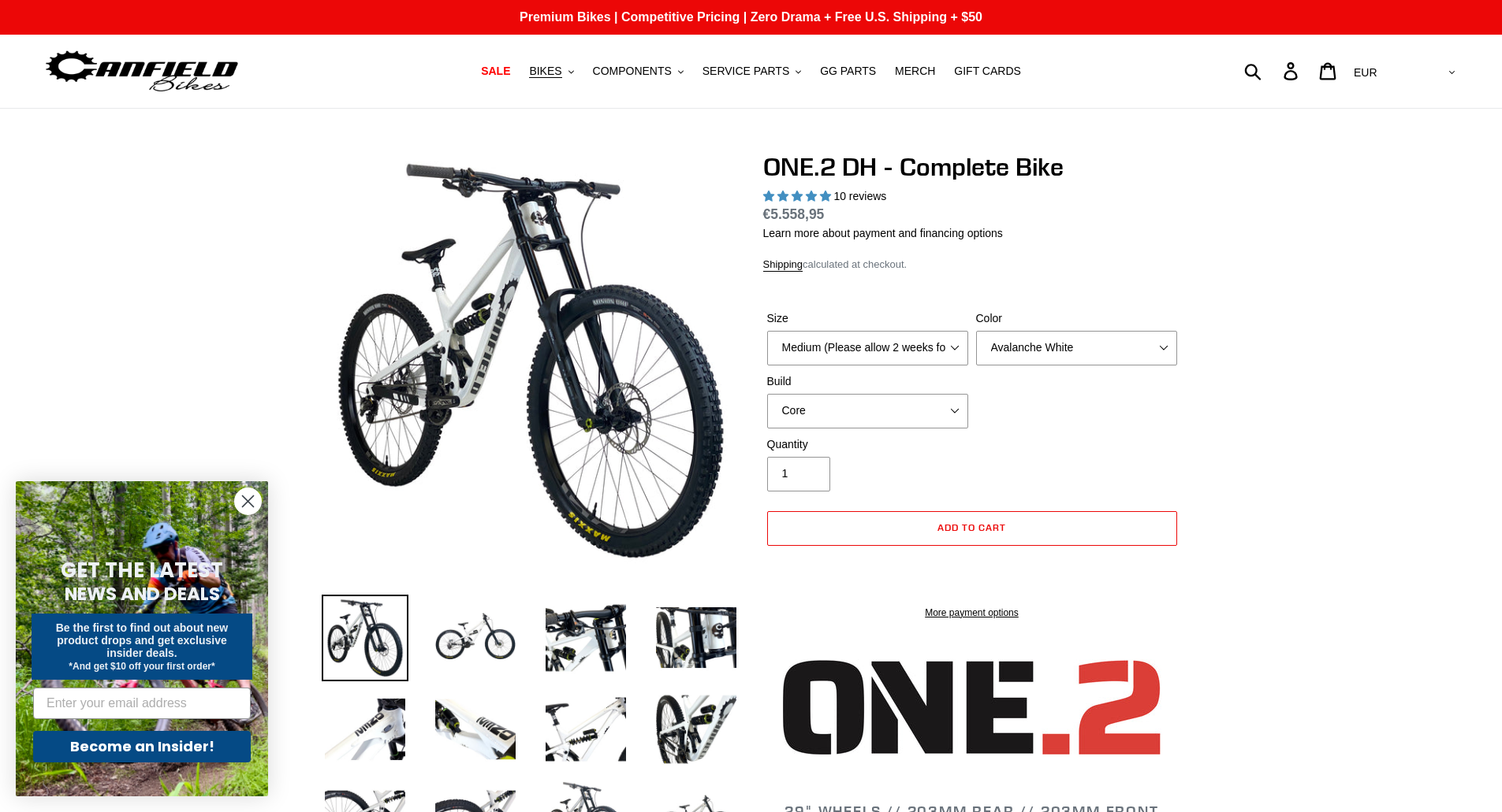
click at [532, 621] on li at bounding box center [573, 642] width 110 height 91
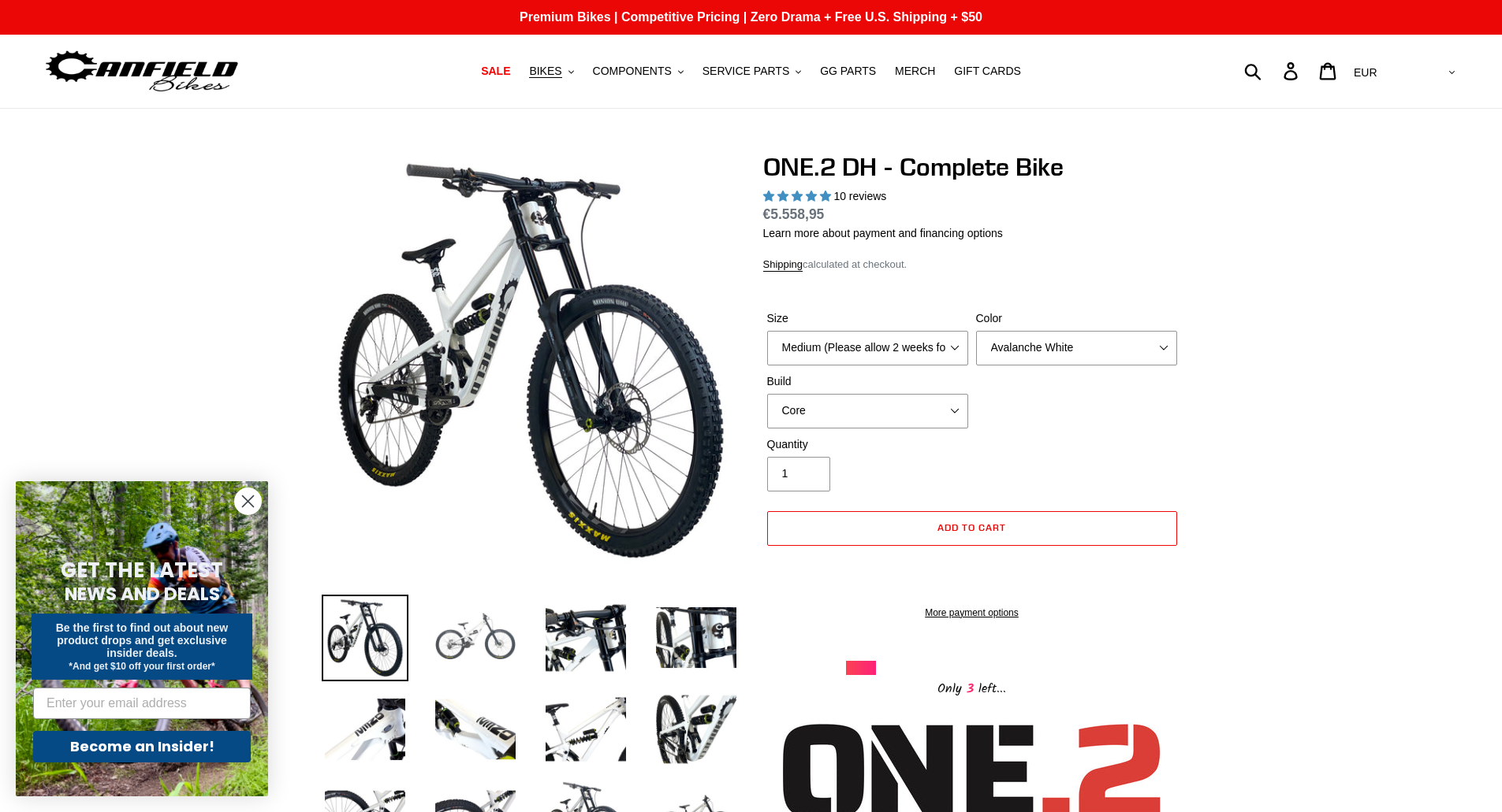
click at [495, 619] on img at bounding box center [475, 638] width 86 height 86
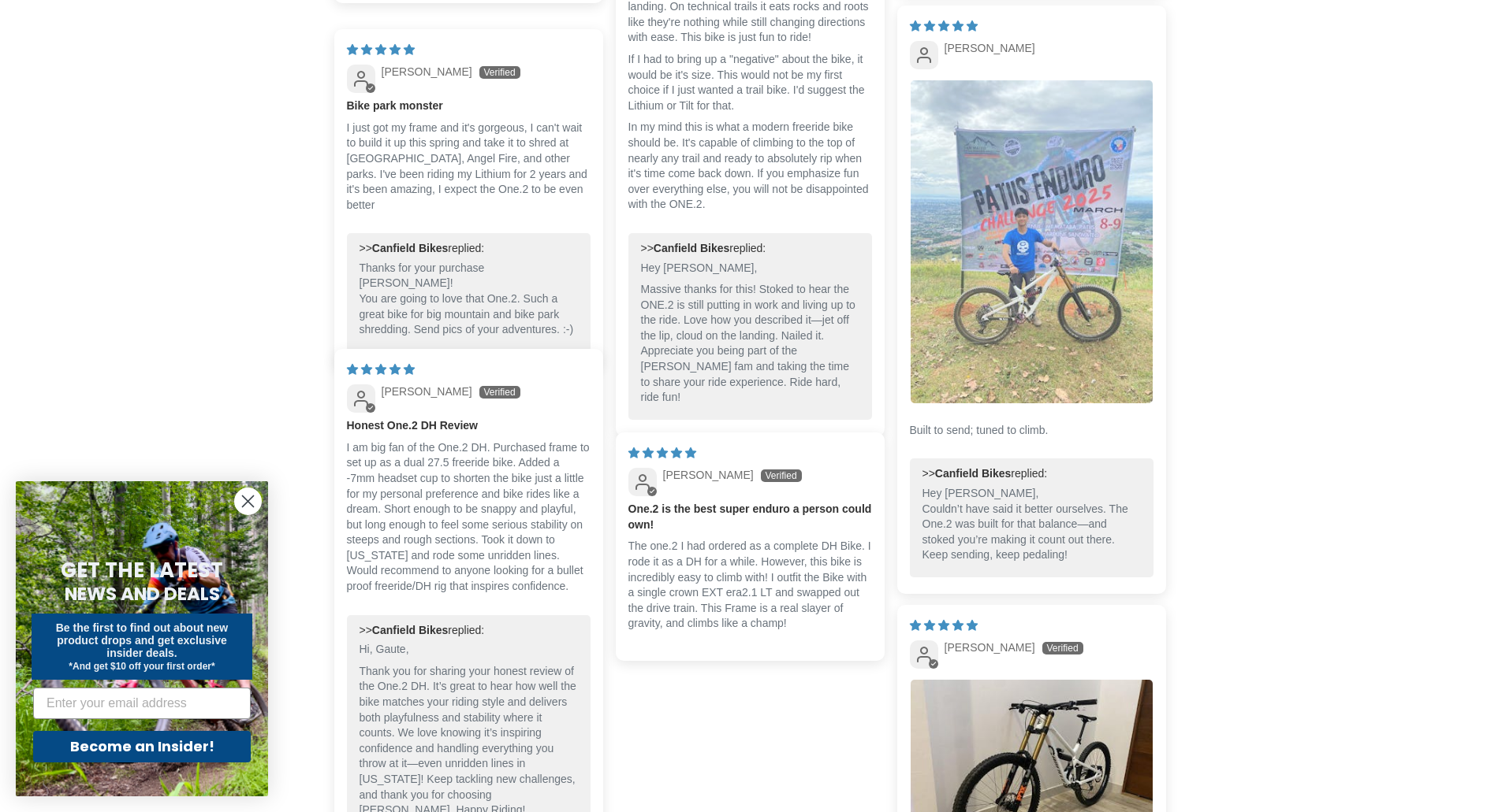
scroll to position [3995, 0]
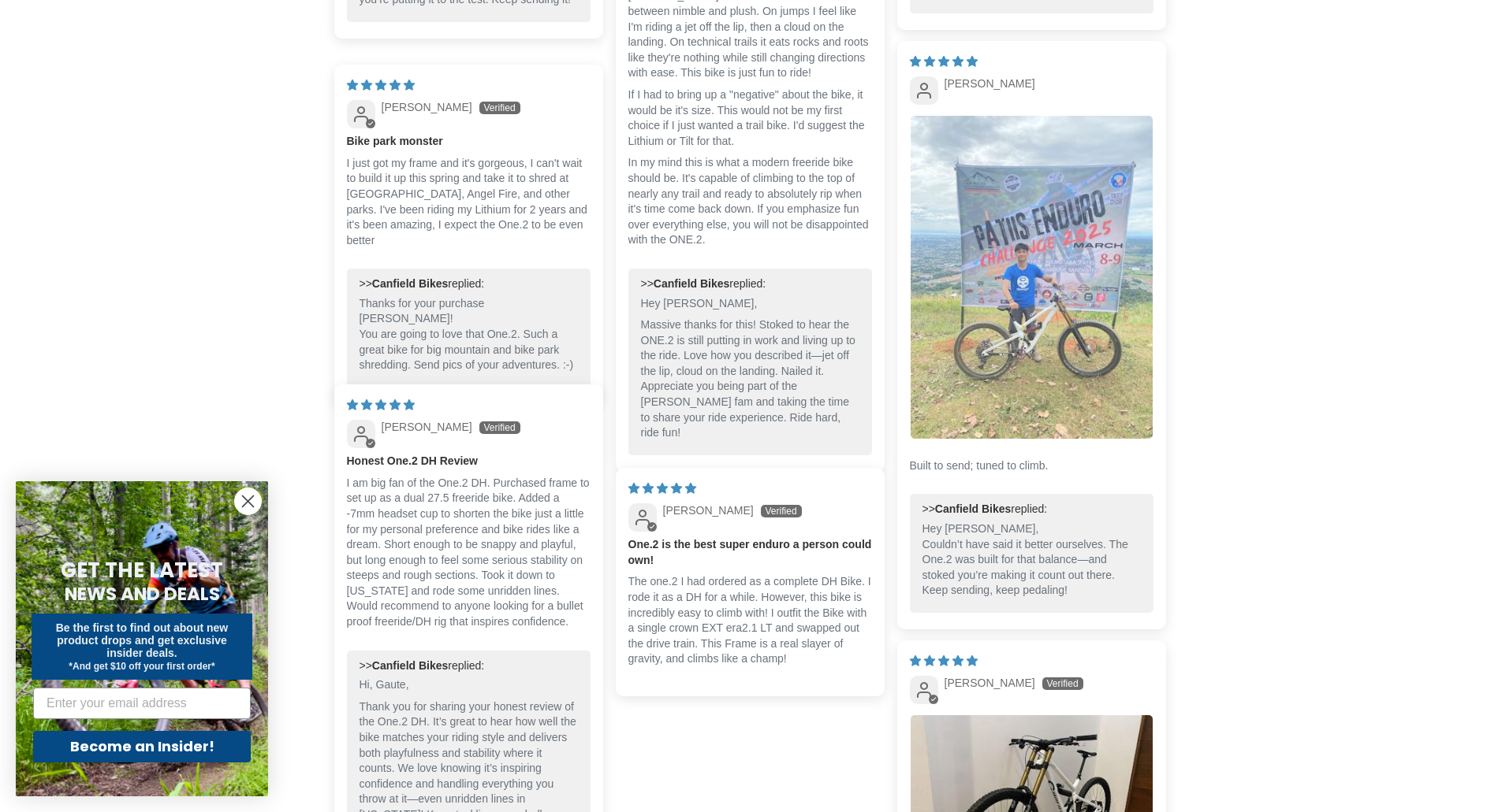
click at [1064, 288] on img "Link to user picture 1" at bounding box center [1031, 277] width 242 height 323
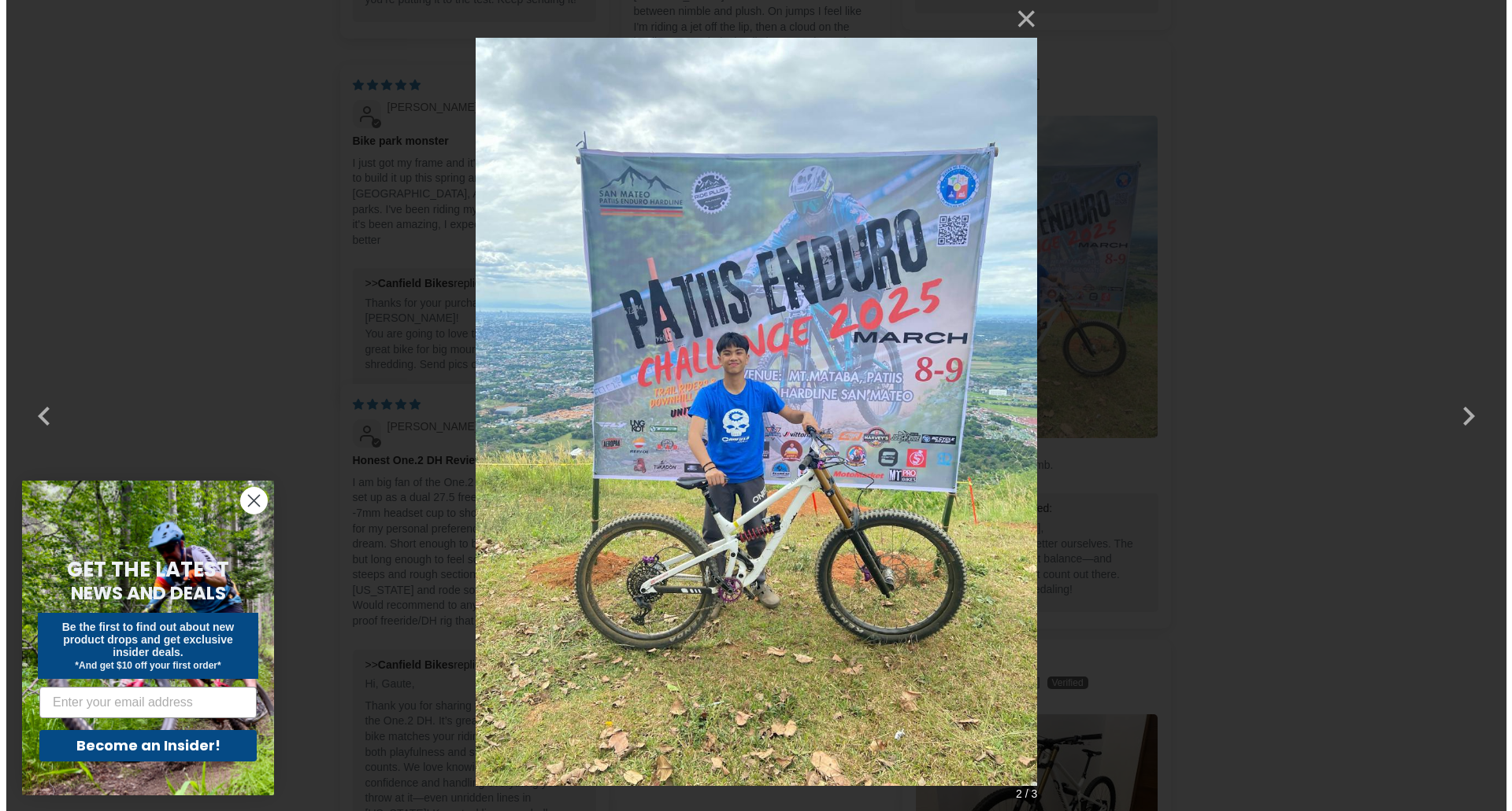
scroll to position [0, 0]
